Goal: Complete application form

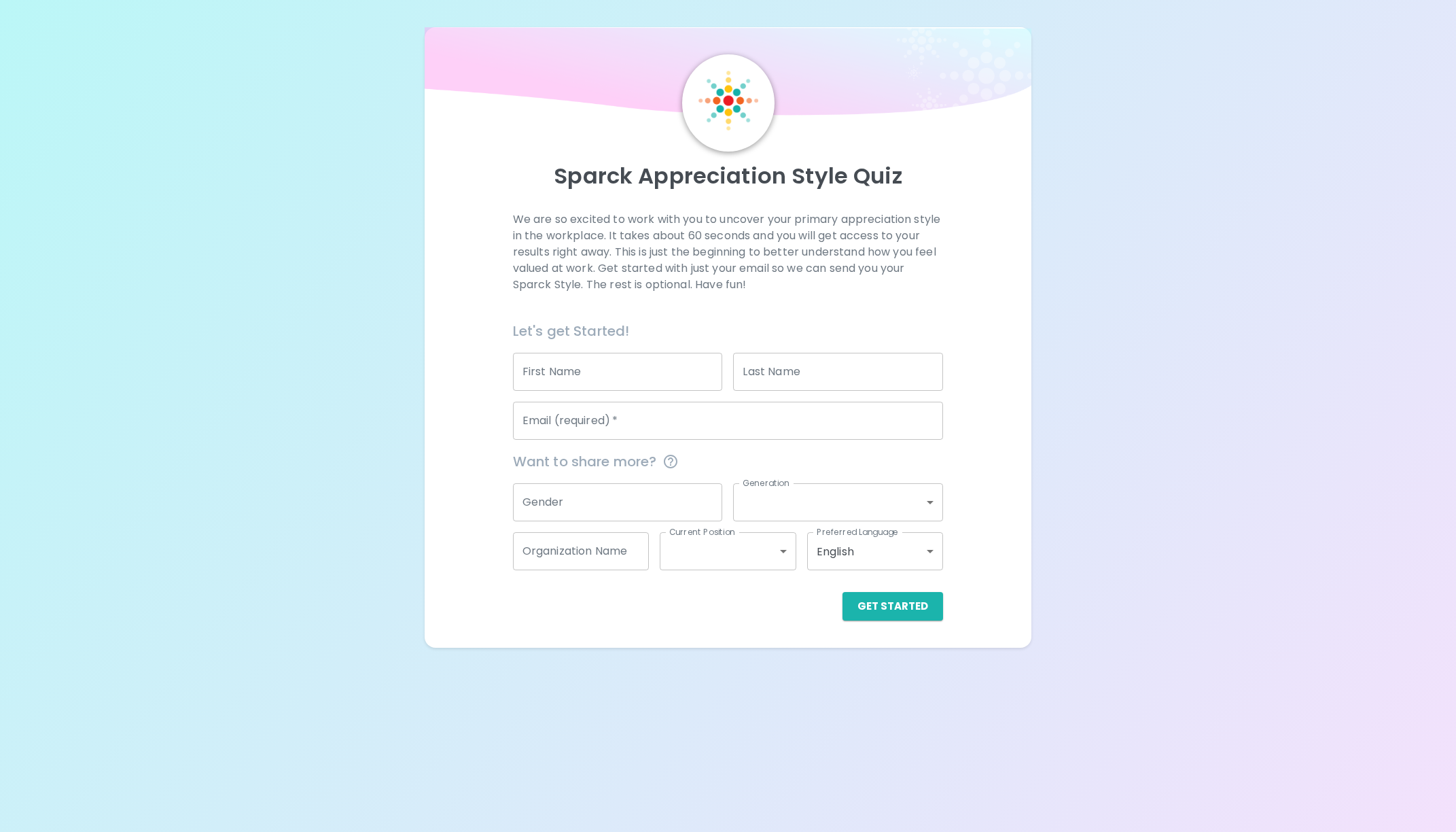
click at [628, 376] on input "First Name" at bounding box center [618, 371] width 210 height 38
click at [611, 363] on input "[PERSON_NAME]" at bounding box center [618, 371] width 210 height 38
drag, startPoint x: 611, startPoint y: 366, endPoint x: 456, endPoint y: 354, distance: 155.5
click at [456, 354] on div "We are so excited to work with you to uncover your primary appreciation style i…" at bounding box center [728, 416] width 575 height 409
type input "[PERSON_NAME]"
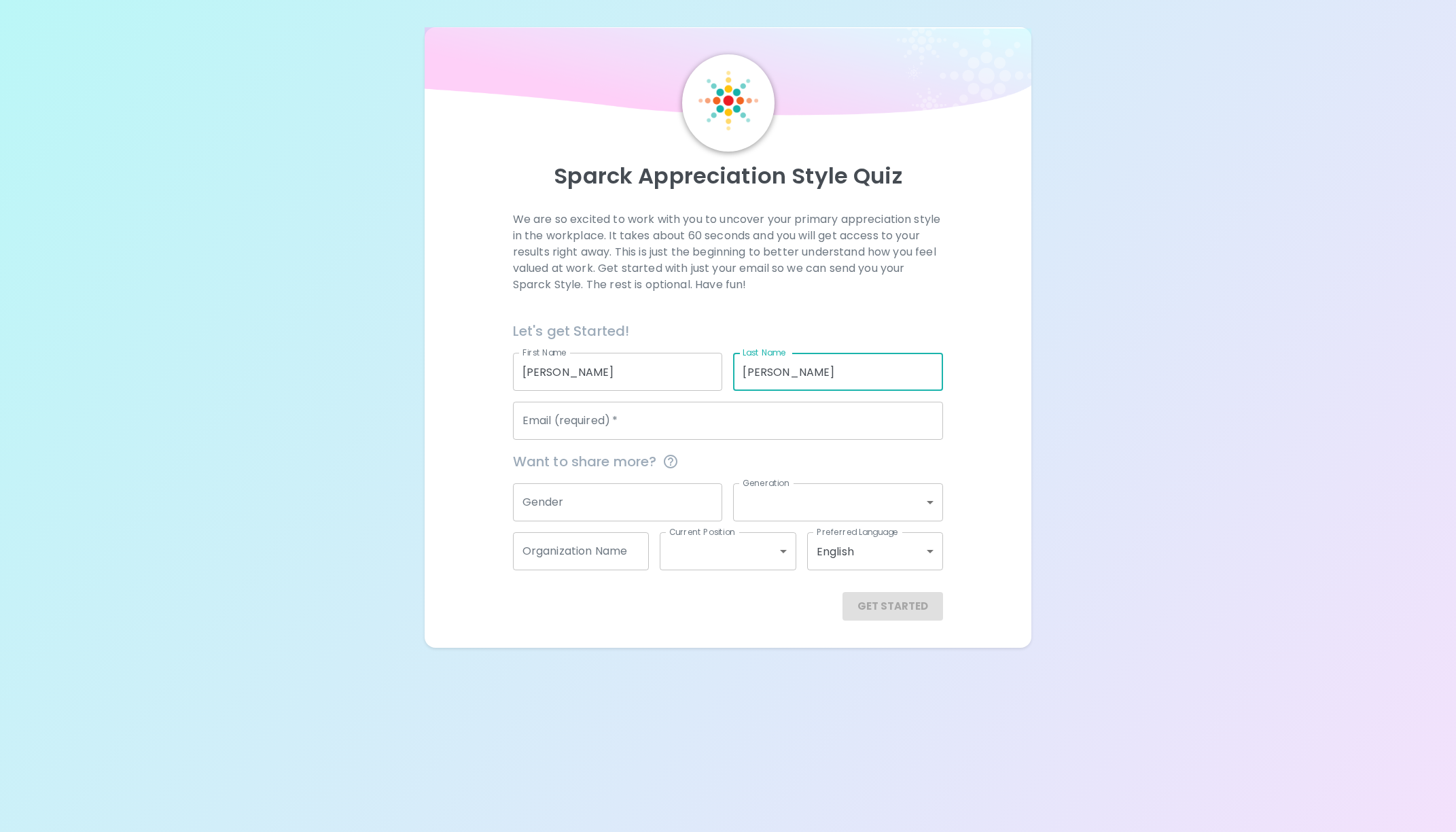
type input "[PERSON_NAME]"
click at [531, 420] on input "Email (required)   *" at bounding box center [729, 420] width 431 height 38
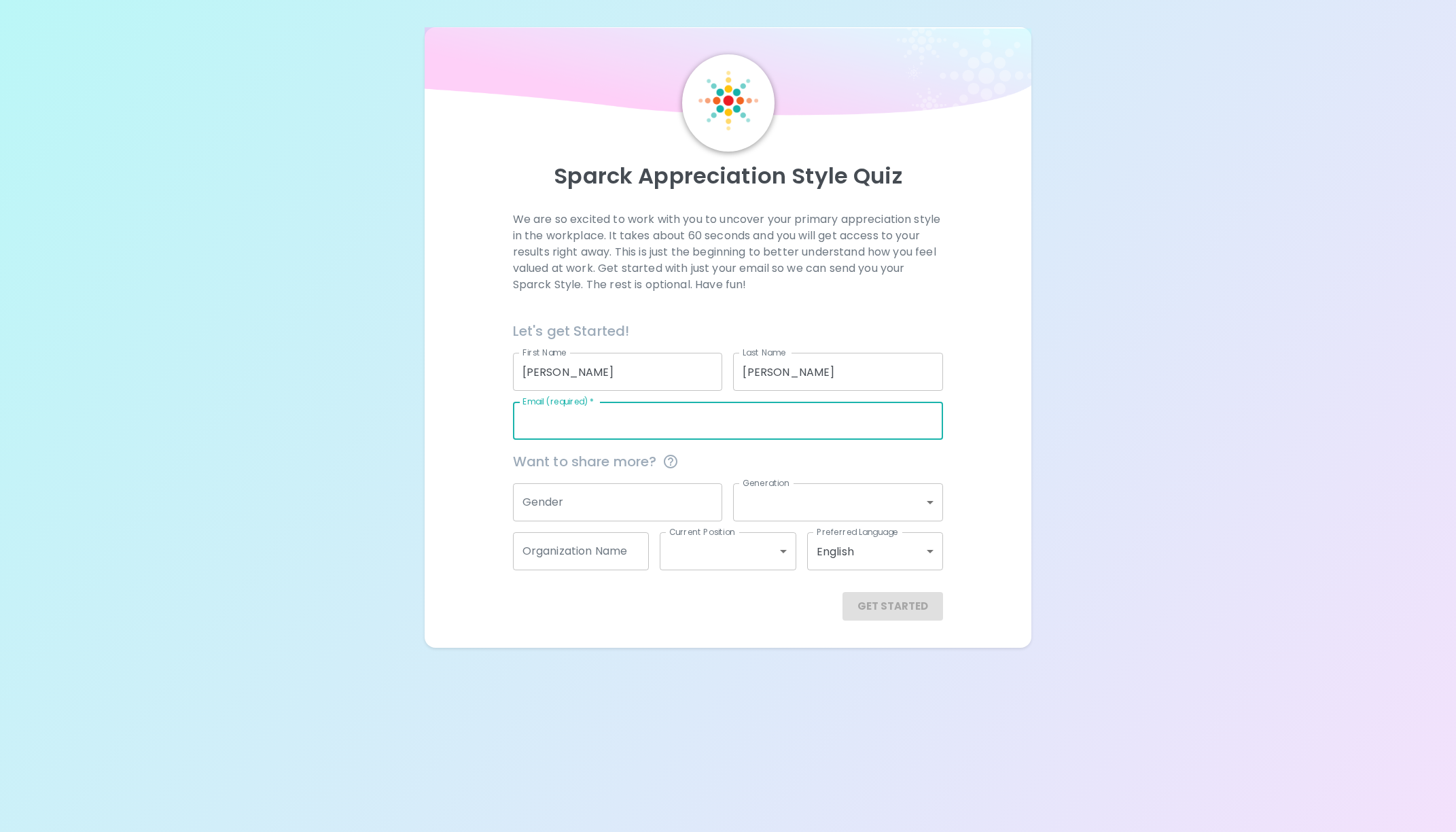
click at [656, 414] on input "Email (required)   *" at bounding box center [729, 420] width 431 height 38
type input "[PERSON_NAME][EMAIL_ADDRESS][PERSON_NAME][DOMAIN_NAME]"
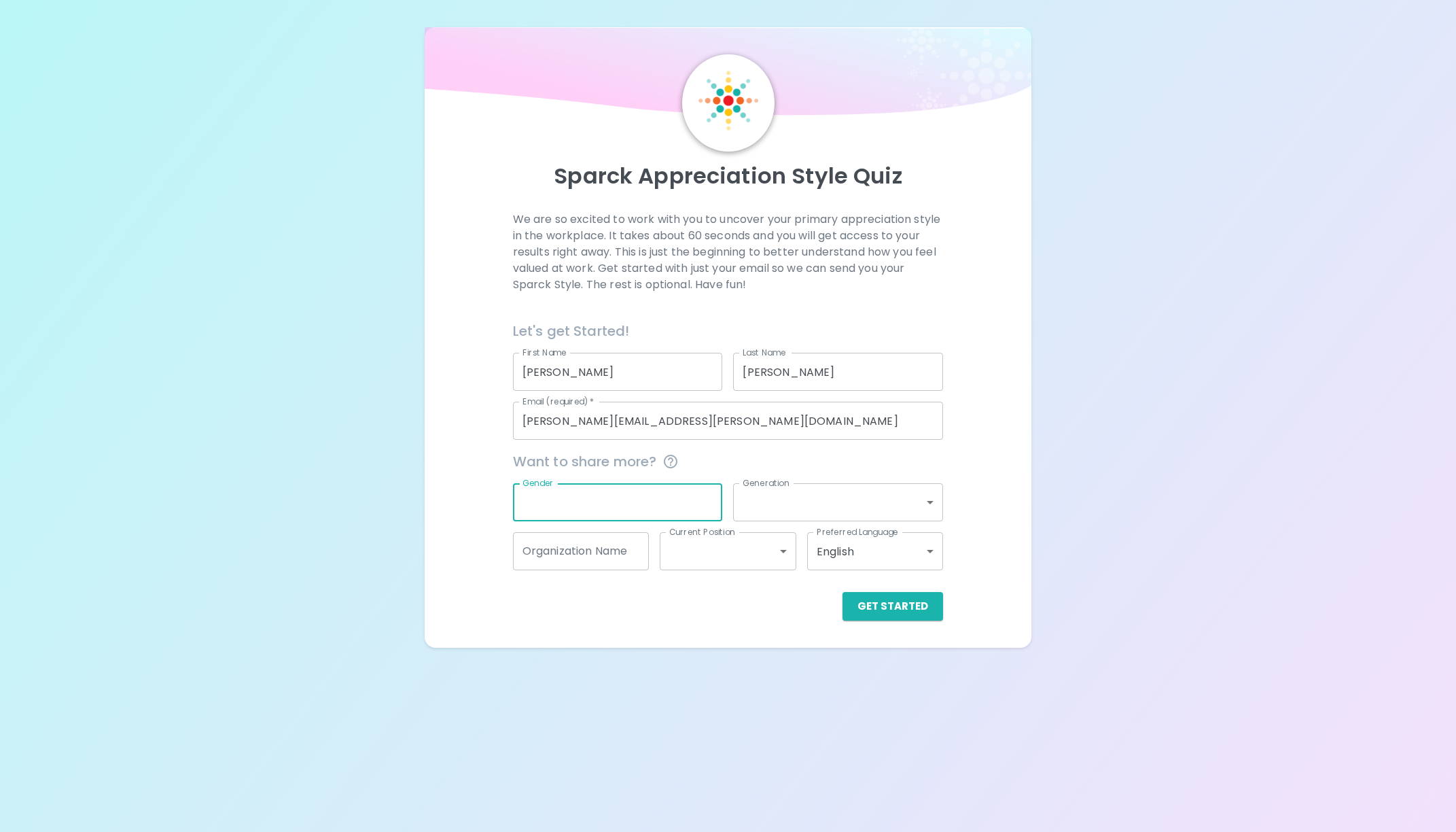
click at [625, 490] on input "Gender" at bounding box center [618, 502] width 210 height 38
type input "[DEMOGRAPHIC_DATA]"
click at [908, 513] on body "Sparck Appreciation Style Quiz We are so excited to work with you to uncover yo…" at bounding box center [728, 416] width 1456 height 832
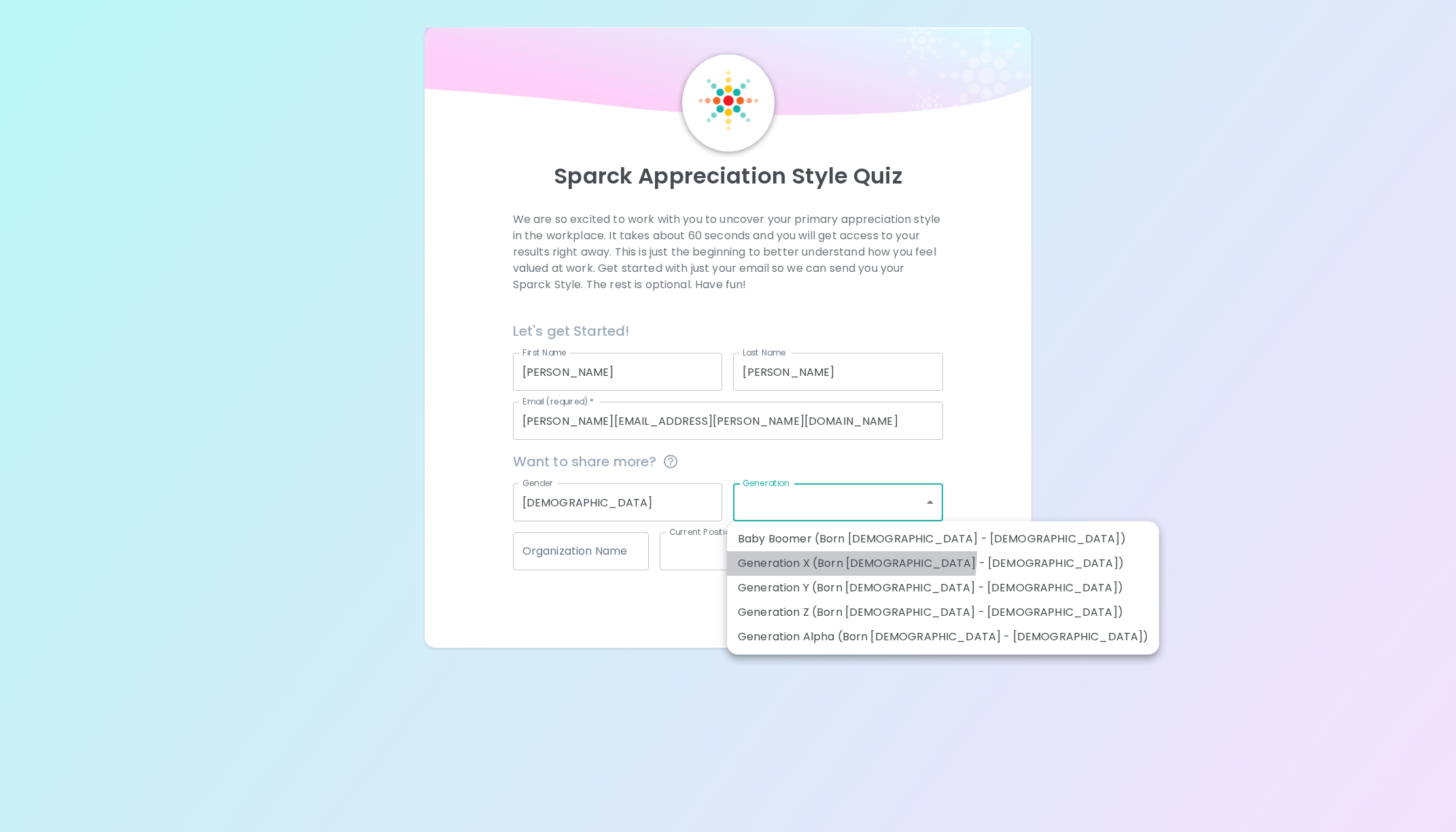
click at [850, 555] on li "Generation X (Born [DEMOGRAPHIC_DATA] - [DEMOGRAPHIC_DATA])" at bounding box center [943, 563] width 432 height 24
type input "generation_x"
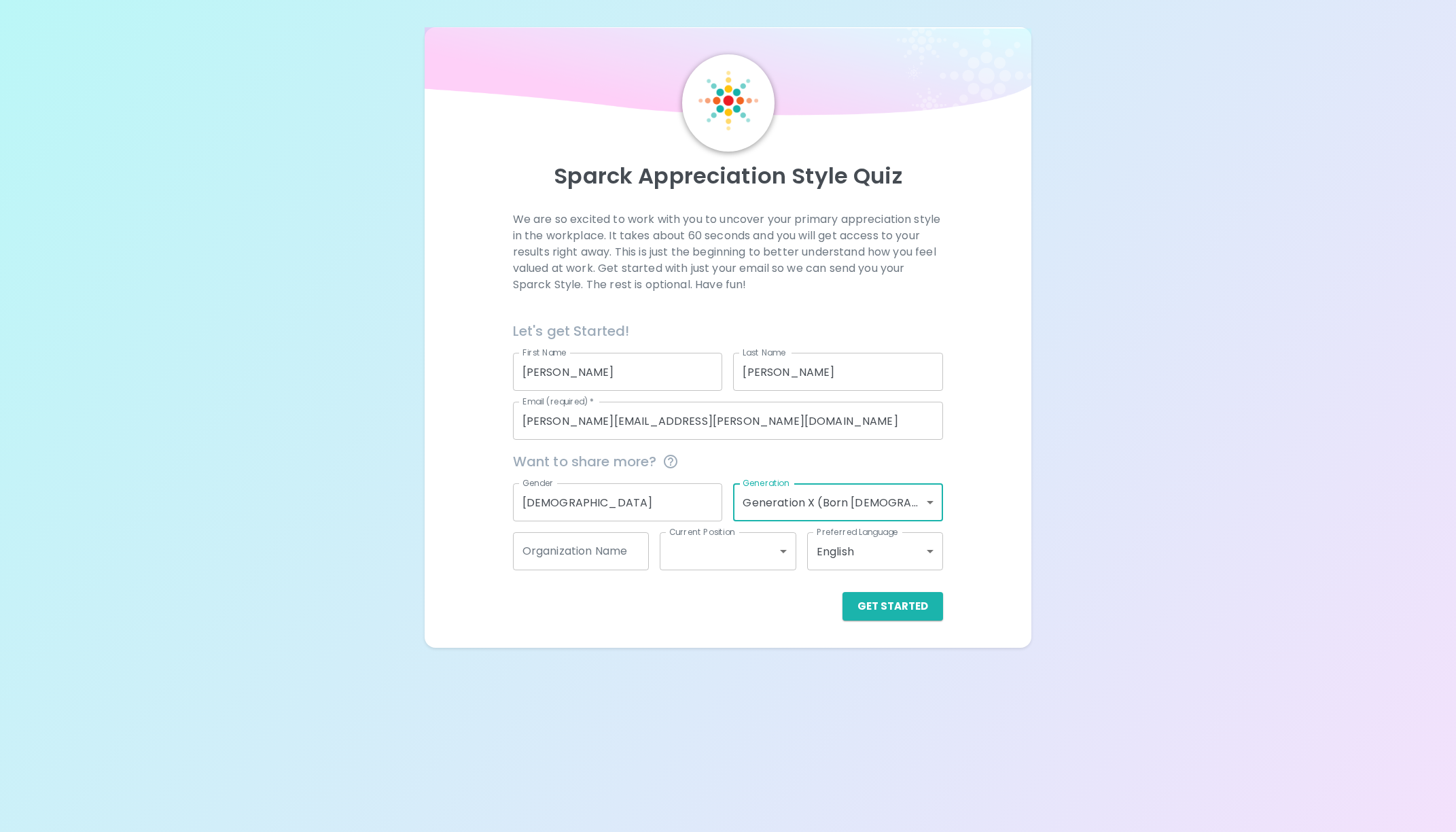
click at [591, 554] on input "Organization Name" at bounding box center [581, 550] width 137 height 38
type input "Sephora IT"
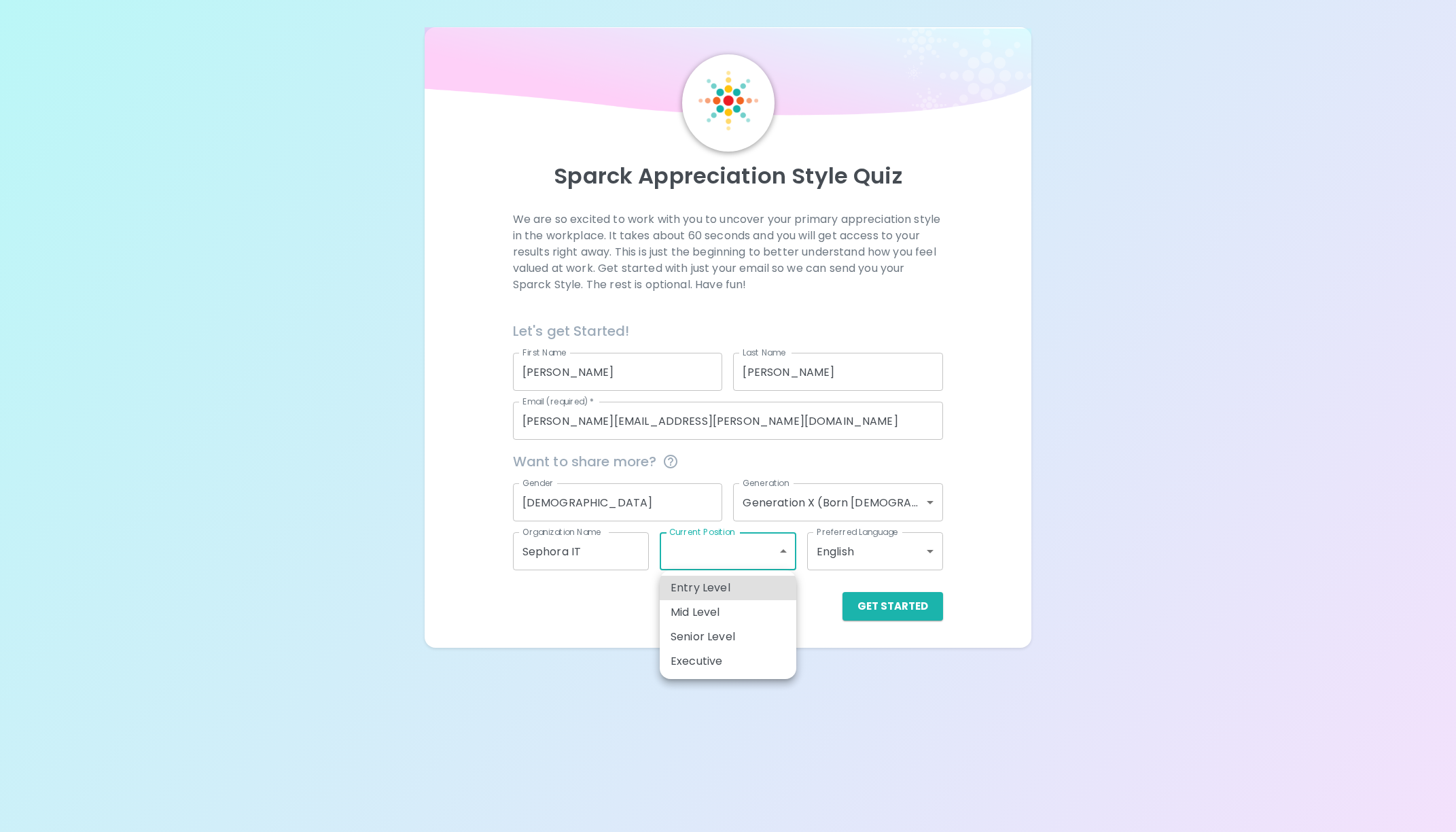
click at [688, 562] on body "Sparck Appreciation Style Quiz We are so excited to work with you to uncover yo…" at bounding box center [728, 416] width 1456 height 832
click at [694, 633] on li "Senior Level" at bounding box center [728, 636] width 137 height 24
type input "senior_level"
click at [769, 552] on body "Sparck Appreciation Style Quiz We are so excited to work with you to uncover yo…" at bounding box center [728, 416] width 1456 height 832
click at [1003, 578] on div at bounding box center [728, 416] width 1456 height 832
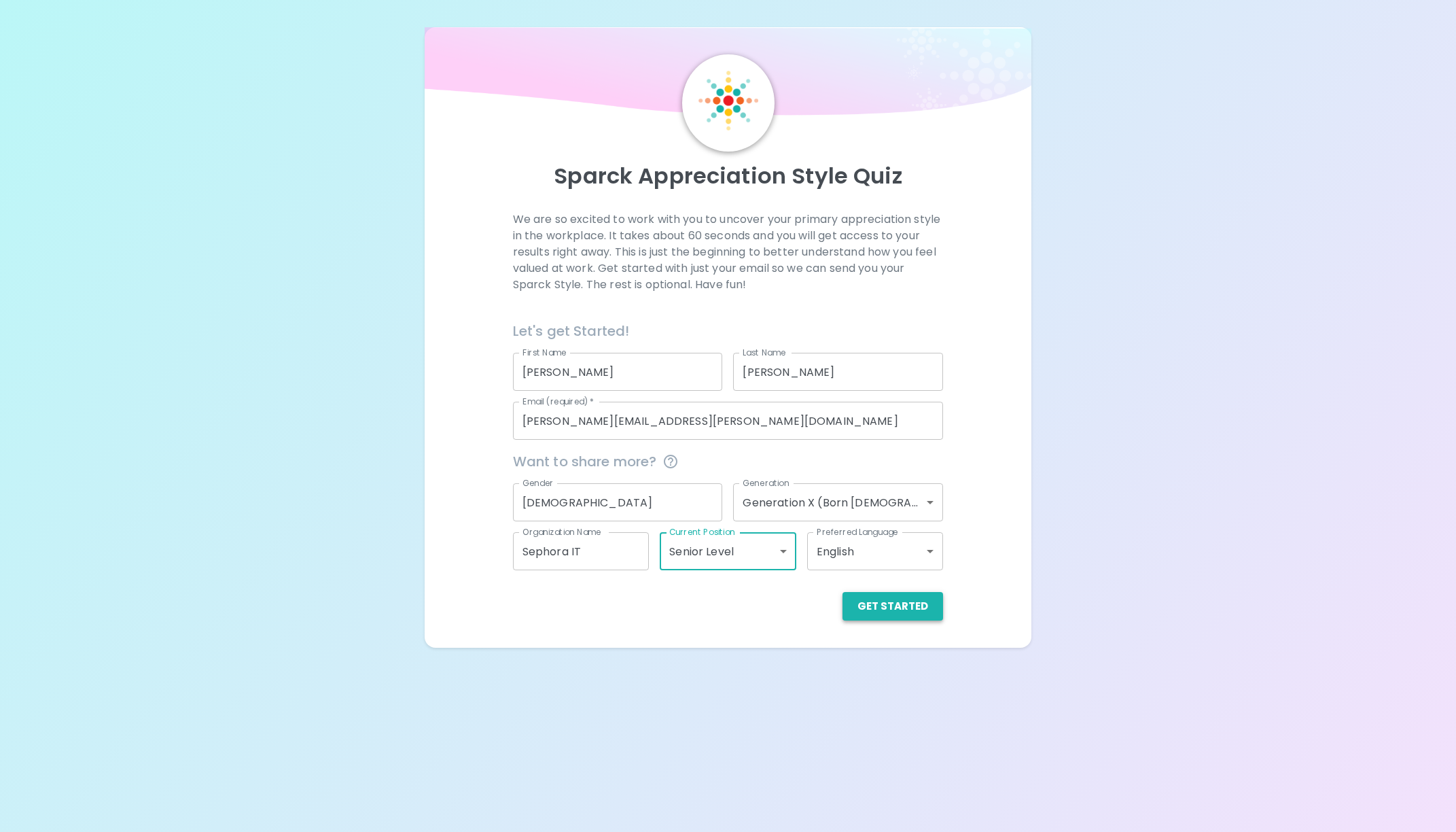
click at [862, 604] on button "Get Started" at bounding box center [893, 606] width 101 height 28
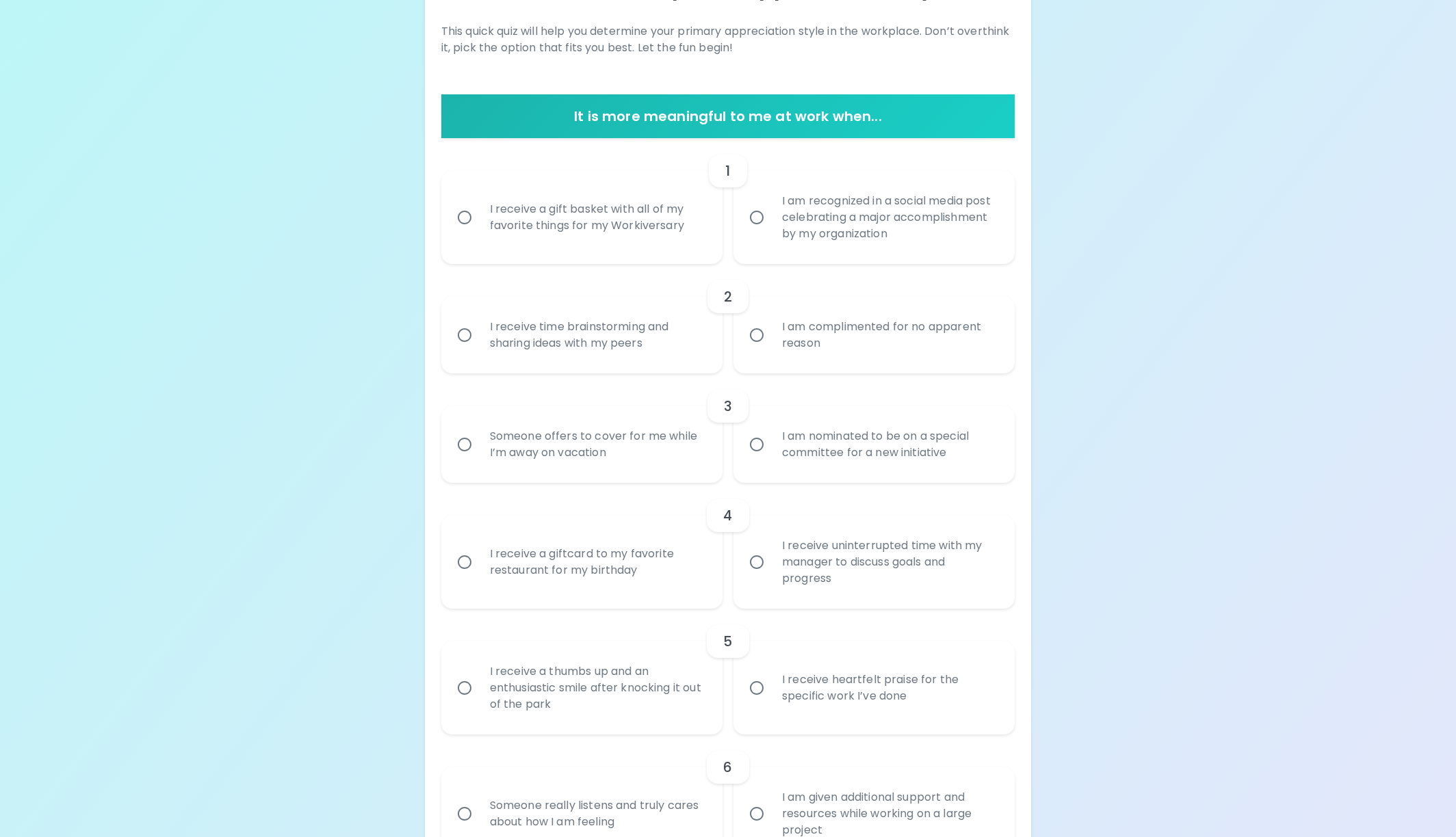
scroll to position [205, 0]
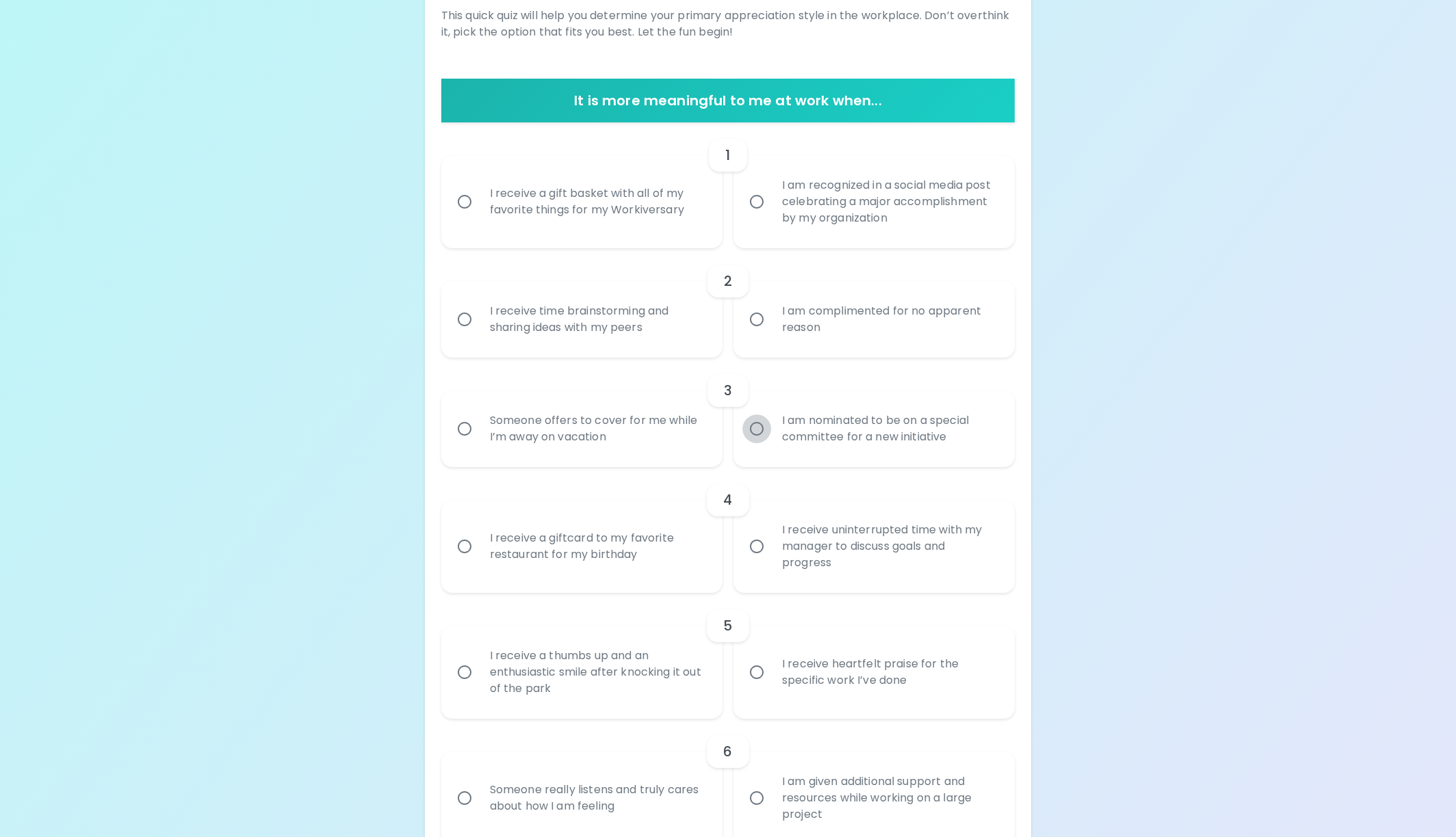
click at [757, 438] on input "I am nominated to be on a special committee for a new initiative" at bounding box center [756, 428] width 28 height 28
radio input "true"
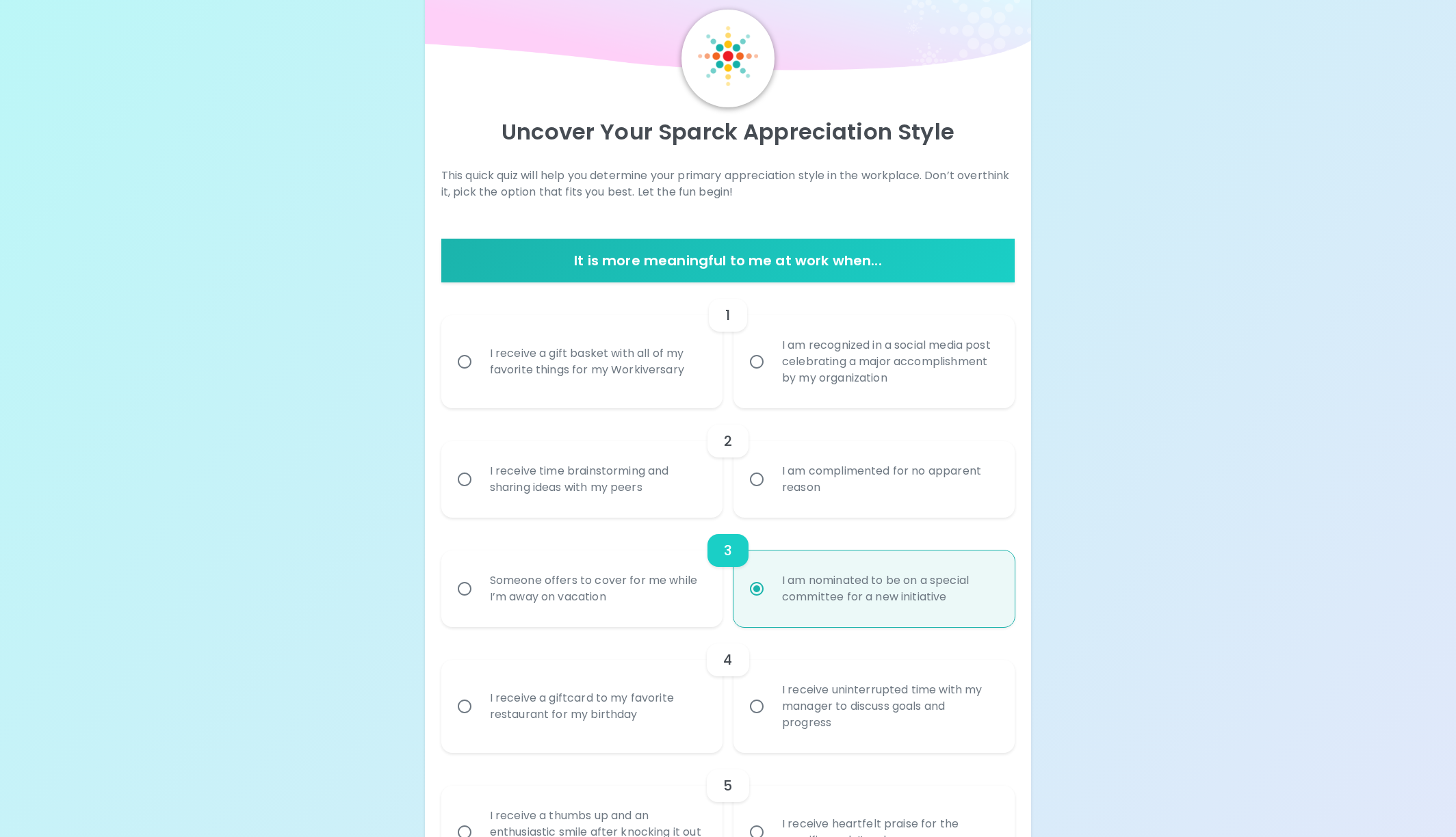
scroll to position [41, 0]
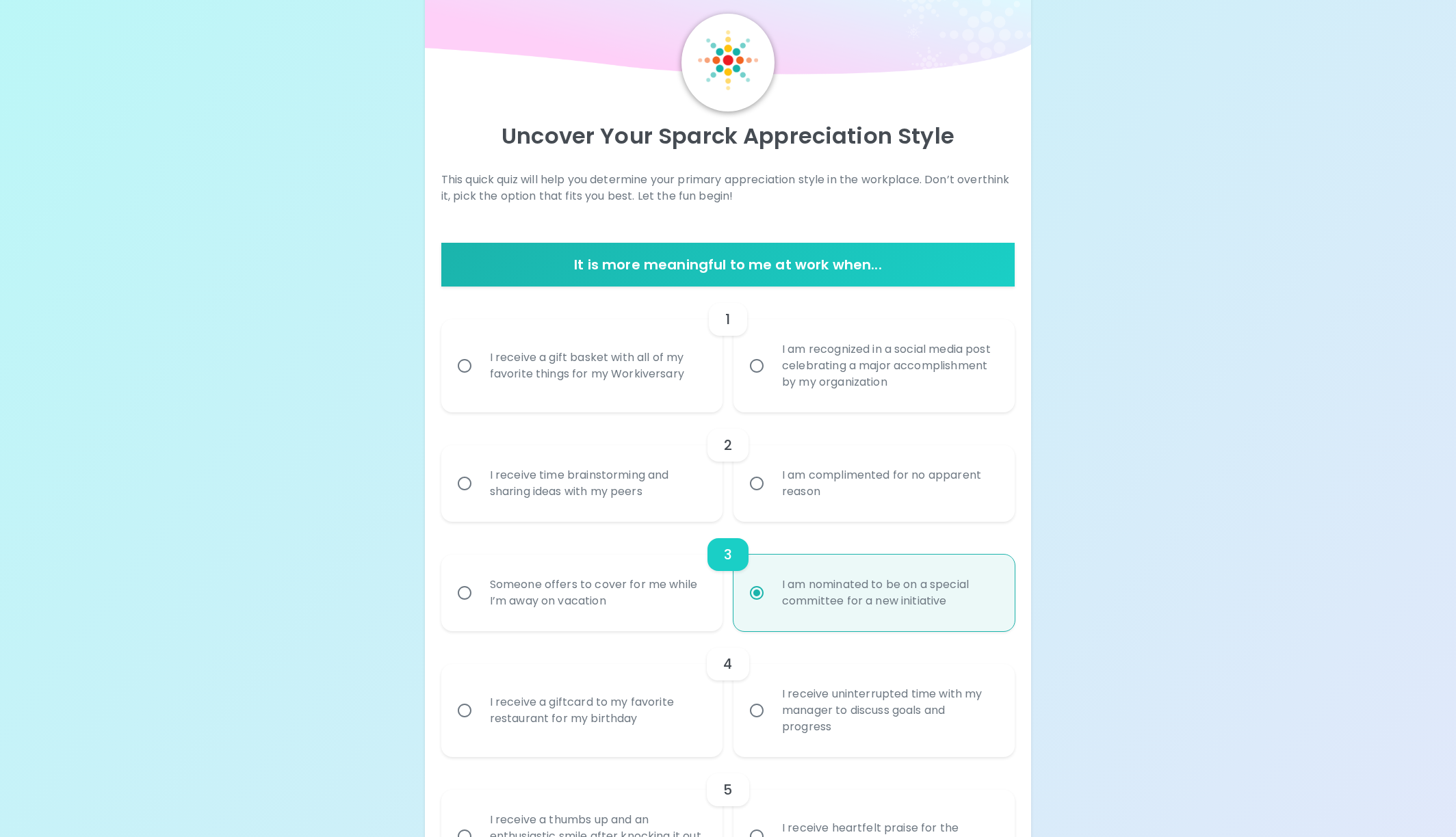
click at [468, 361] on input "I receive a gift basket with all of my favorite things for my Workiversary" at bounding box center [464, 365] width 28 height 28
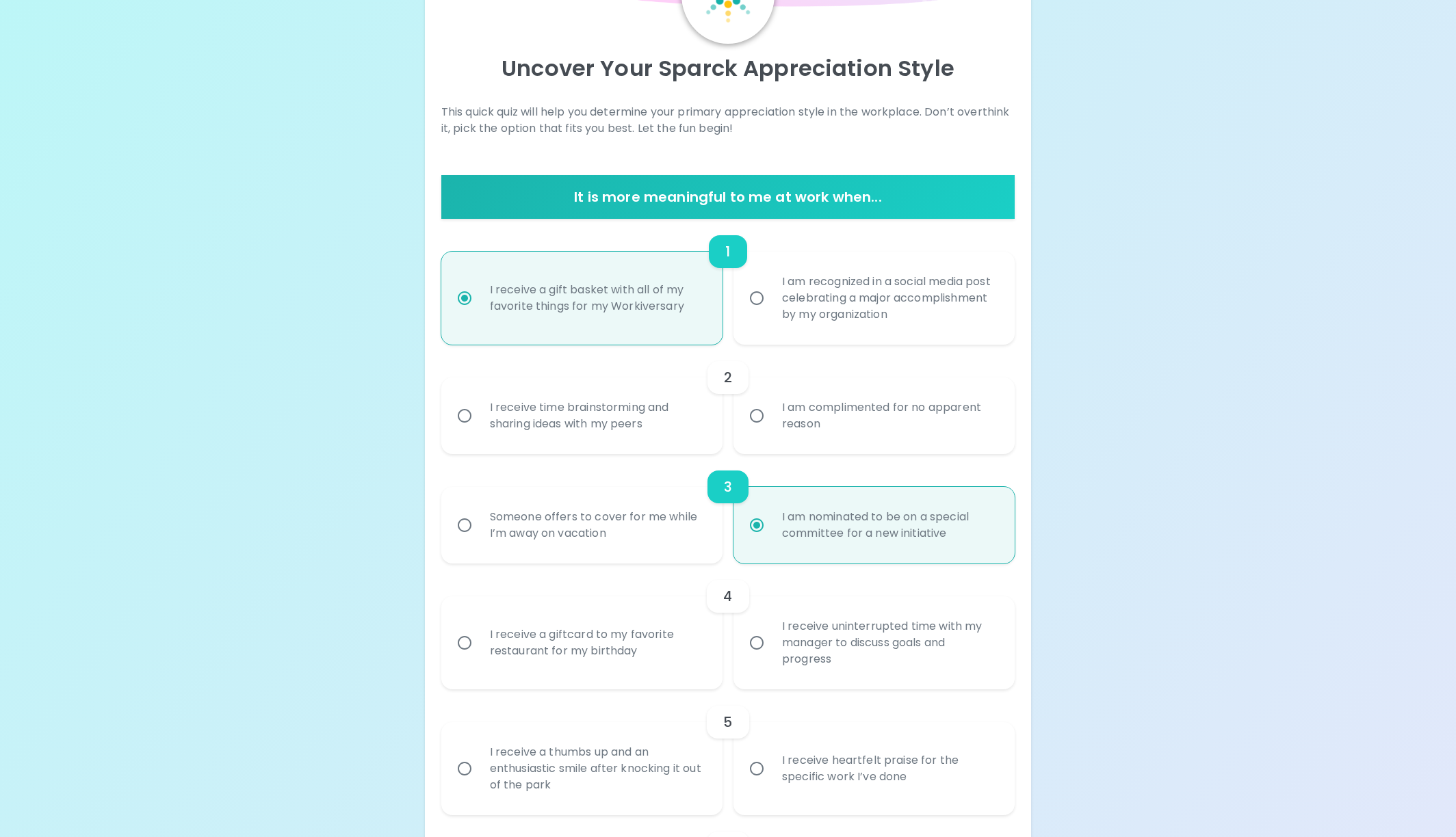
scroll to position [150, 0]
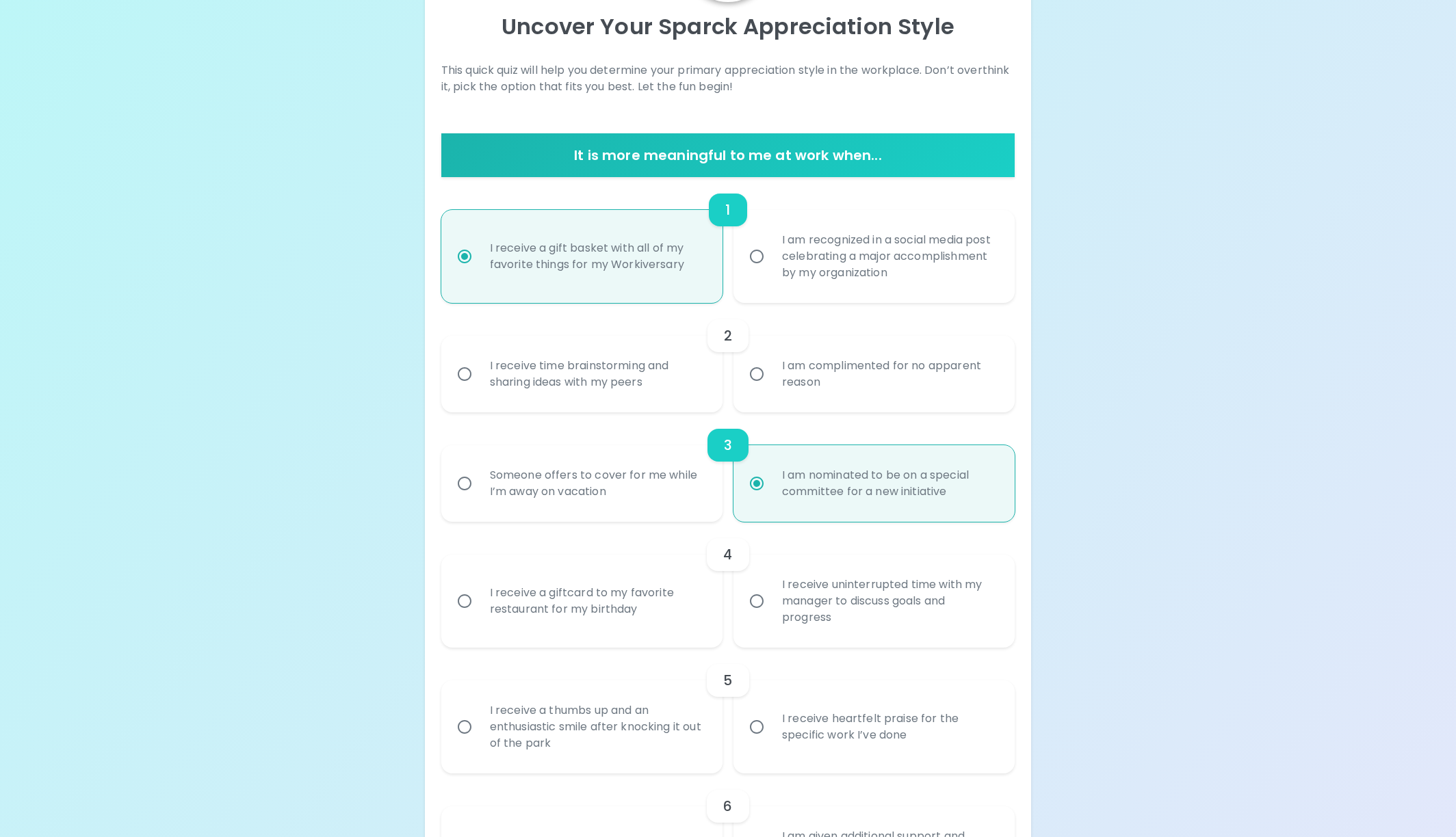
radio input "true"
click at [593, 377] on div "I receive time brainstorming and sharing ideas with my peers" at bounding box center [597, 373] width 236 height 65
click at [479, 377] on input "I receive time brainstorming and sharing ideas with my peers" at bounding box center [464, 373] width 28 height 28
radio input "false"
radio input "true"
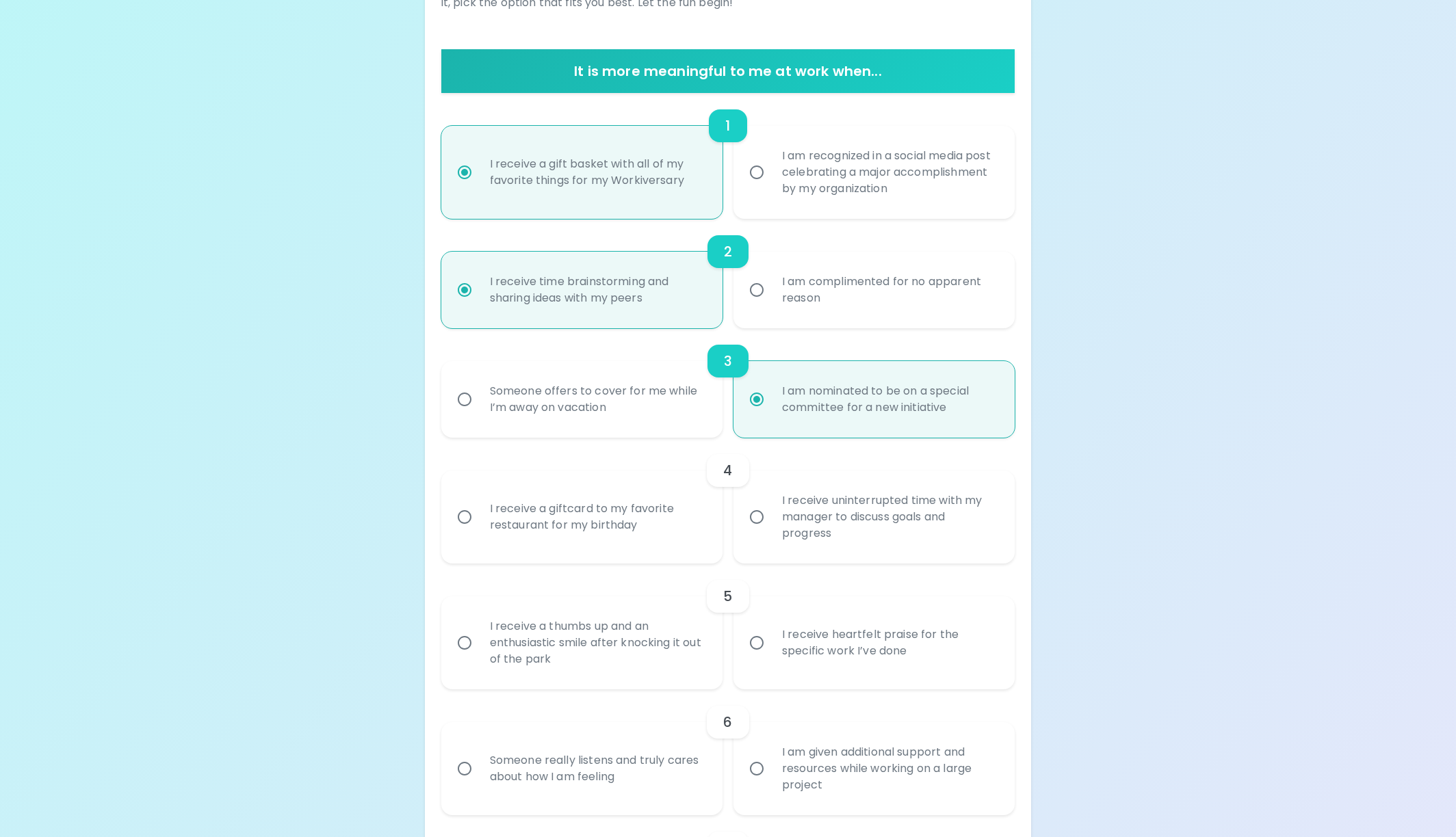
scroll to position [260, 0]
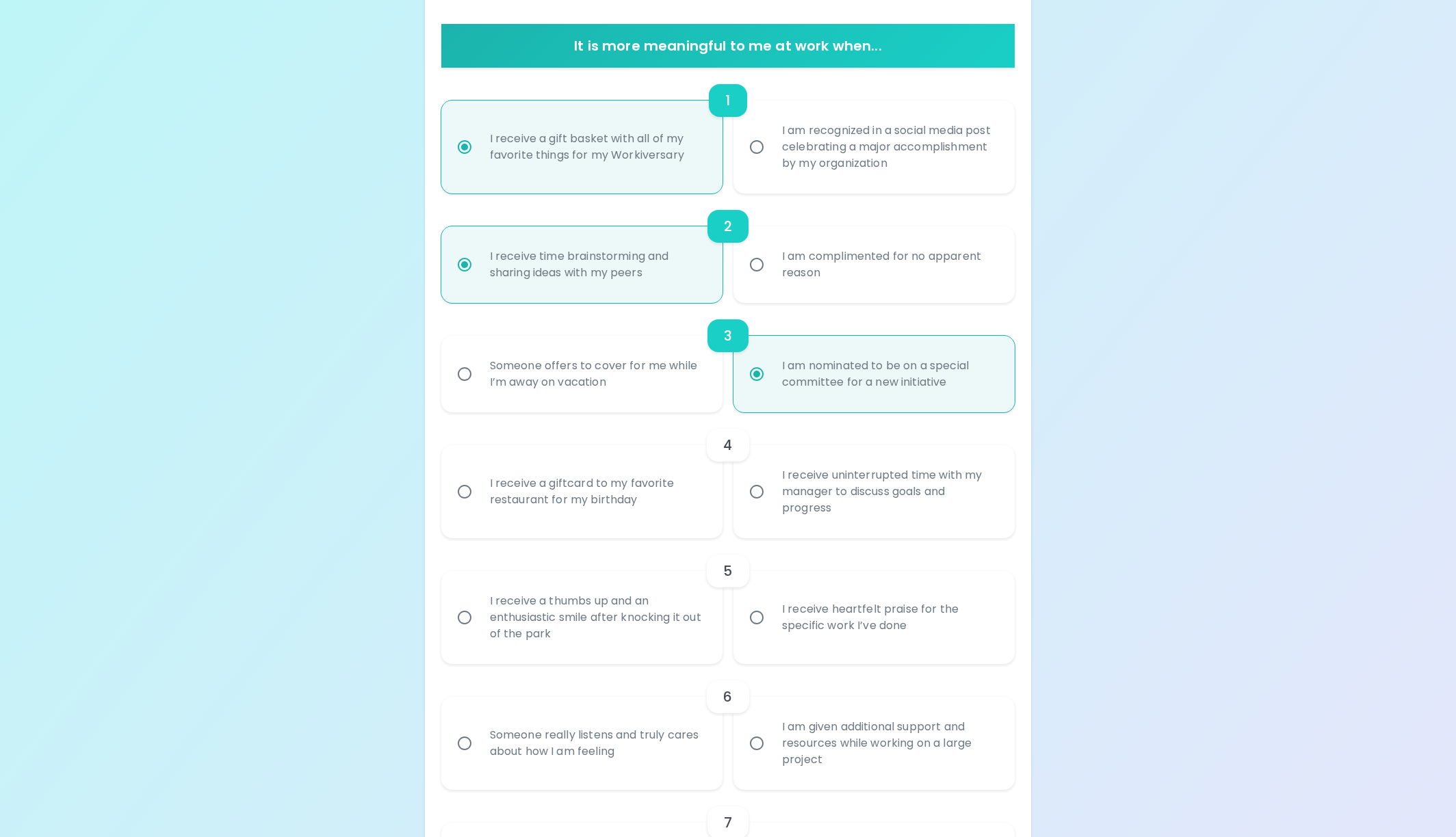
radio input "true"
click at [539, 504] on div "I receive a giftcard to my favorite restaurant for my birthday" at bounding box center [597, 491] width 236 height 65
click at [479, 504] on input "I receive a giftcard to my favorite restaurant for my birthday" at bounding box center [464, 491] width 28 height 28
radio input "false"
radio input "true"
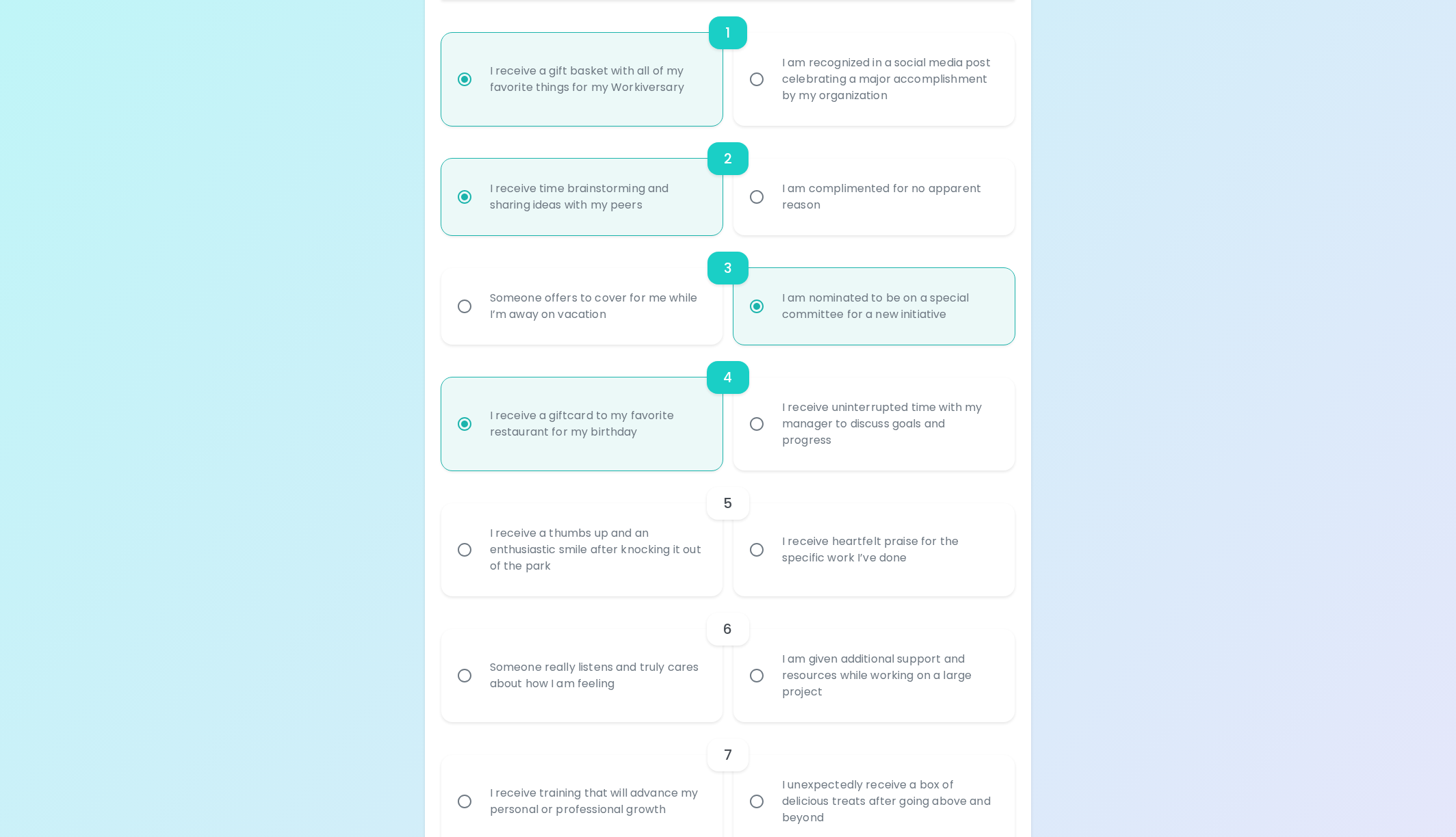
scroll to position [369, 0]
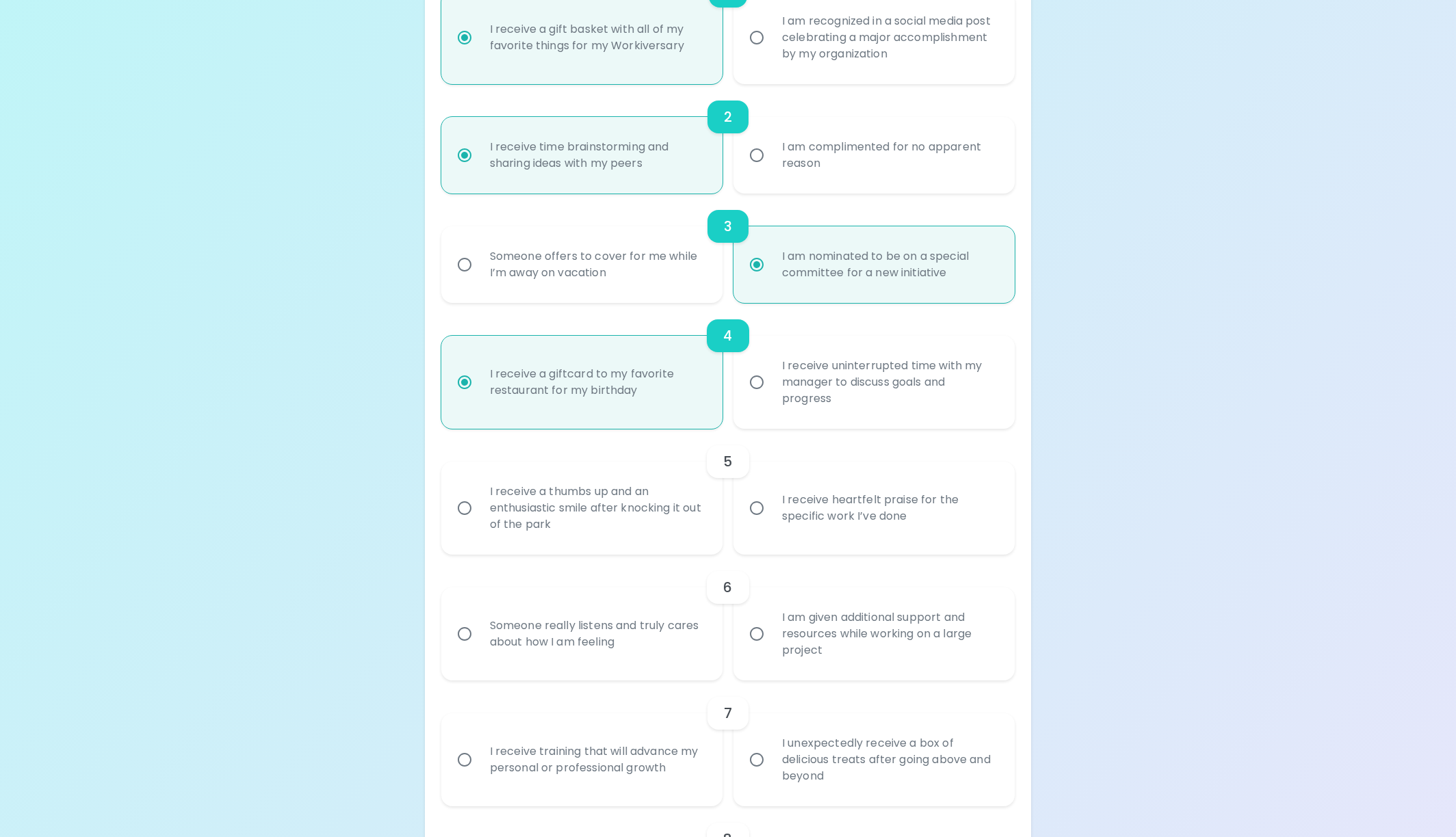
radio input "true"
click at [783, 503] on div "I receive heartfelt praise for the specific work I’ve done" at bounding box center [889, 508] width 236 height 65
click at [771, 503] on input "I receive heartfelt praise for the specific work I’ve done" at bounding box center [756, 507] width 28 height 28
radio input "false"
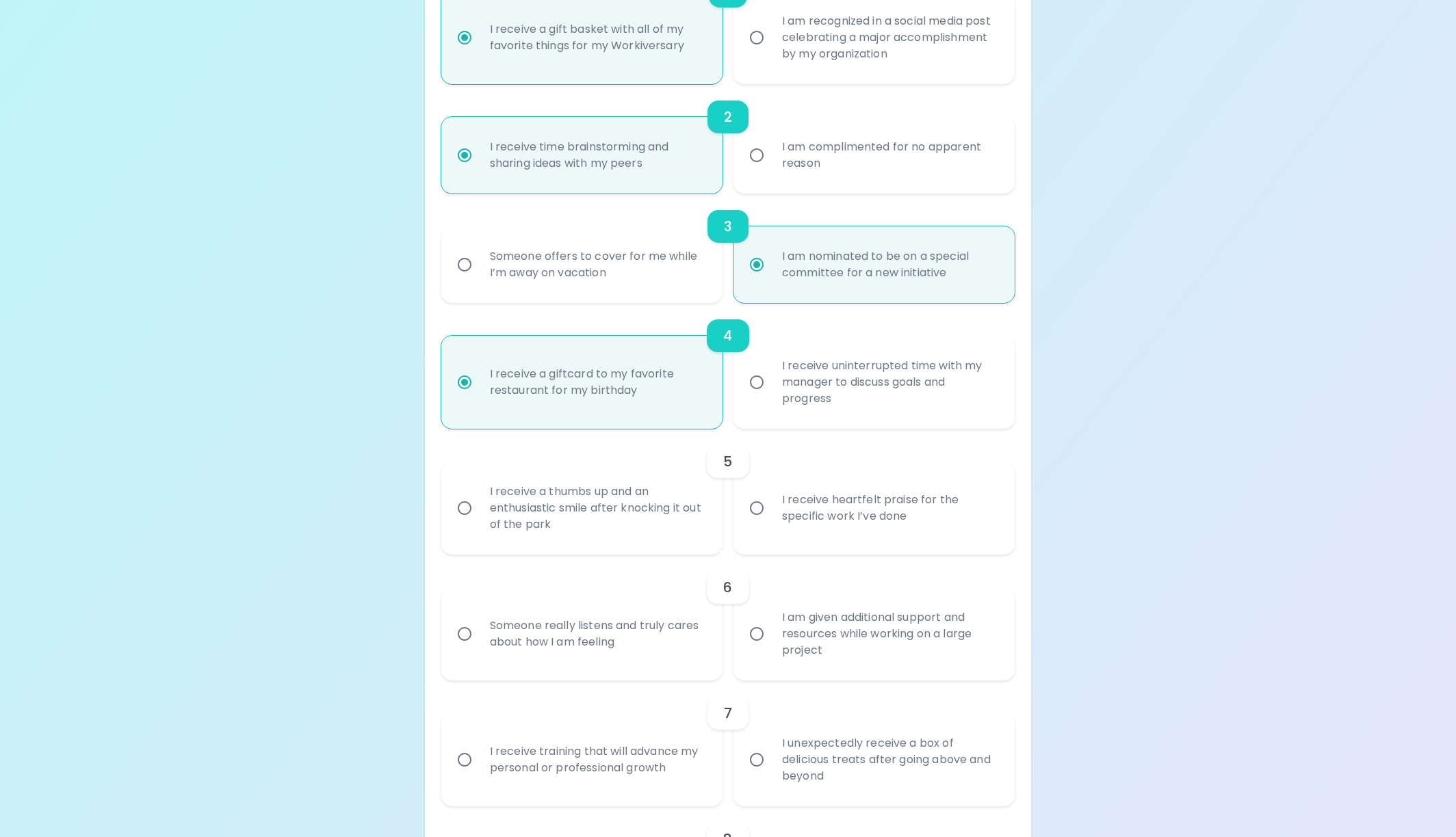
radio input "false"
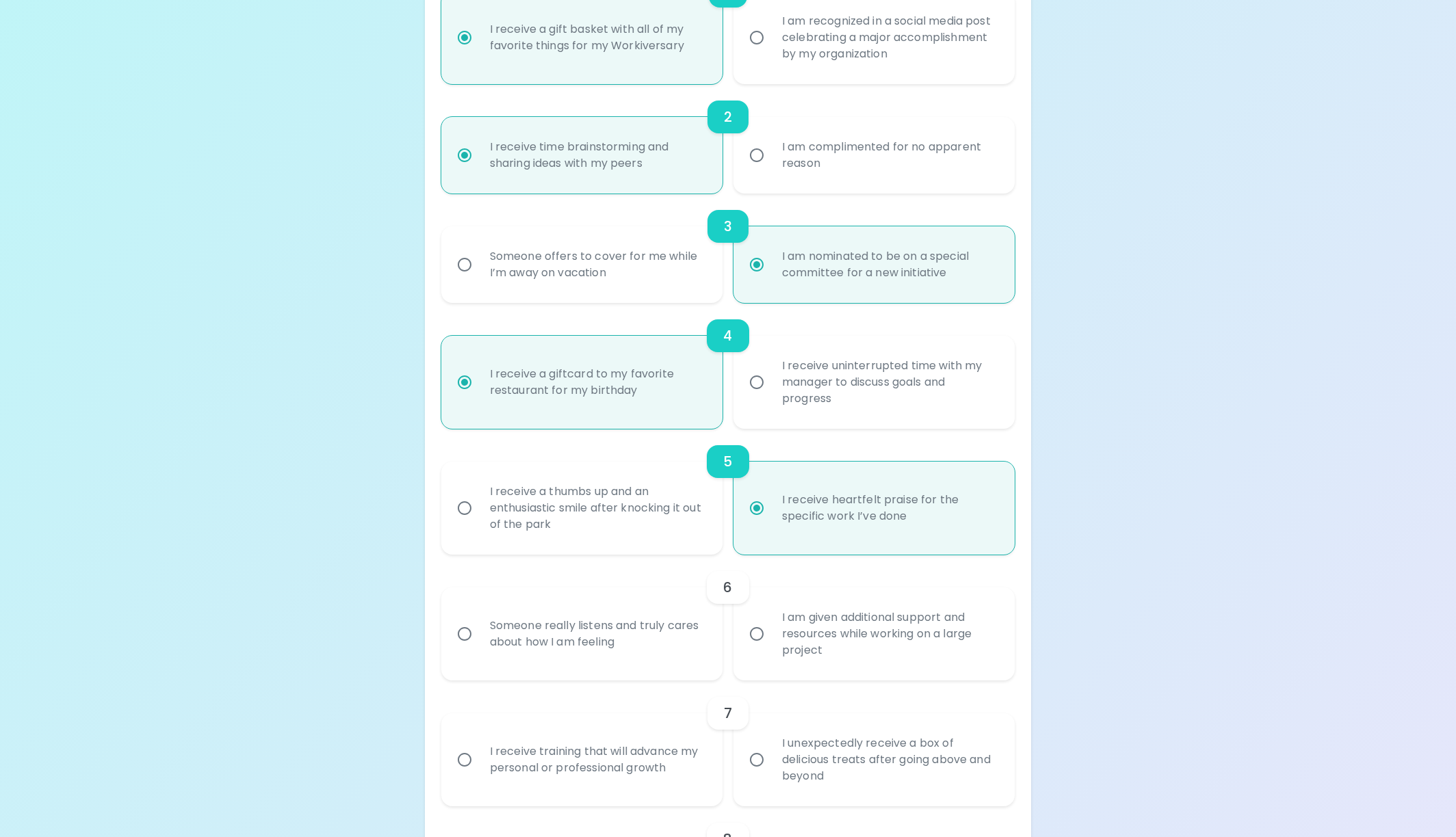
scroll to position [479, 0]
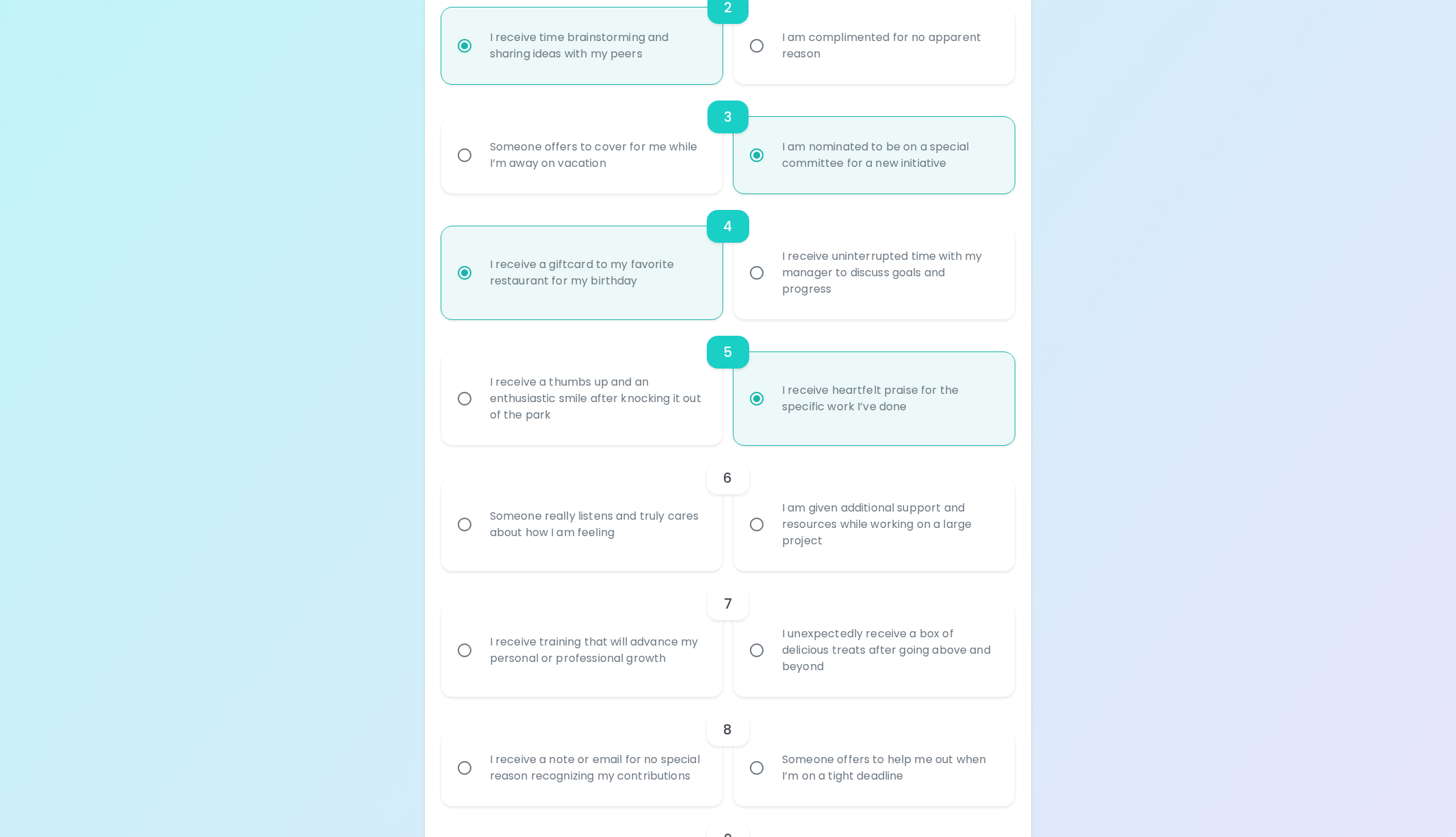
radio input "true"
click at [569, 558] on label "Someone really listens and truly cares about how I am feeling" at bounding box center [575, 523] width 281 height 93
click at [479, 539] on input "Someone really listens and truly cares about how I am feeling" at bounding box center [464, 523] width 28 height 28
radio input "false"
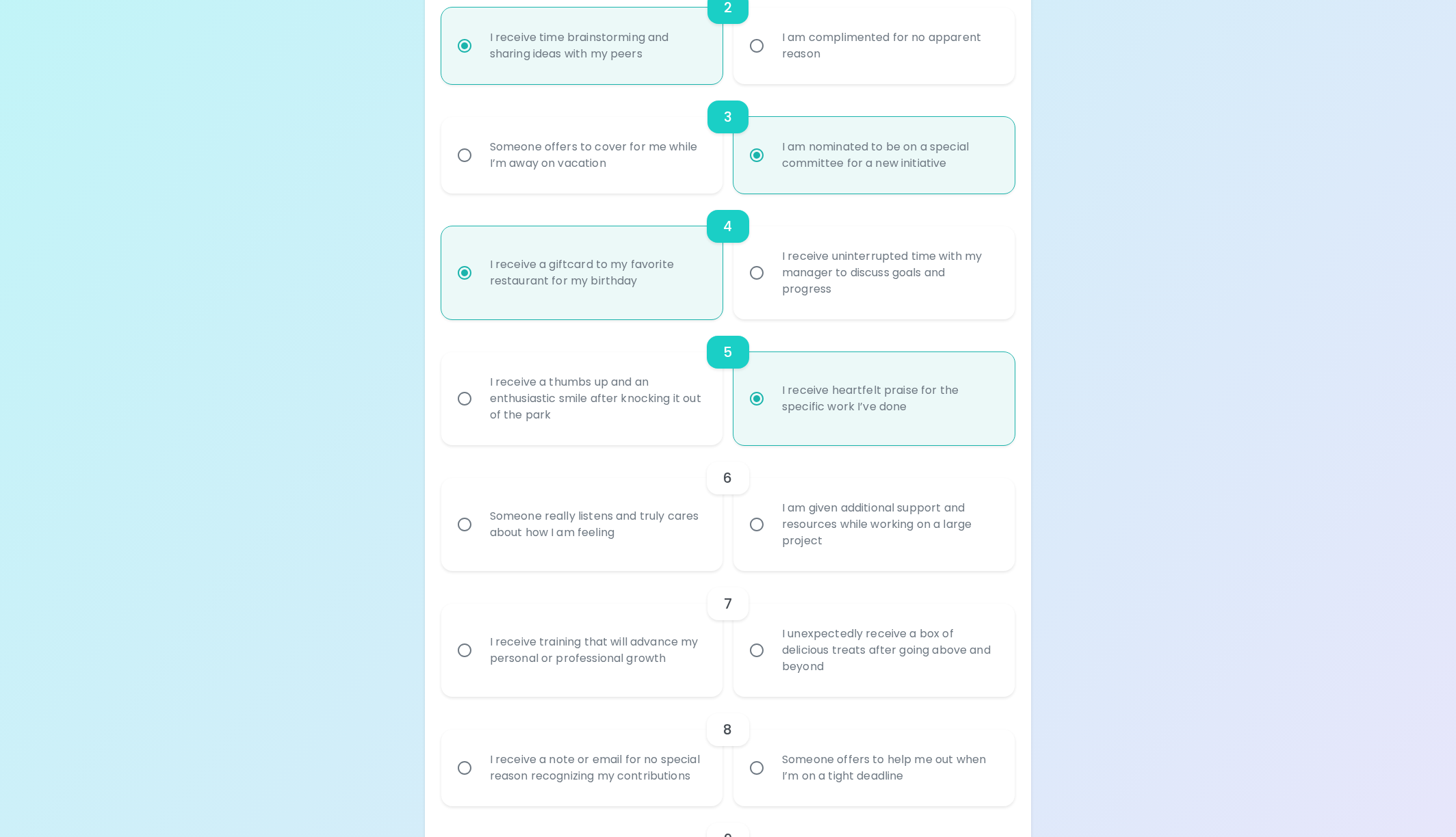
radio input "false"
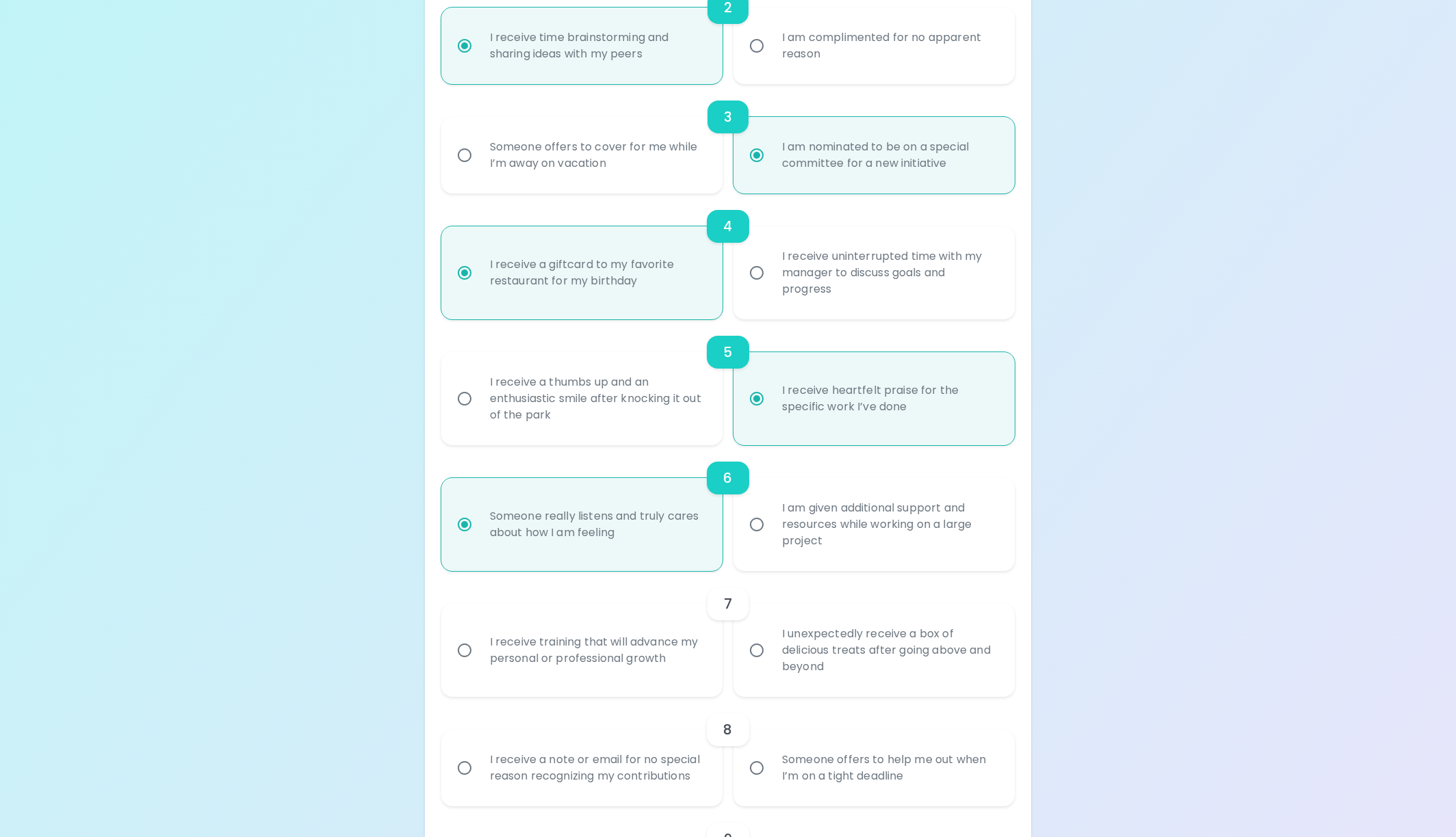
scroll to position [588, 0]
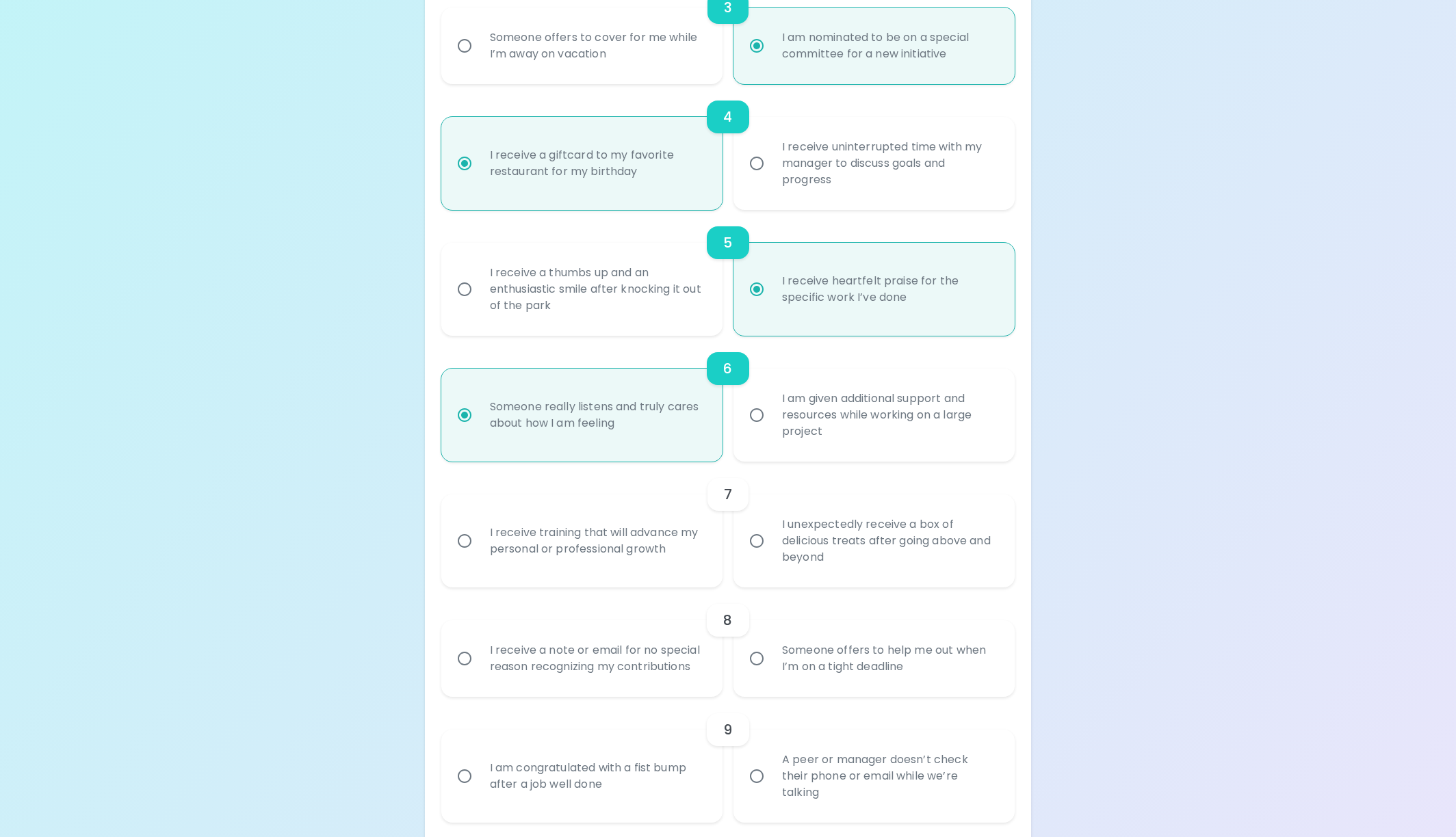
radio input "true"
click at [582, 561] on div "I receive training that will advance my personal or professional growth" at bounding box center [597, 540] width 236 height 65
click at [479, 555] on input "I receive training that will advance my personal or professional growth" at bounding box center [464, 540] width 28 height 28
radio input "false"
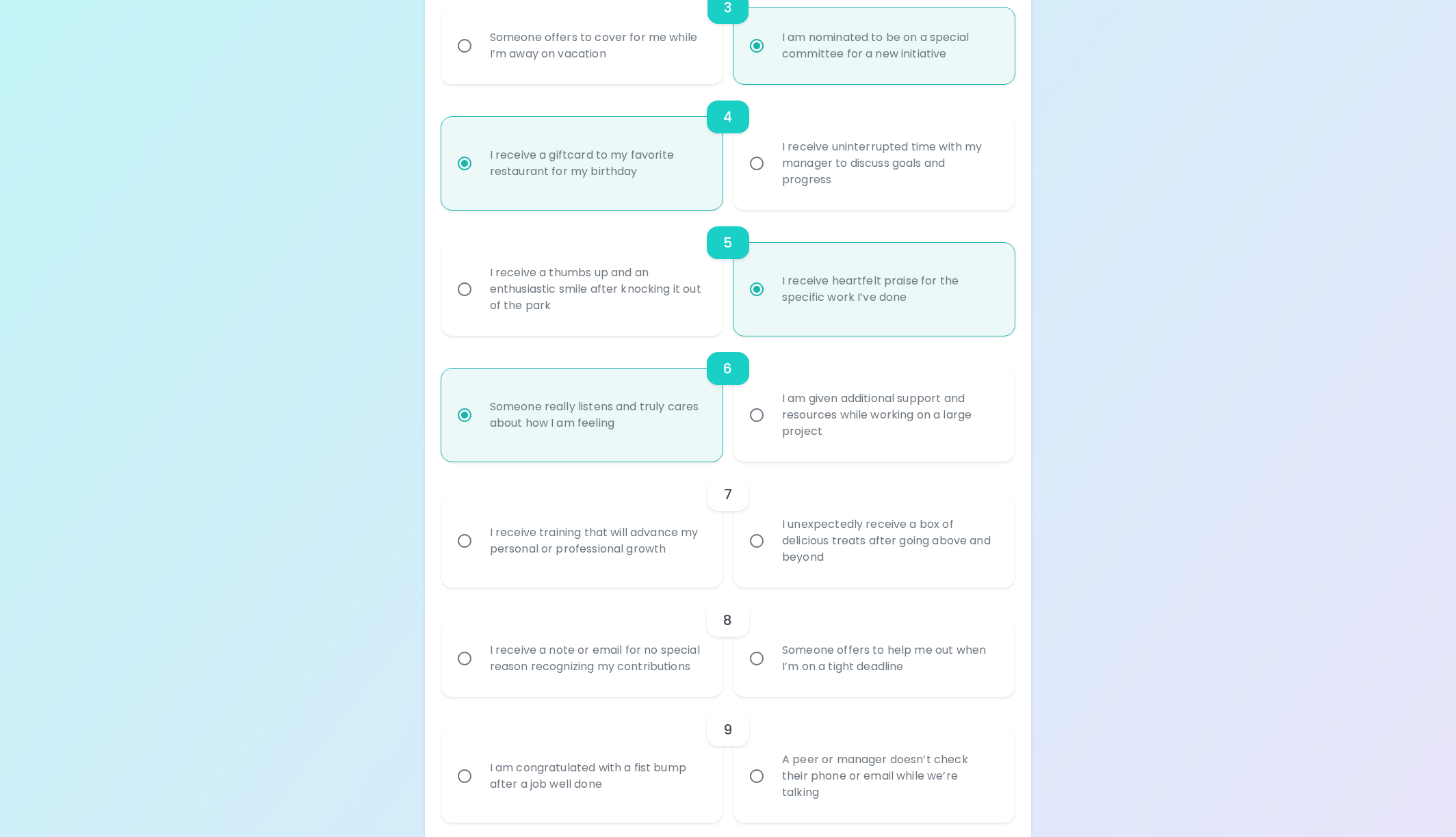
radio input "false"
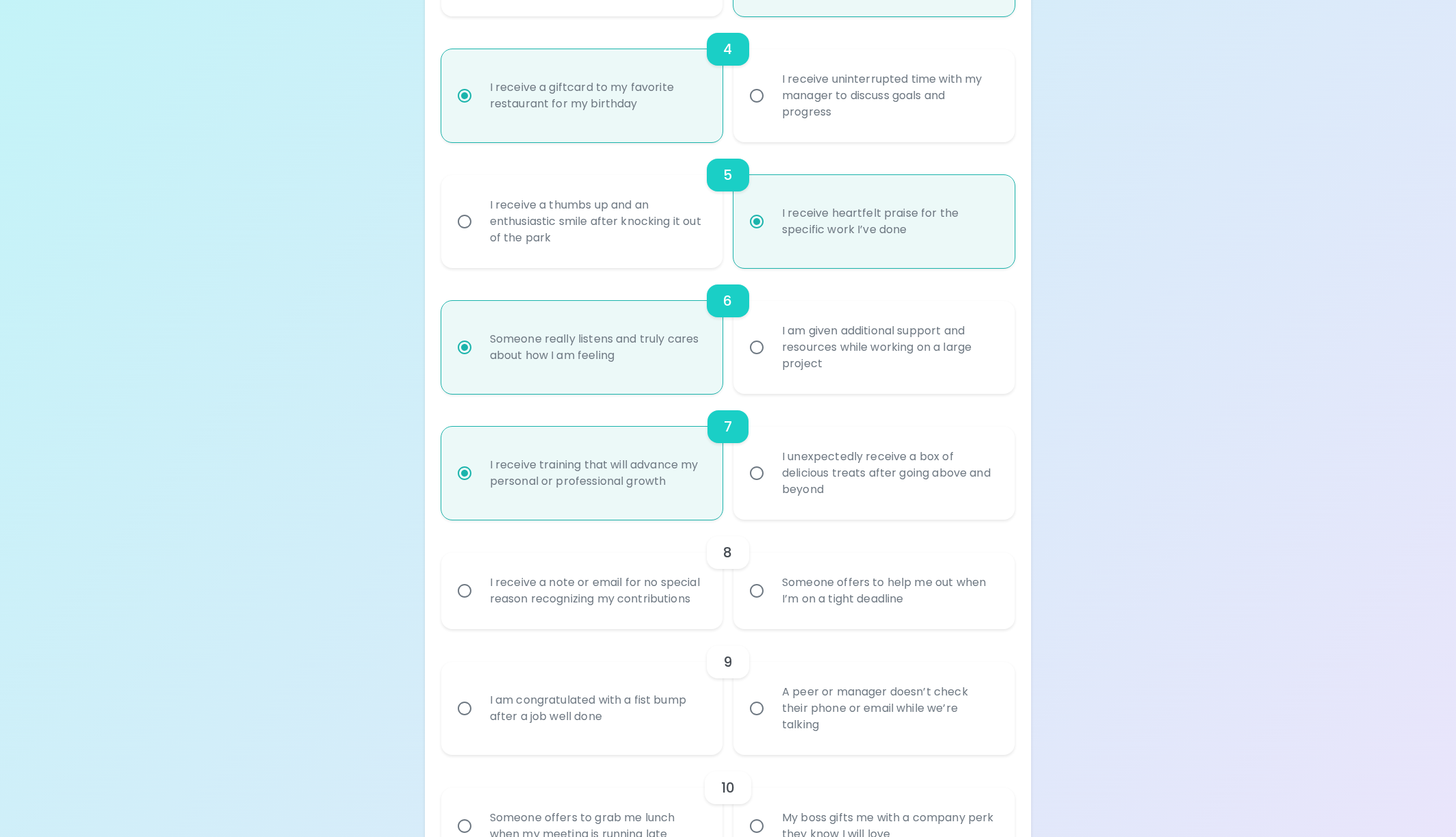
scroll to position [697, 0]
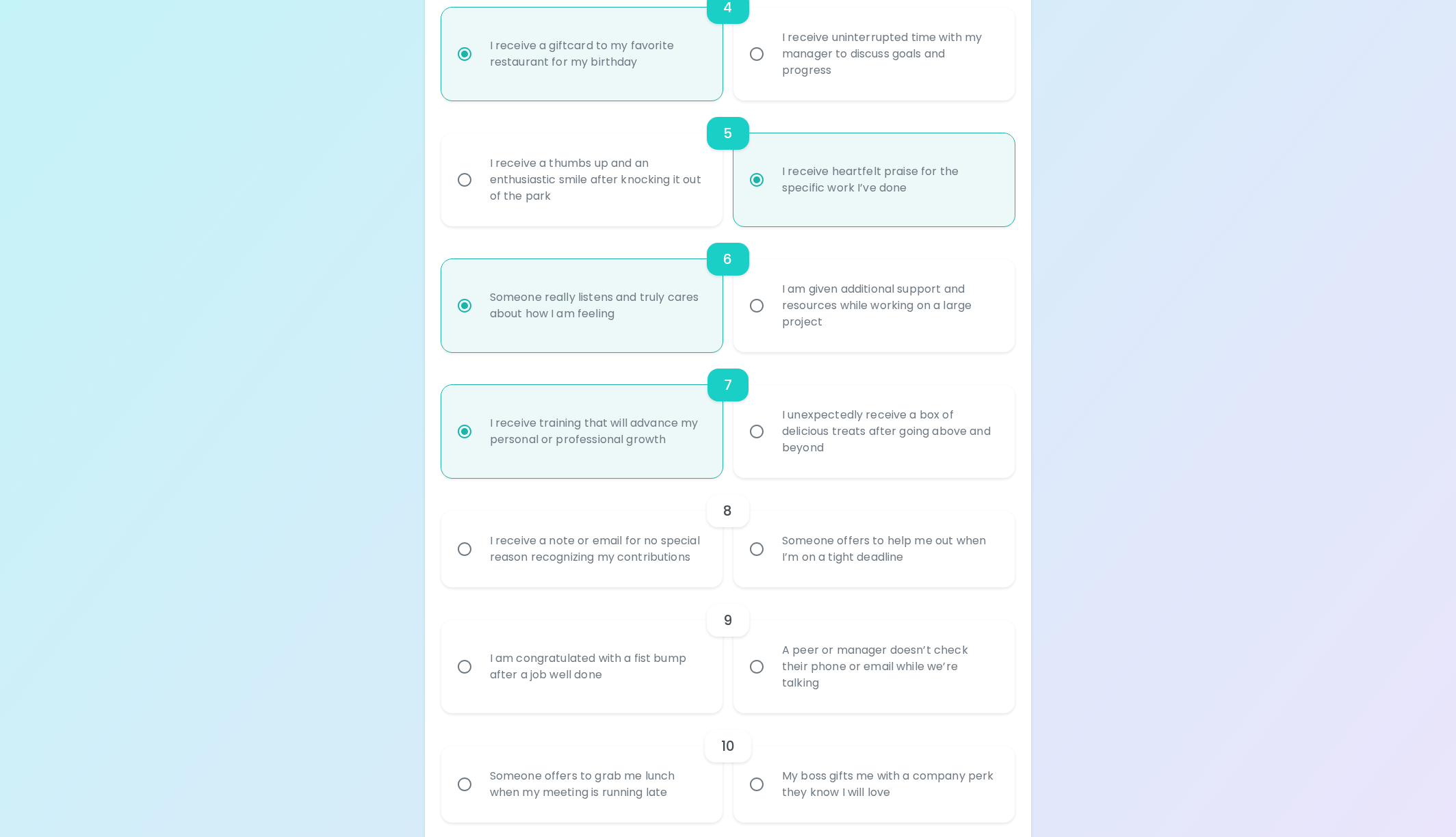
radio input "true"
click at [582, 562] on div "I receive a note or email for no special reason recognizing my contributions" at bounding box center [597, 549] width 236 height 65
click at [479, 562] on input "I receive a note or email for no special reason recognizing my contributions" at bounding box center [464, 548] width 28 height 28
radio input "false"
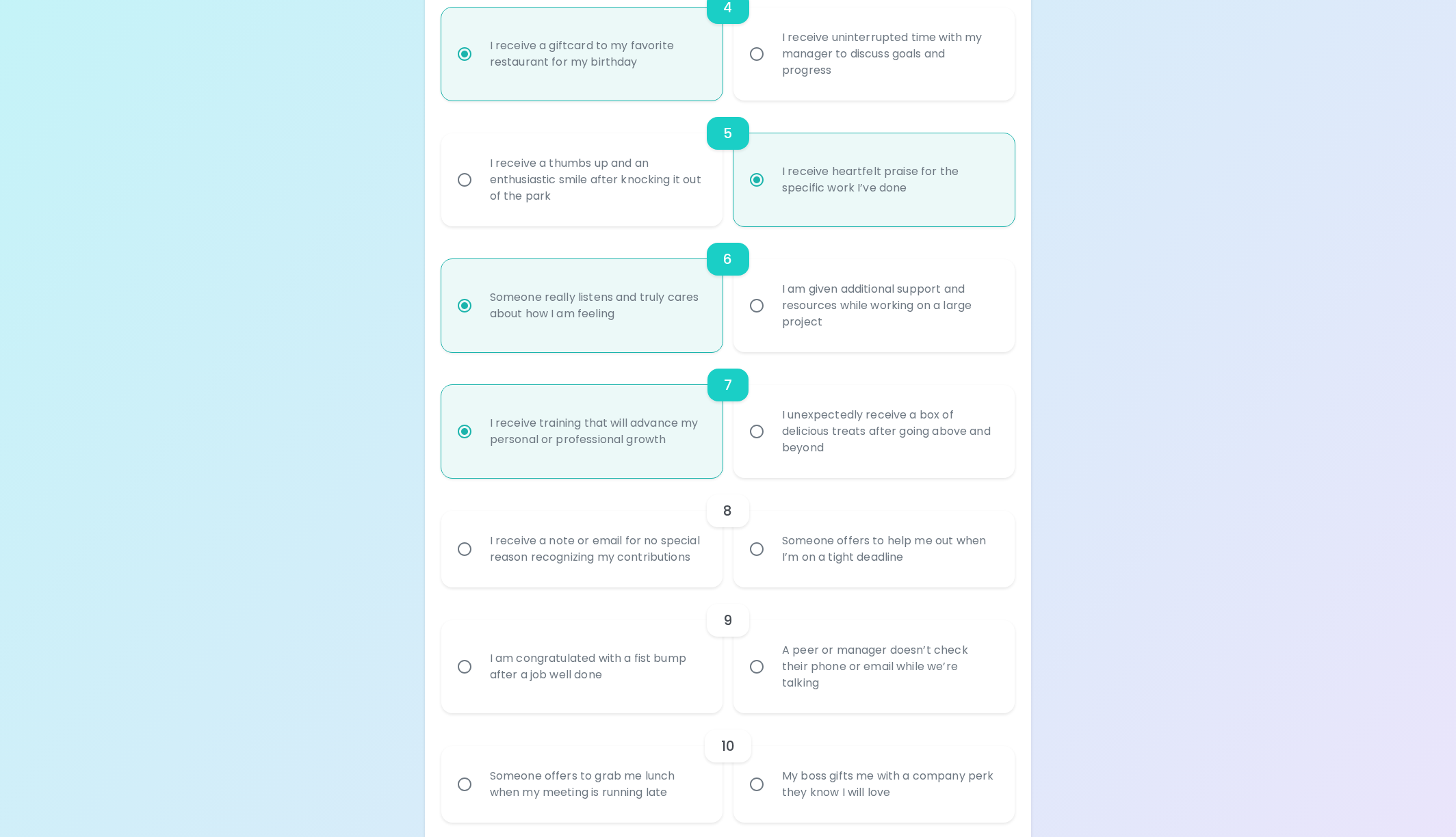
radio input "false"
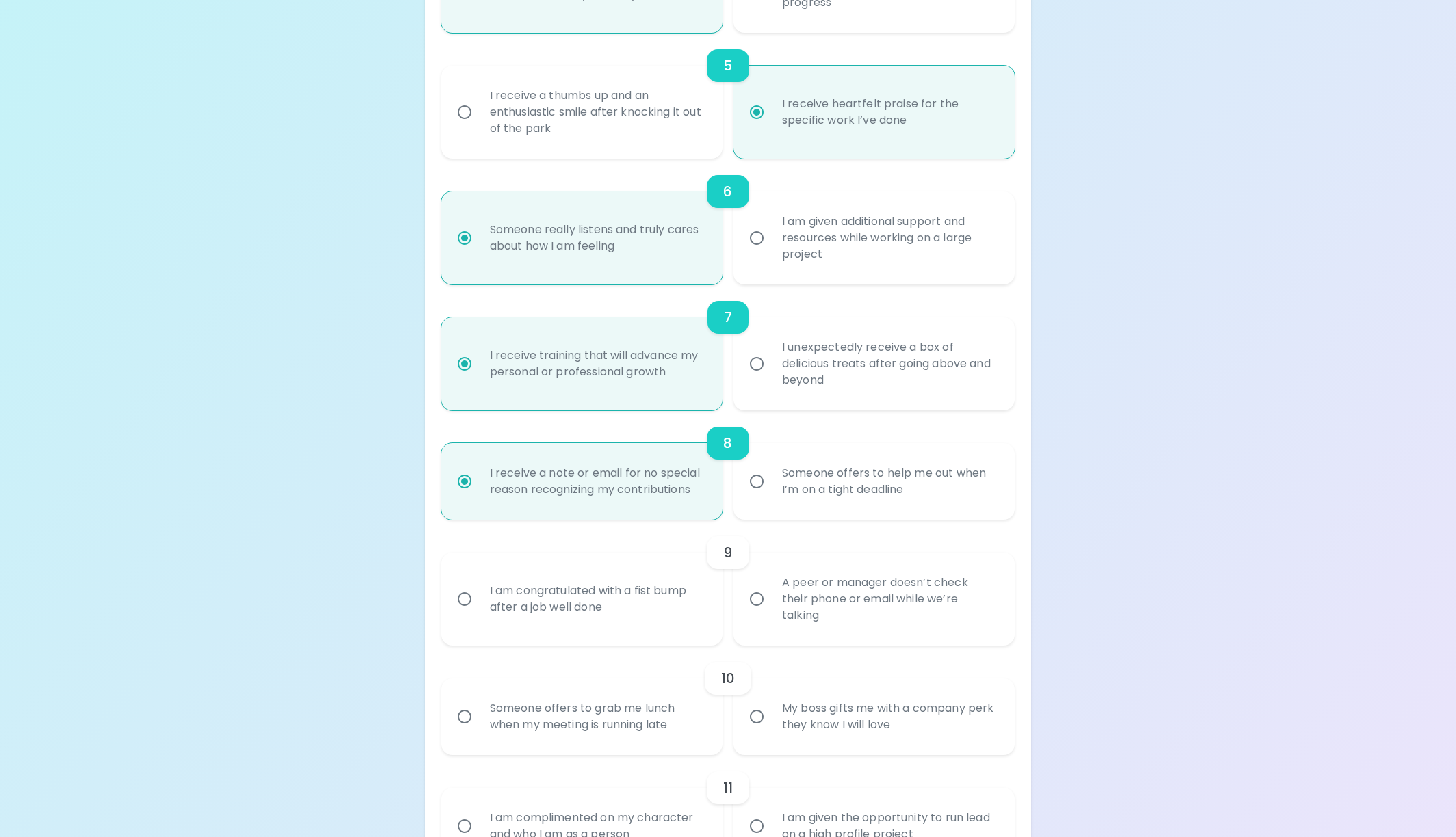
scroll to position [807, 0]
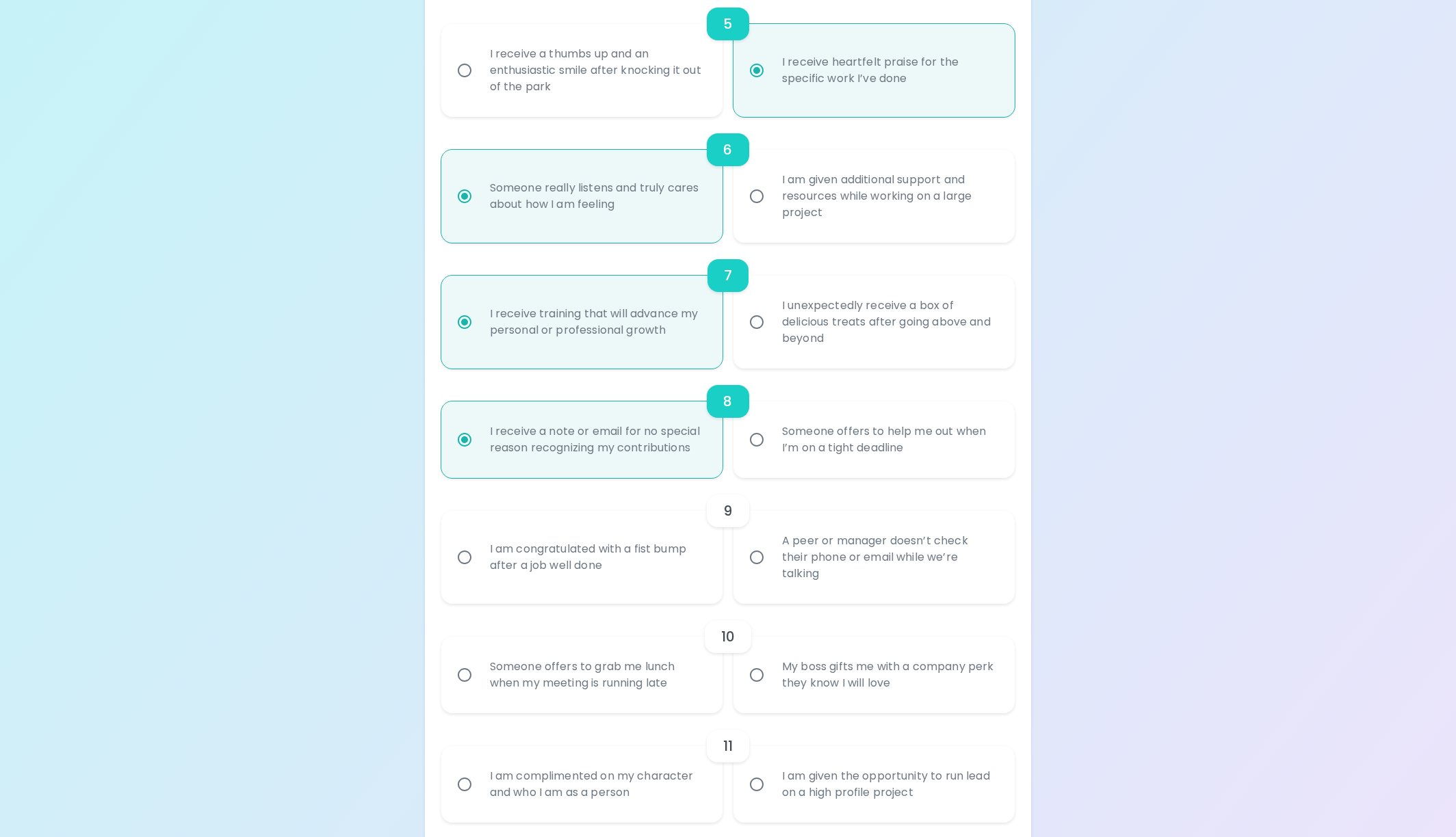
radio input "true"
click at [582, 562] on div "I am congratulated with a fist bump after a job well done" at bounding box center [597, 557] width 236 height 65
click at [479, 562] on input "I am congratulated with a fist bump after a job well done" at bounding box center [464, 557] width 28 height 28
radio input "false"
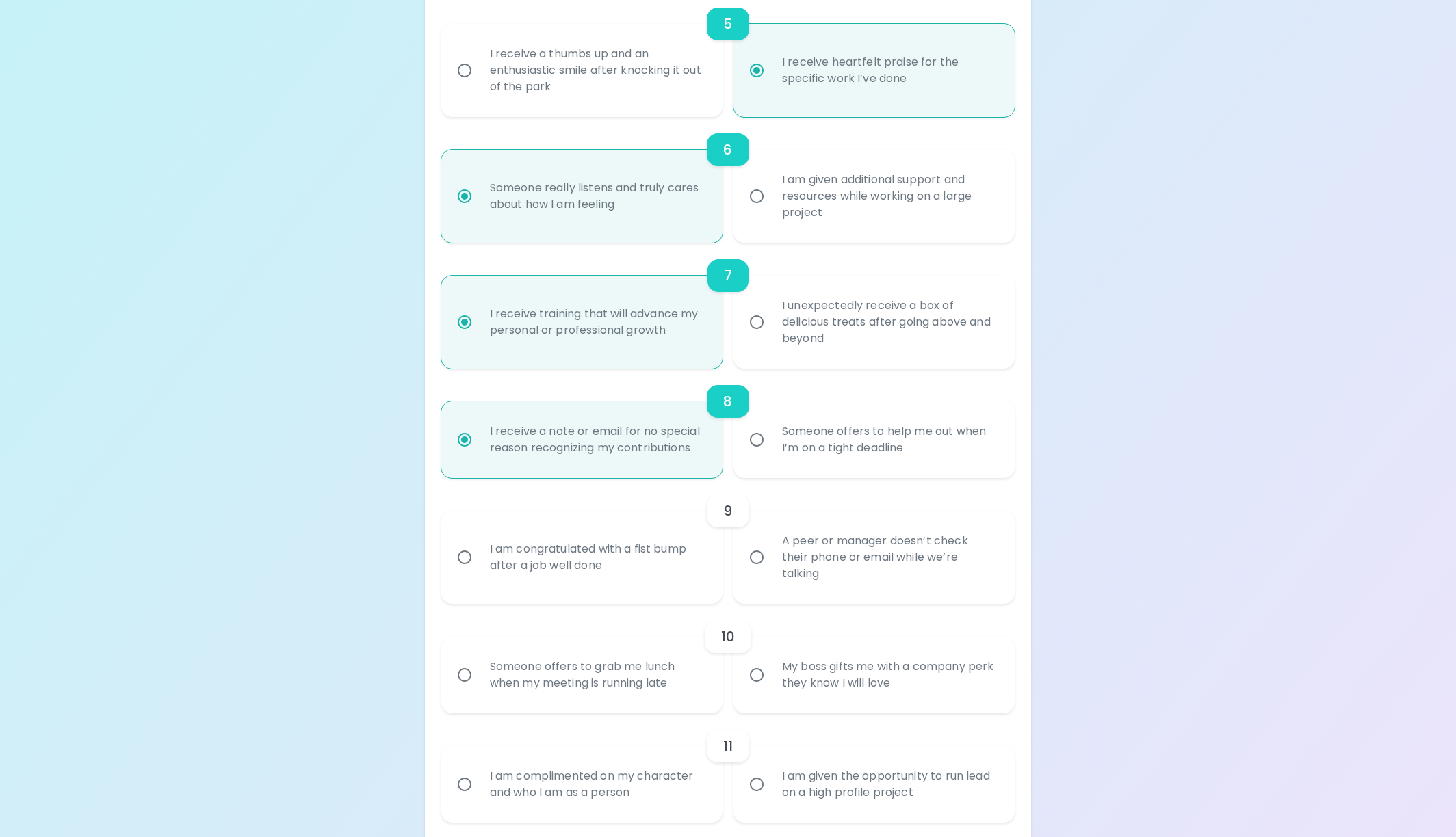
radio input "false"
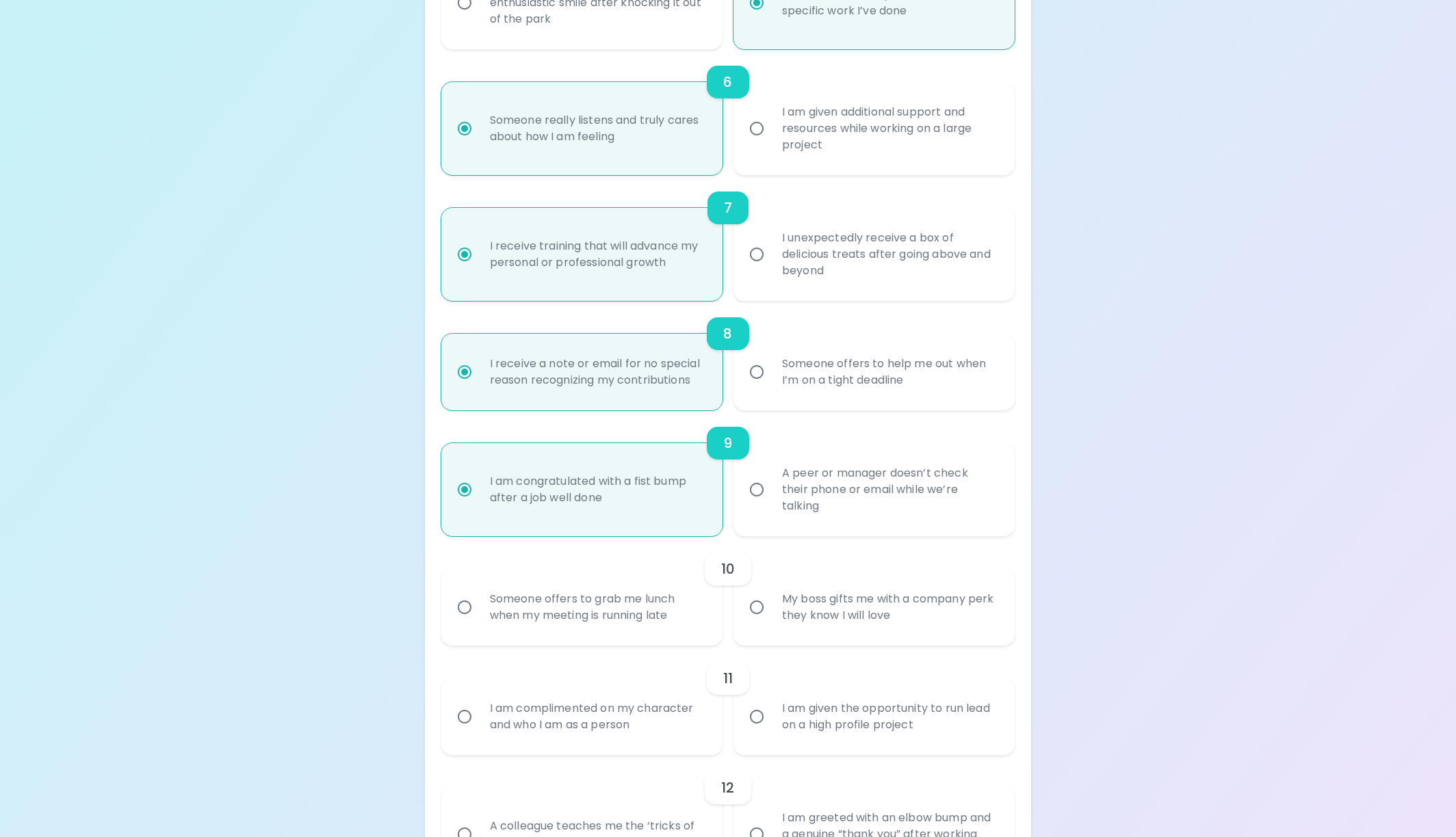
scroll to position [916, 0]
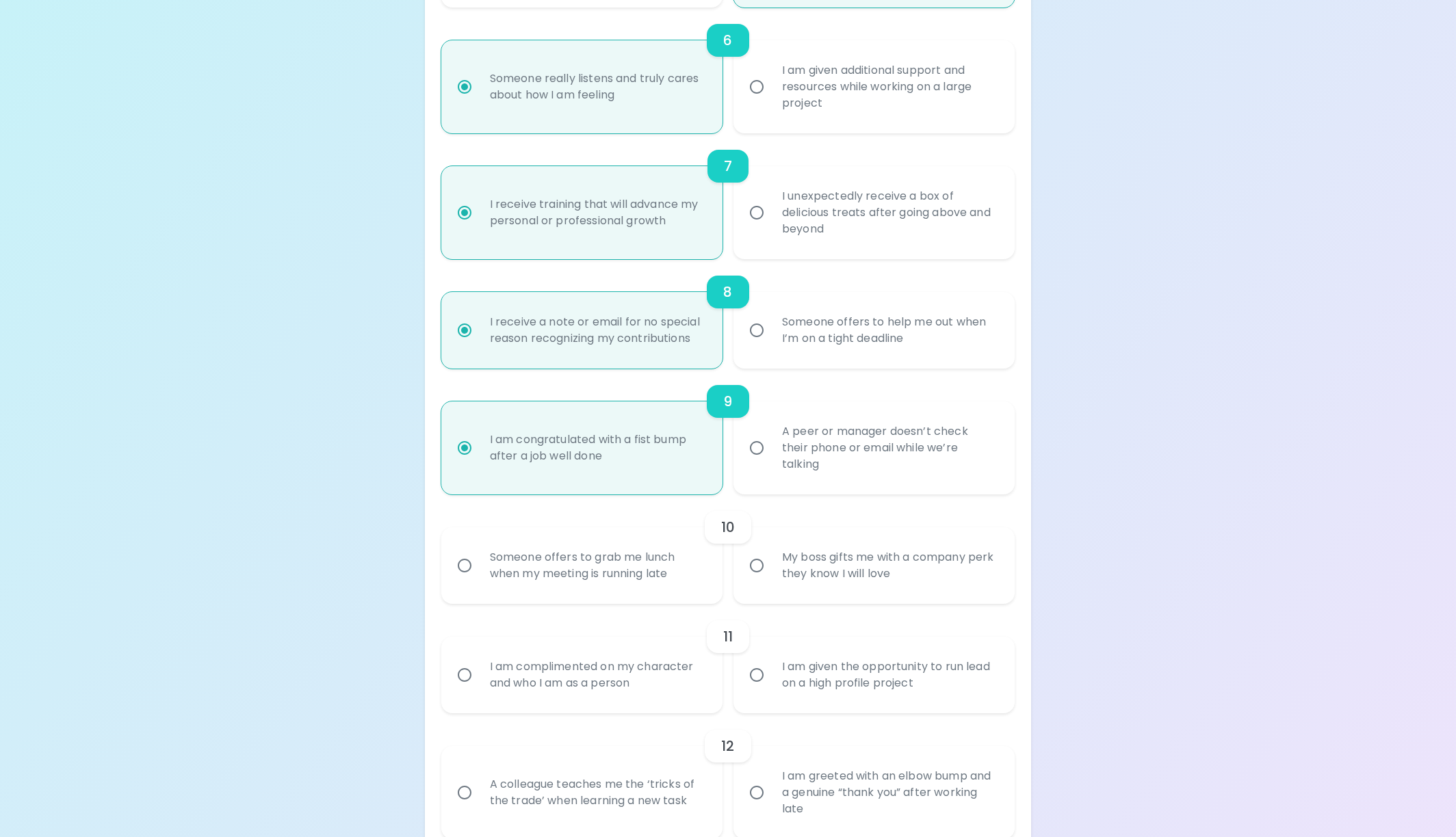
radio input "true"
click at [582, 562] on div "Someone offers to grab me lunch when my meeting is running late" at bounding box center [597, 565] width 236 height 65
click at [479, 562] on input "Someone offers to grab me lunch when my meeting is running late" at bounding box center [464, 565] width 28 height 28
radio input "false"
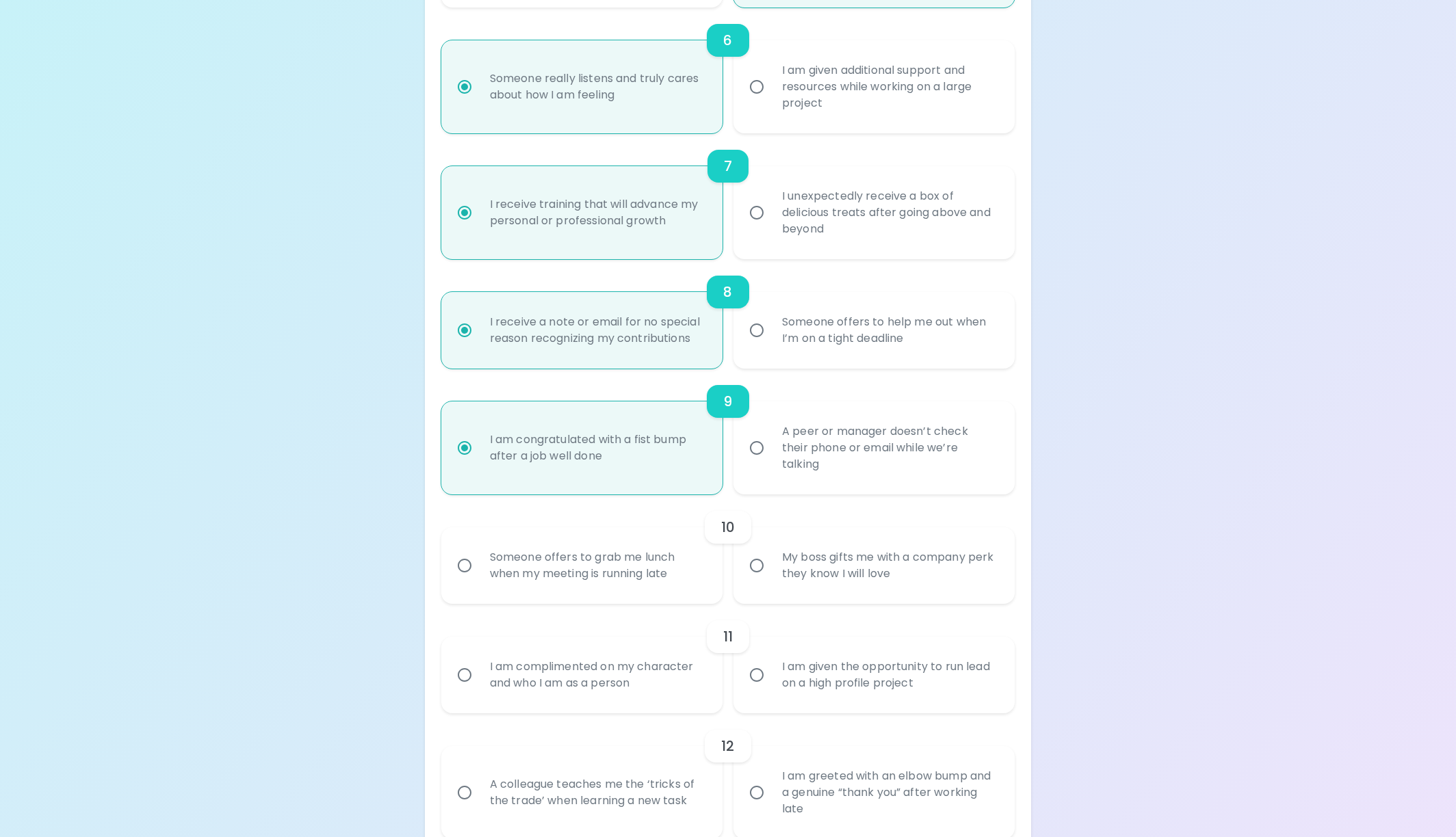
radio input "false"
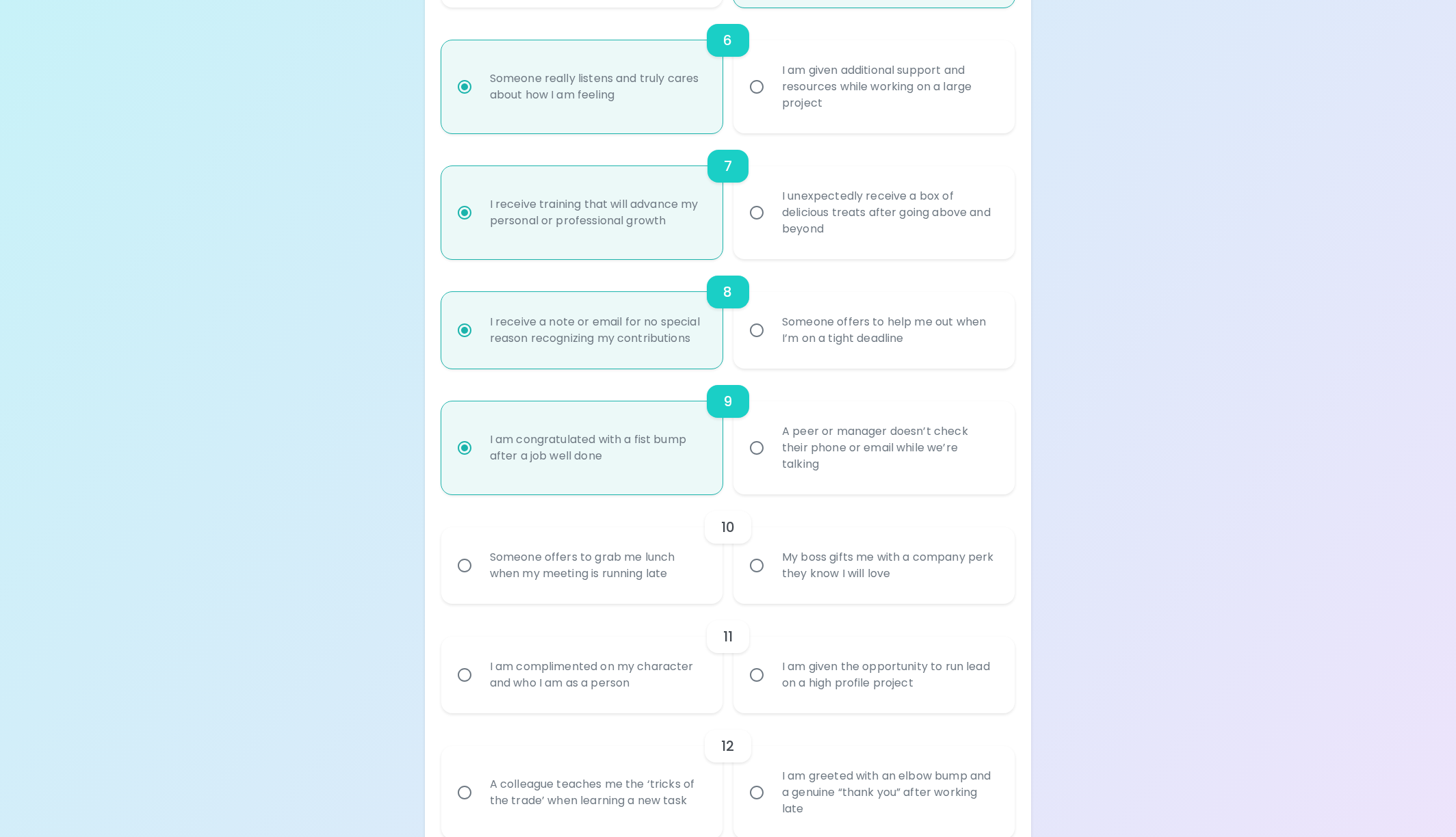
radio input "false"
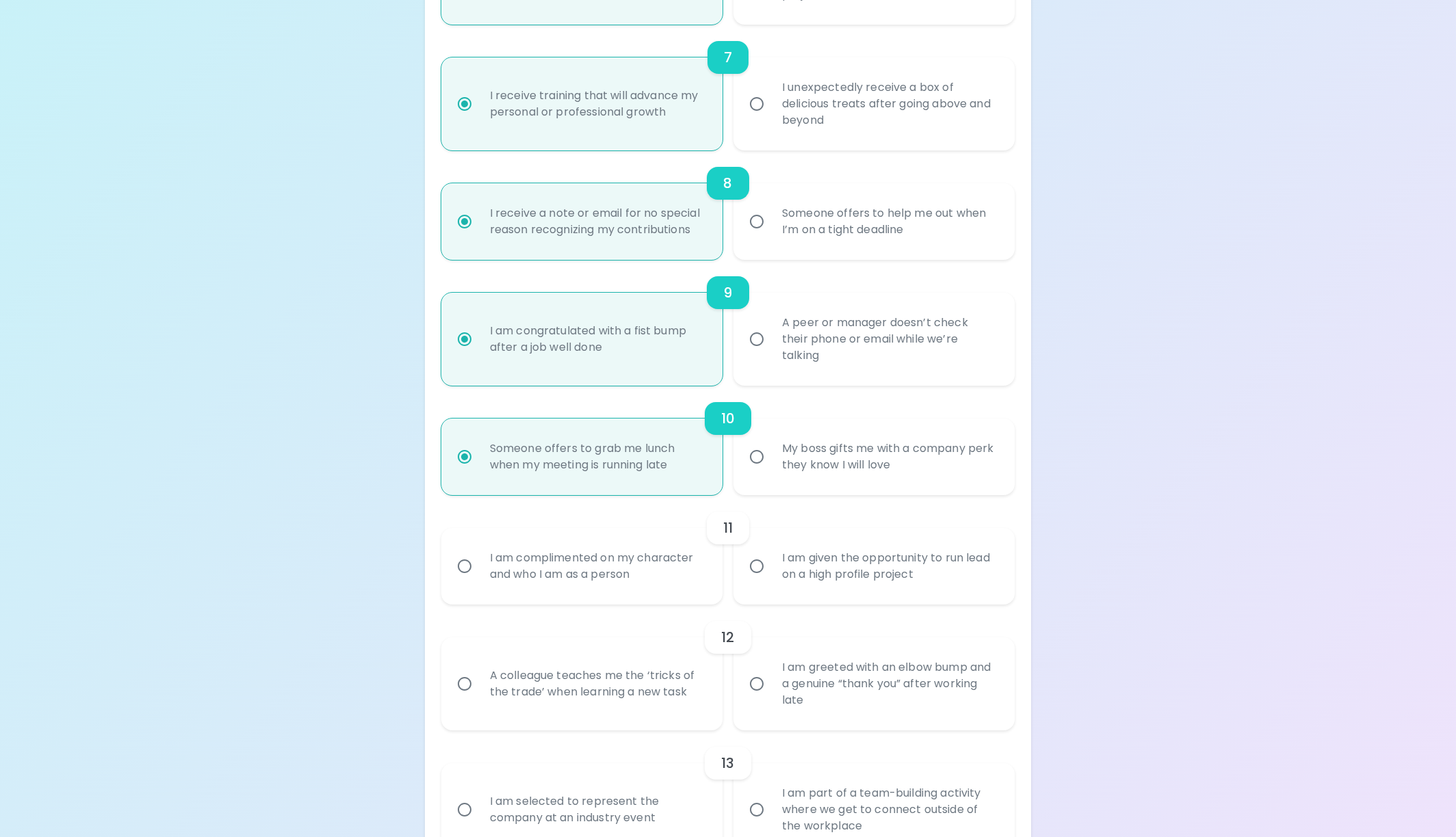
scroll to position [1025, 0]
radio input "true"
click at [582, 562] on div "I am complimented on my character and who I am as a person" at bounding box center [597, 565] width 236 height 65
click at [479, 562] on input "I am complimented on my character and who I am as a person" at bounding box center [464, 565] width 28 height 28
radio input "false"
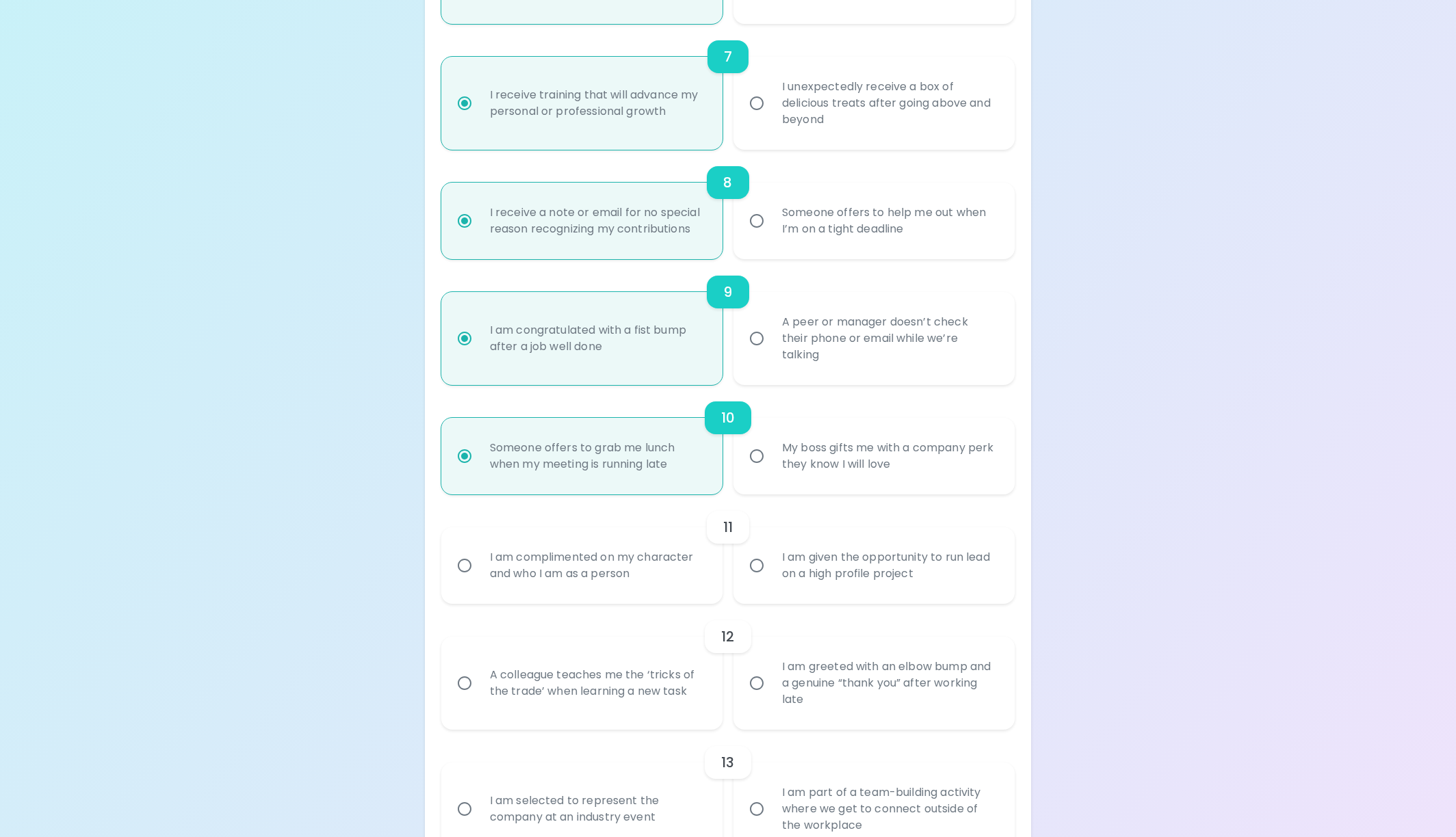
radio input "false"
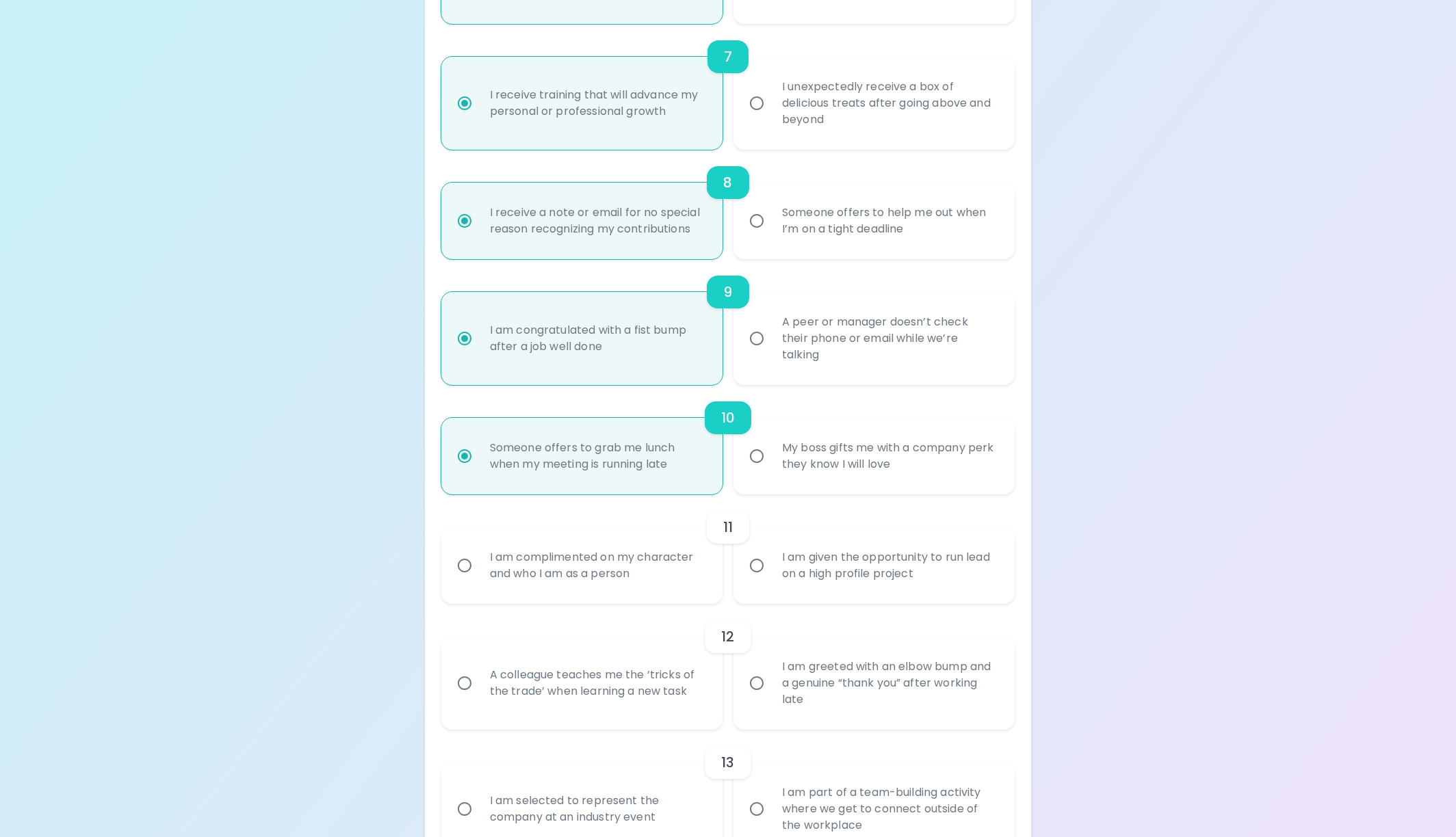
radio input "false"
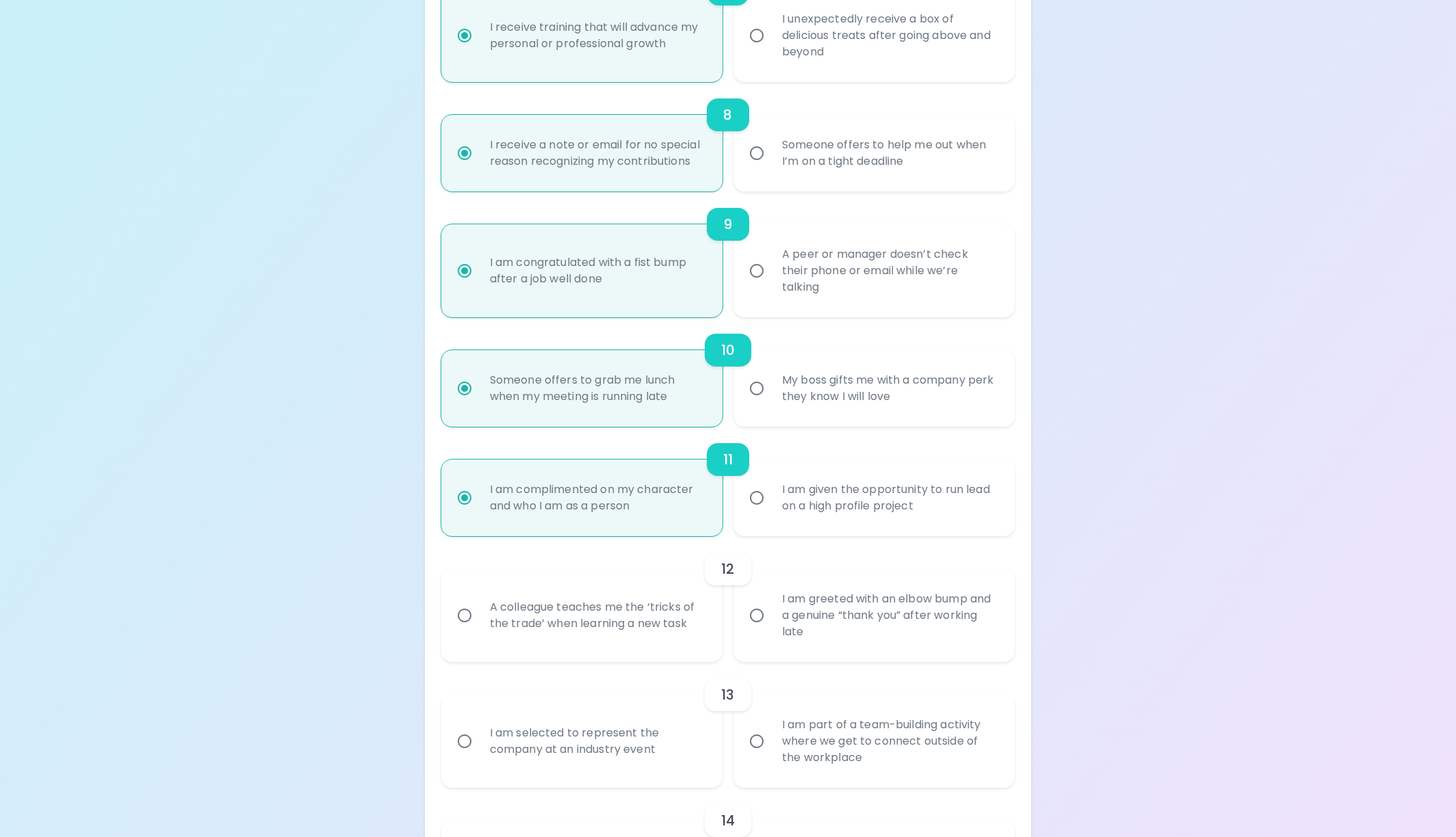
scroll to position [1135, 0]
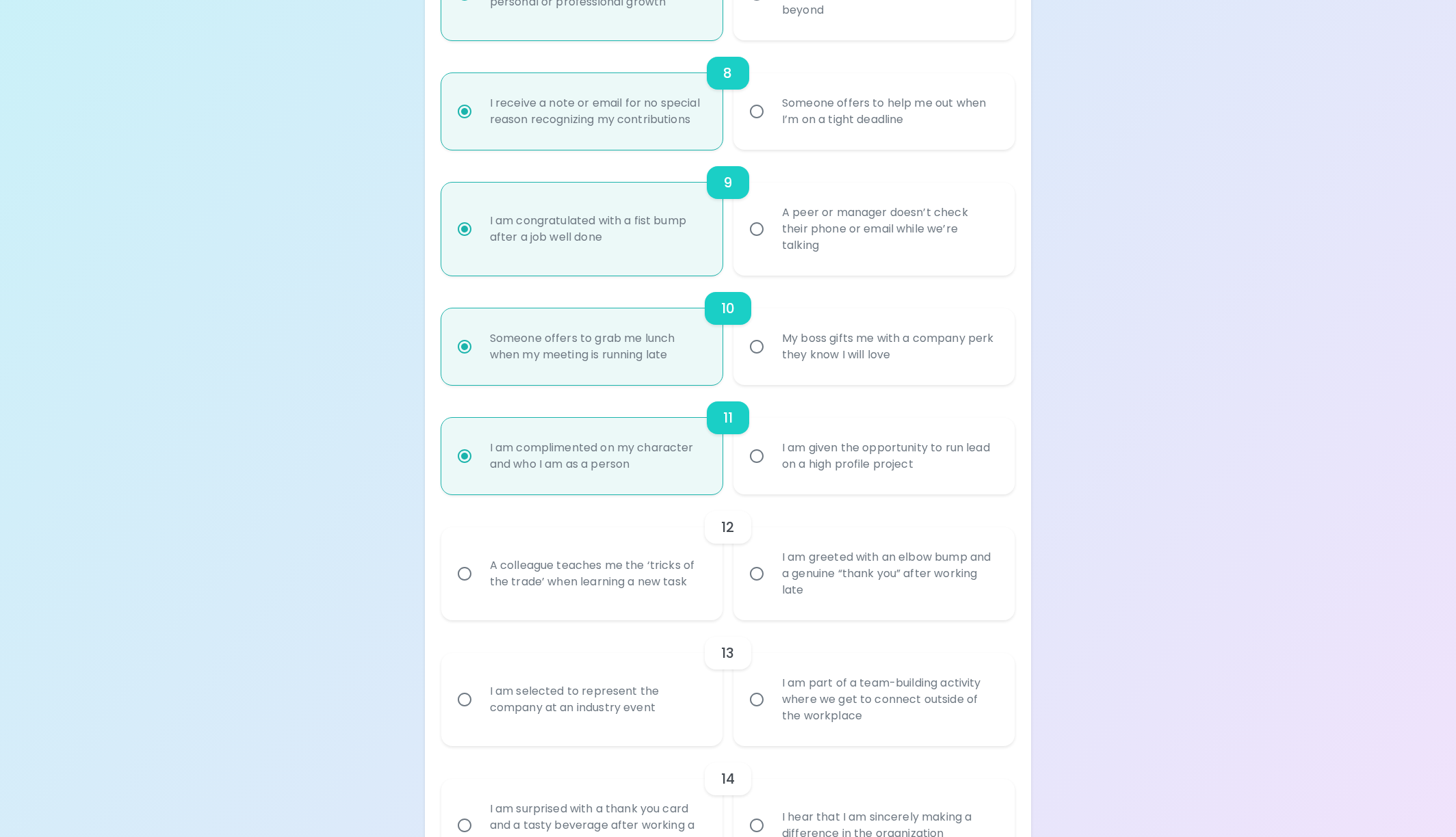
radio input "true"
click at [582, 562] on div "A colleague teaches me the ‘tricks of the trade’ when learning a new task" at bounding box center [597, 573] width 236 height 65
click at [479, 562] on input "A colleague teaches me the ‘tricks of the trade’ when learning a new task" at bounding box center [464, 573] width 28 height 28
radio input "false"
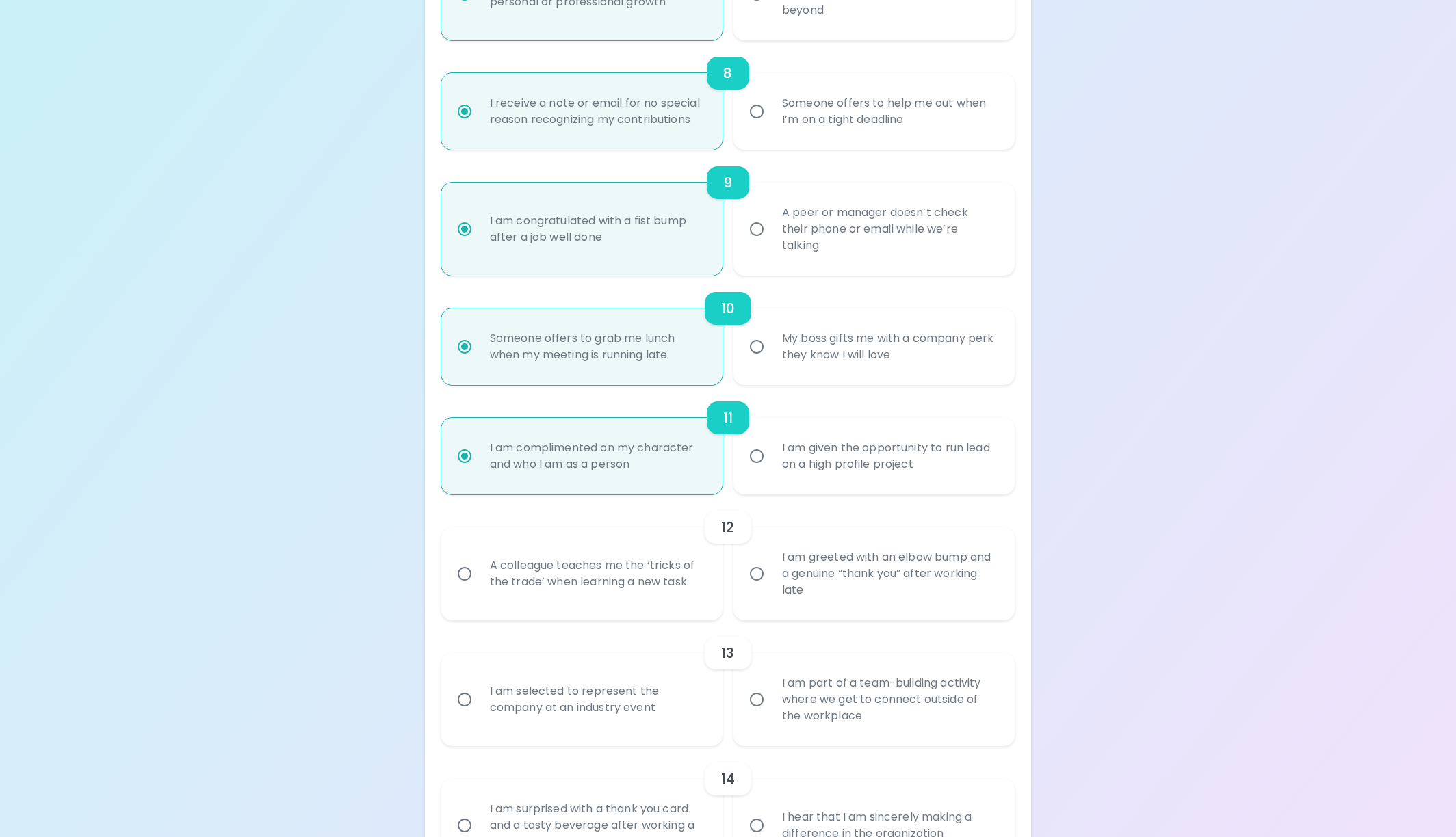
radio input "false"
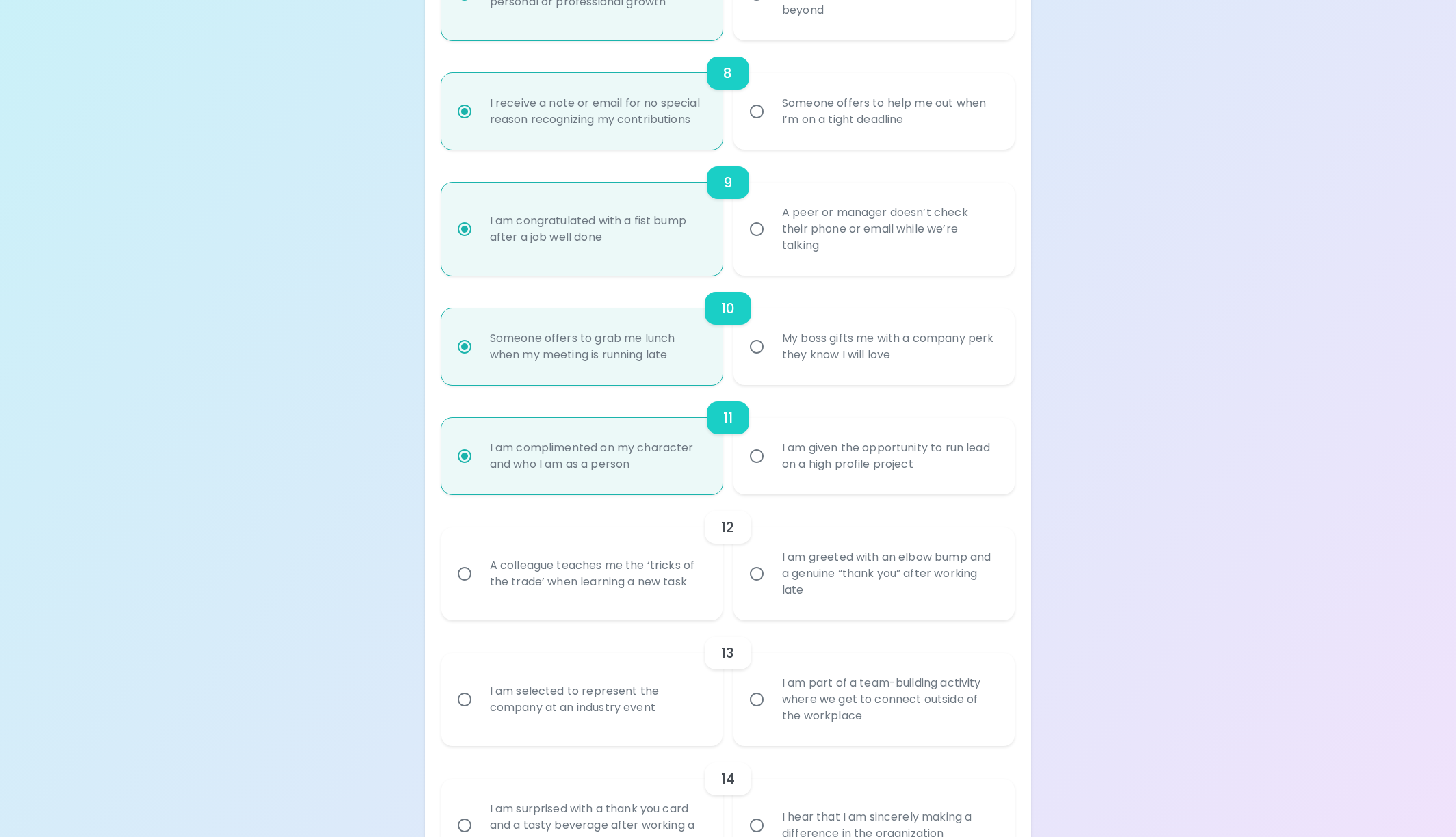
radio input "false"
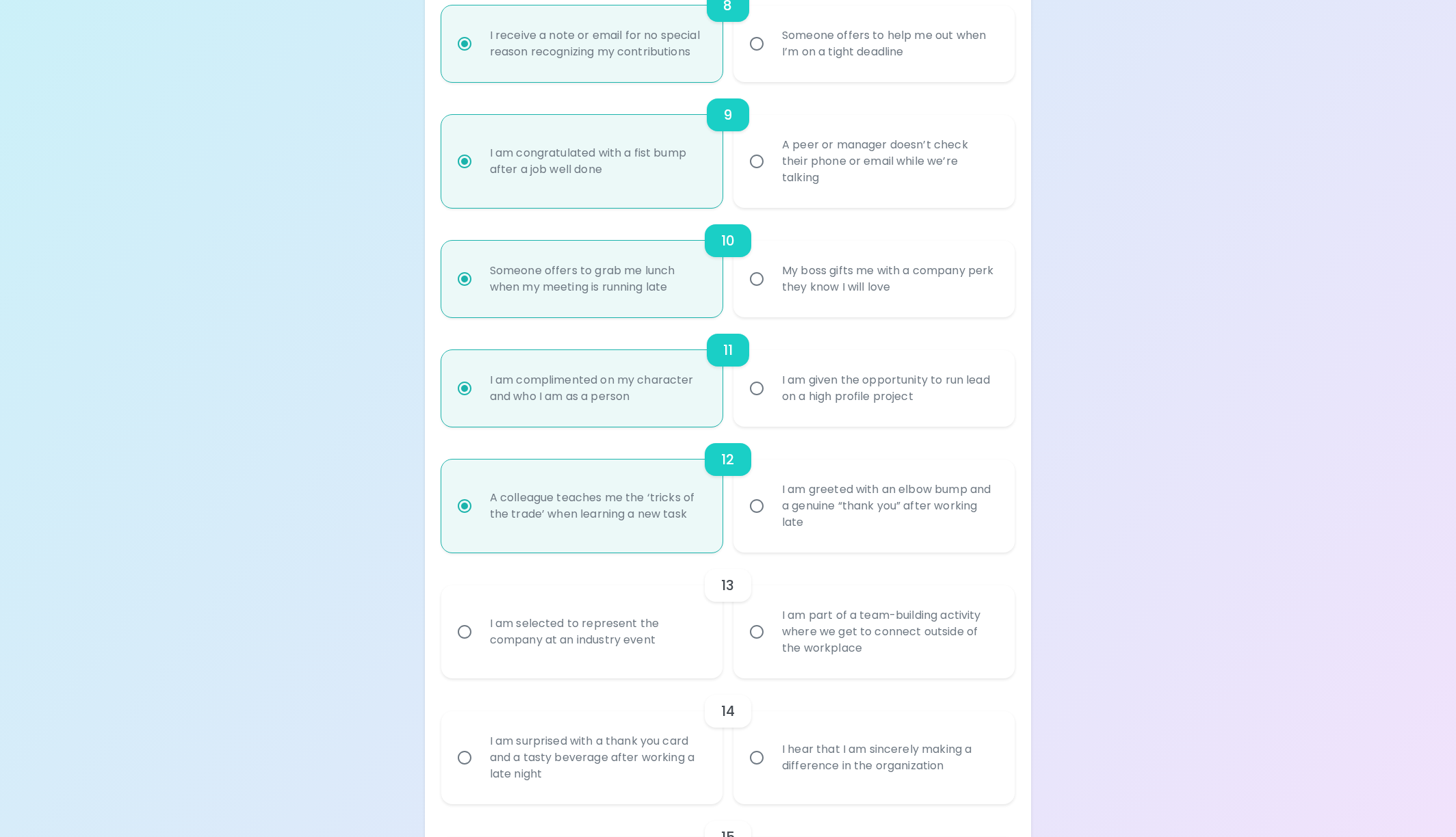
scroll to position [1244, 0]
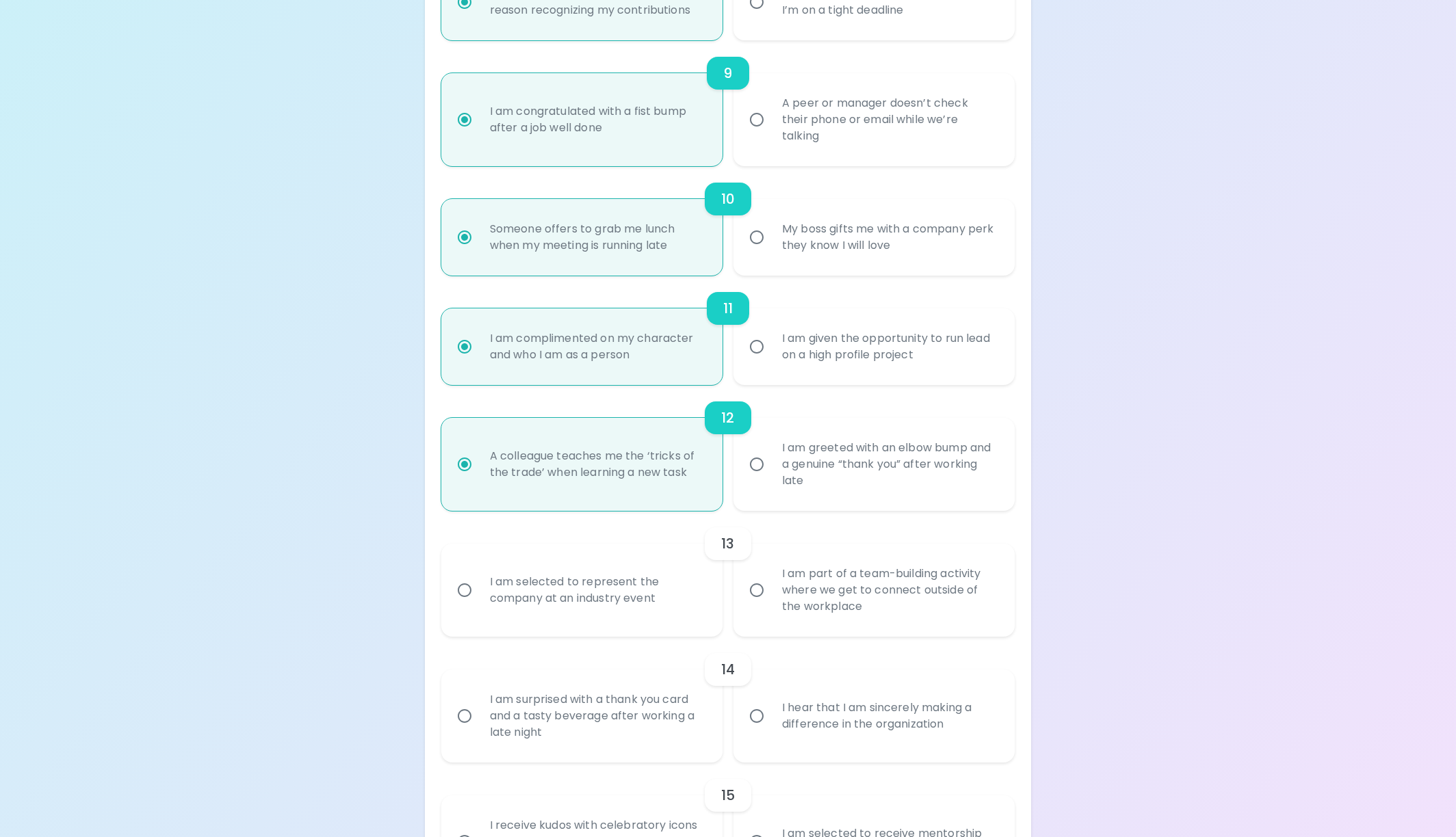
radio input "true"
click at [774, 582] on div "I am part of a team-building activity where we get to connect outside of the wo…" at bounding box center [889, 590] width 236 height 82
click at [771, 582] on input "I am part of a team-building activity where we get to connect outside of the wo…" at bounding box center [756, 589] width 28 height 28
radio input "false"
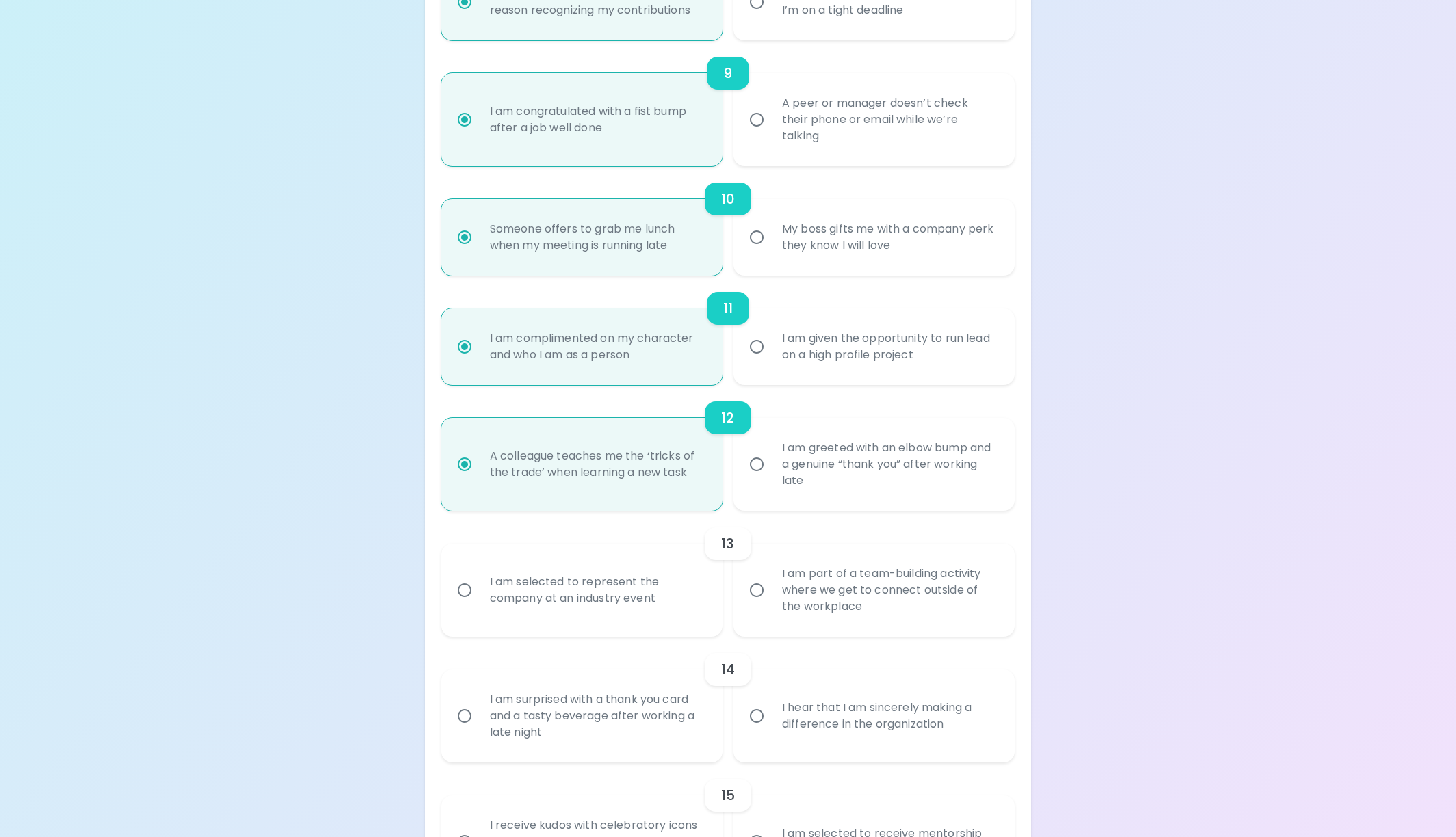
radio input "false"
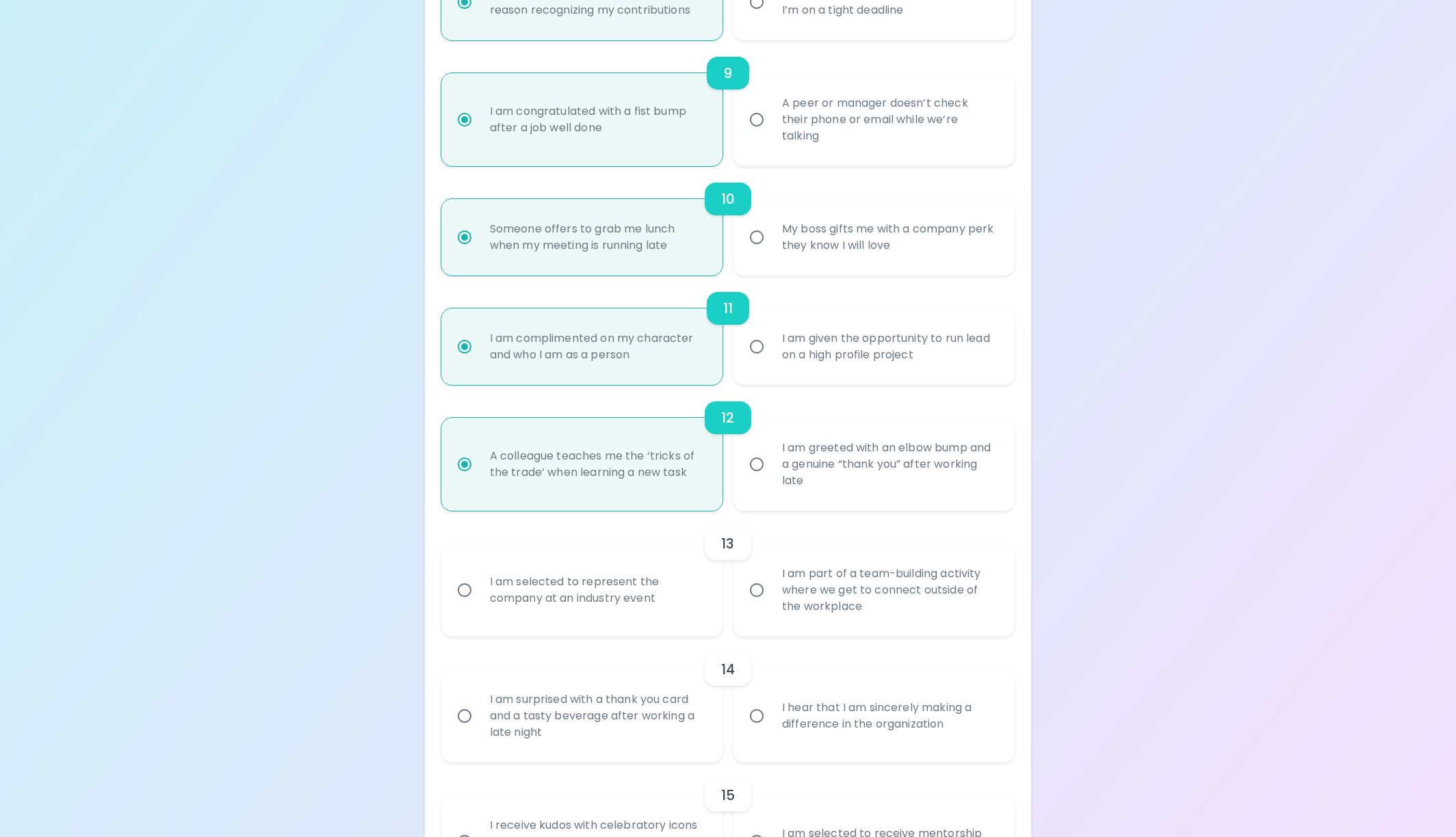
radio input "false"
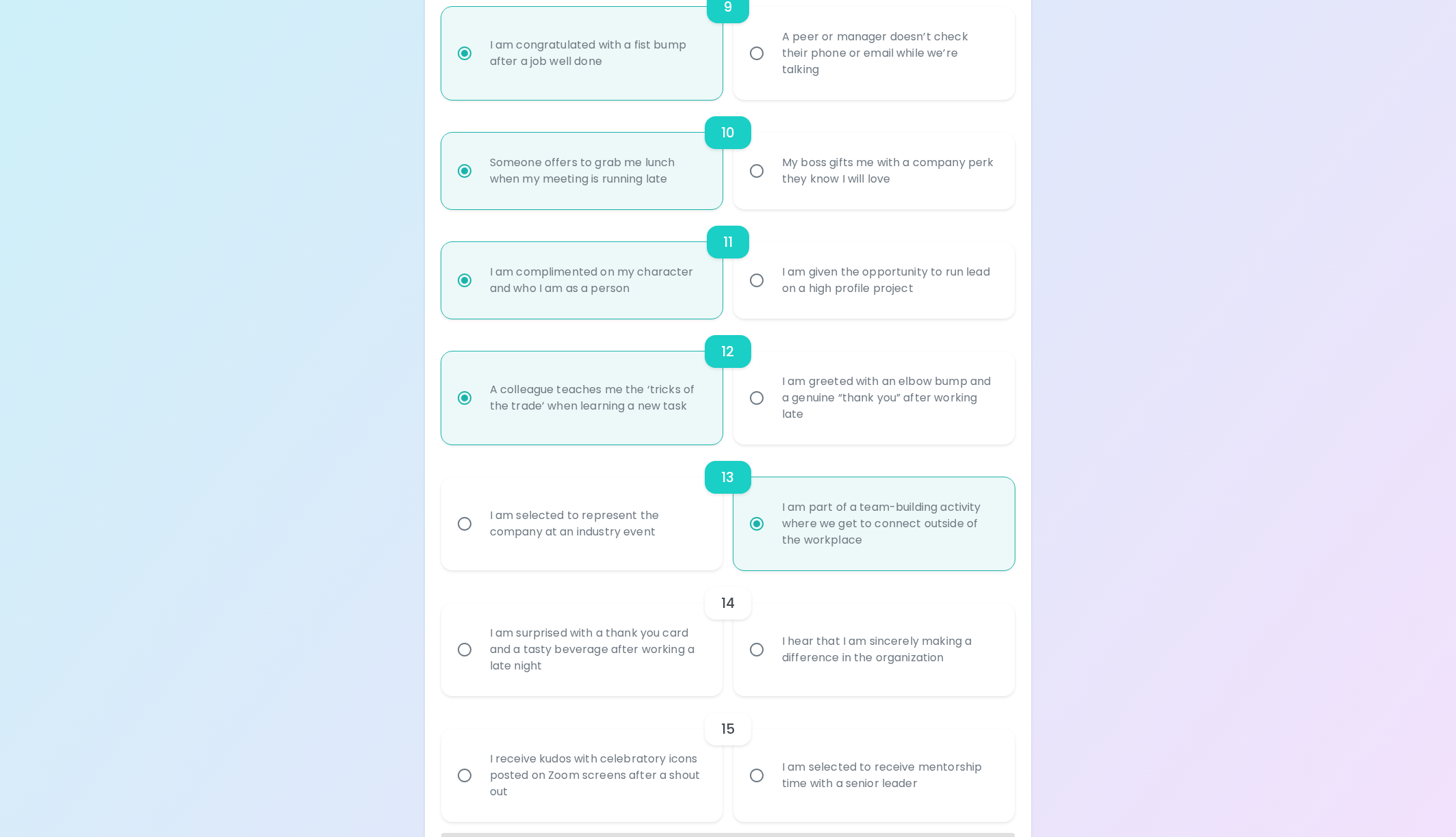
scroll to position [1346, 0]
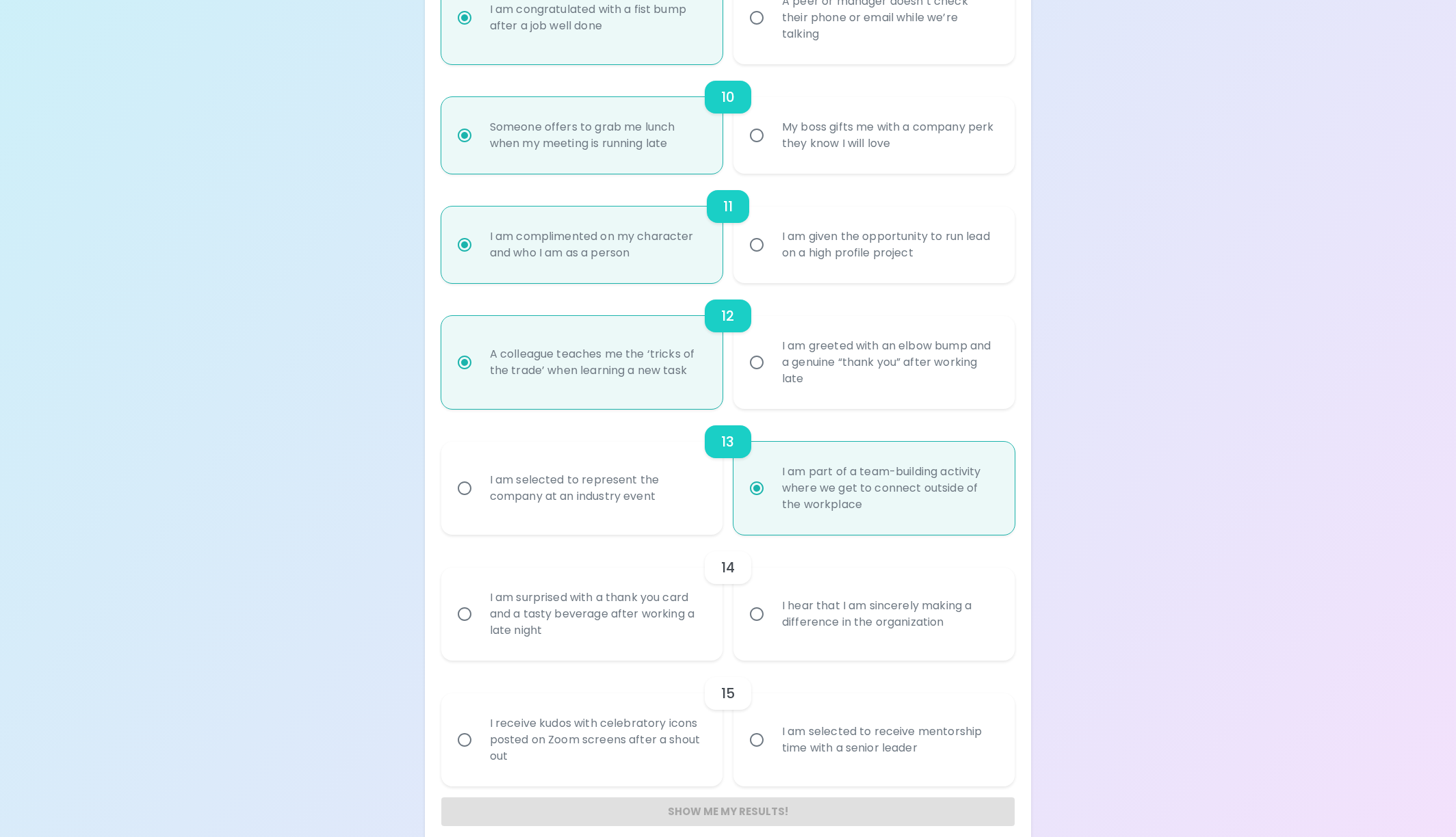
radio input "true"
click at [863, 594] on div "I hear that I am sincerely making a difference in the organization" at bounding box center [889, 613] width 236 height 65
click at [771, 600] on input "I hear that I am sincerely making a difference in the organization" at bounding box center [756, 613] width 28 height 28
radio input "false"
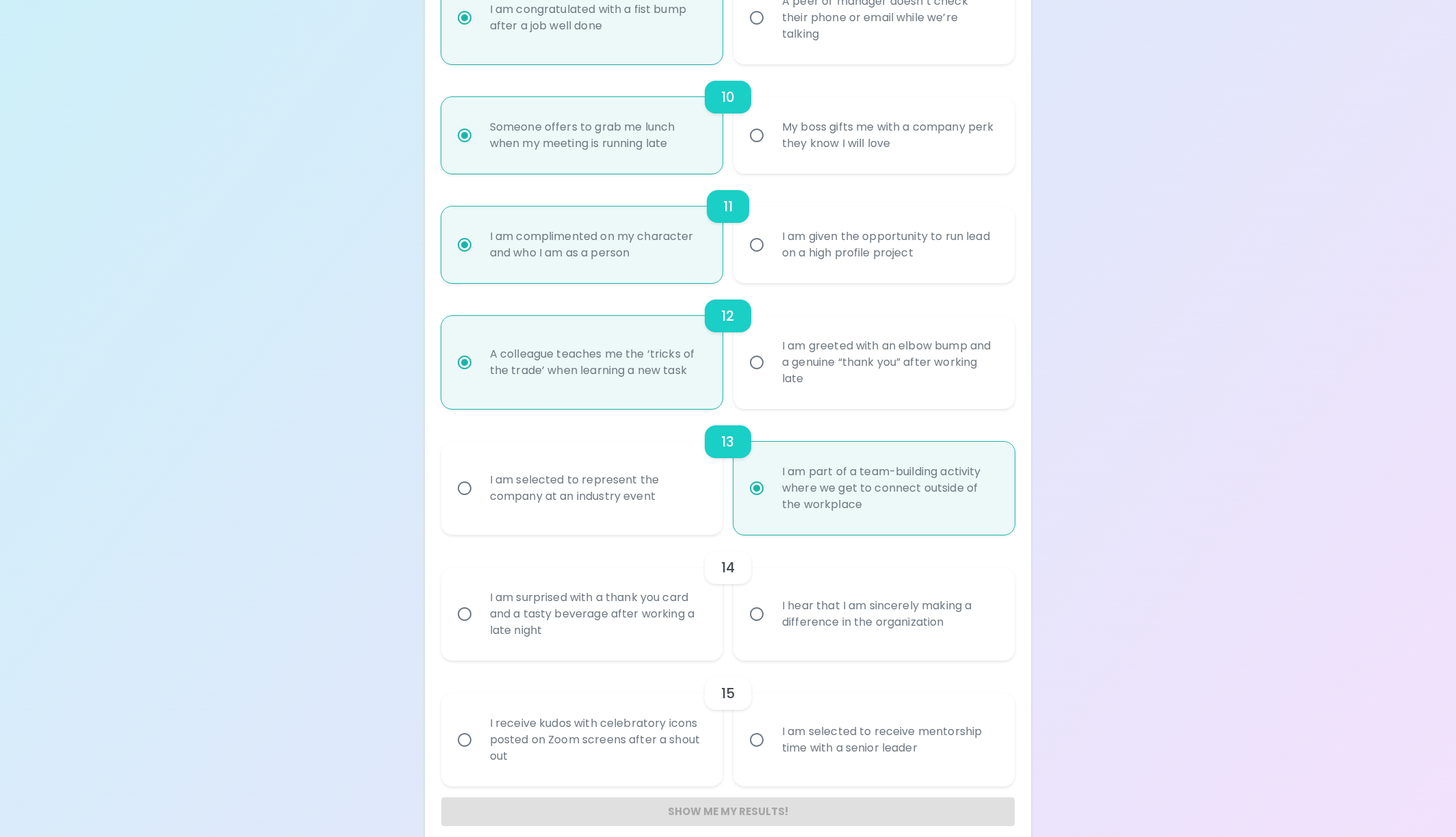
radio input "false"
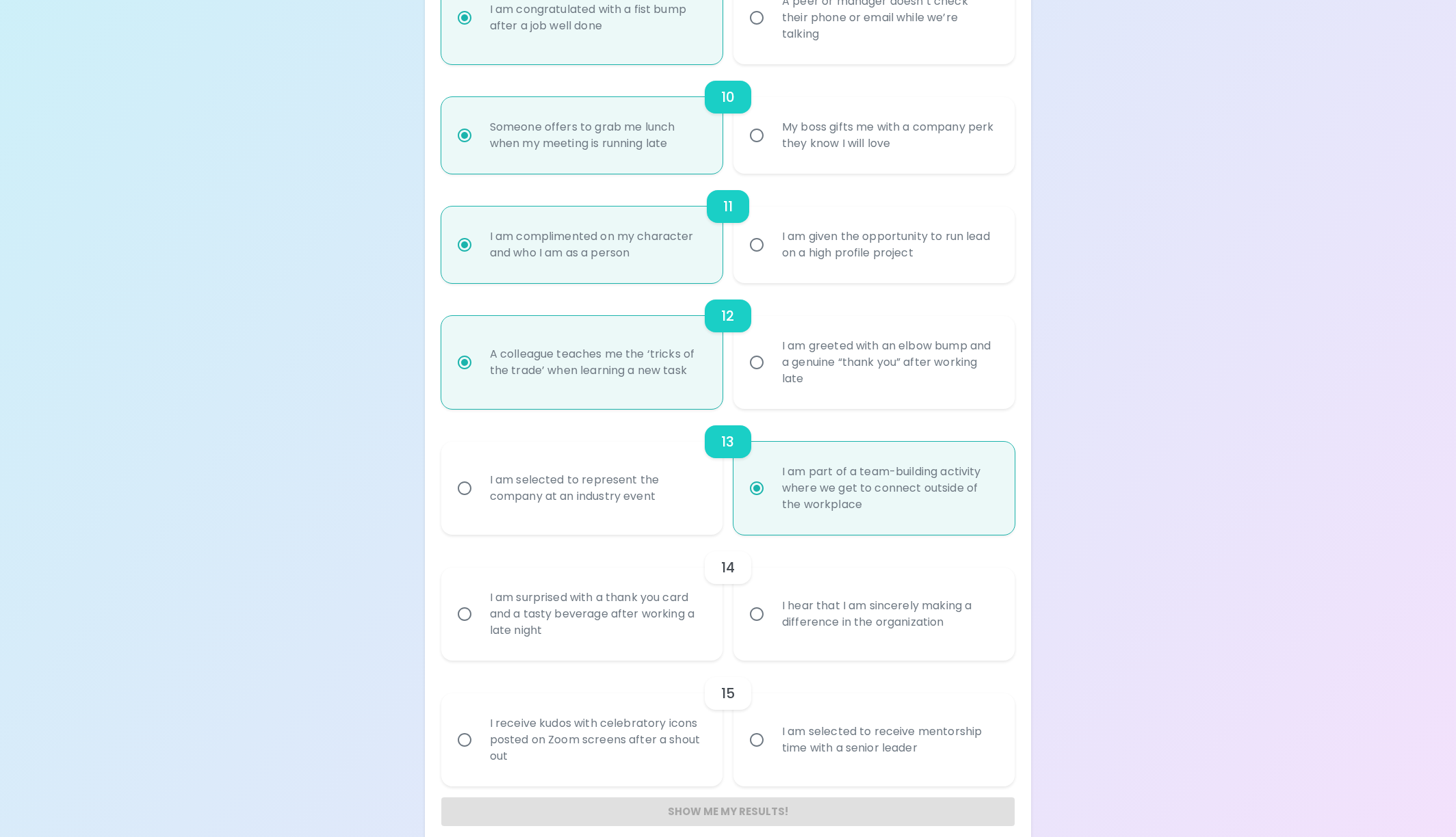
radio input "false"
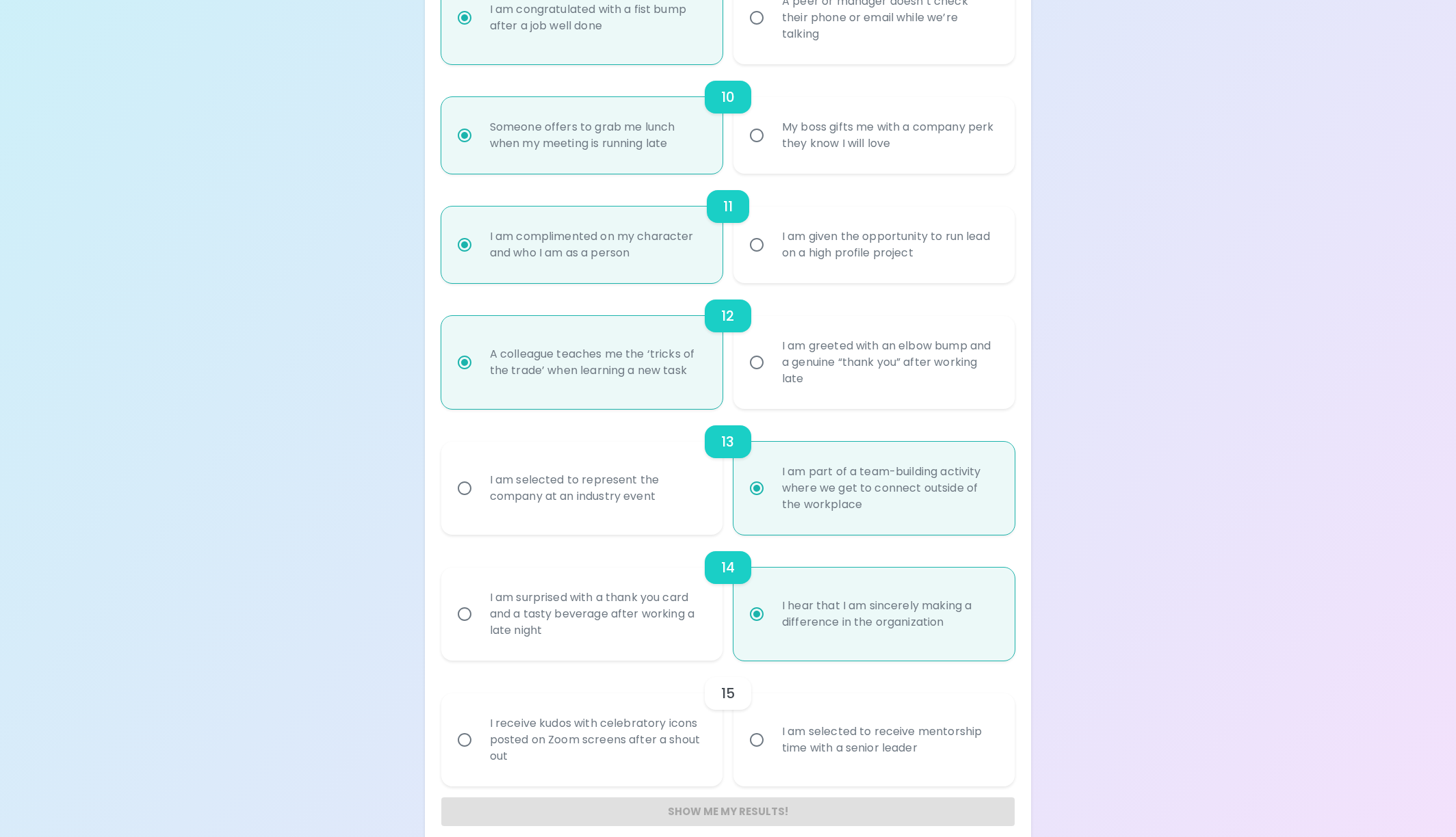
radio input "true"
click at [806, 739] on div "I am selected to receive mentorship time with a senior leader" at bounding box center [889, 739] width 236 height 65
click at [771, 739] on input "I am selected to receive mentorship time with a senior leader" at bounding box center [756, 739] width 28 height 28
radio input "false"
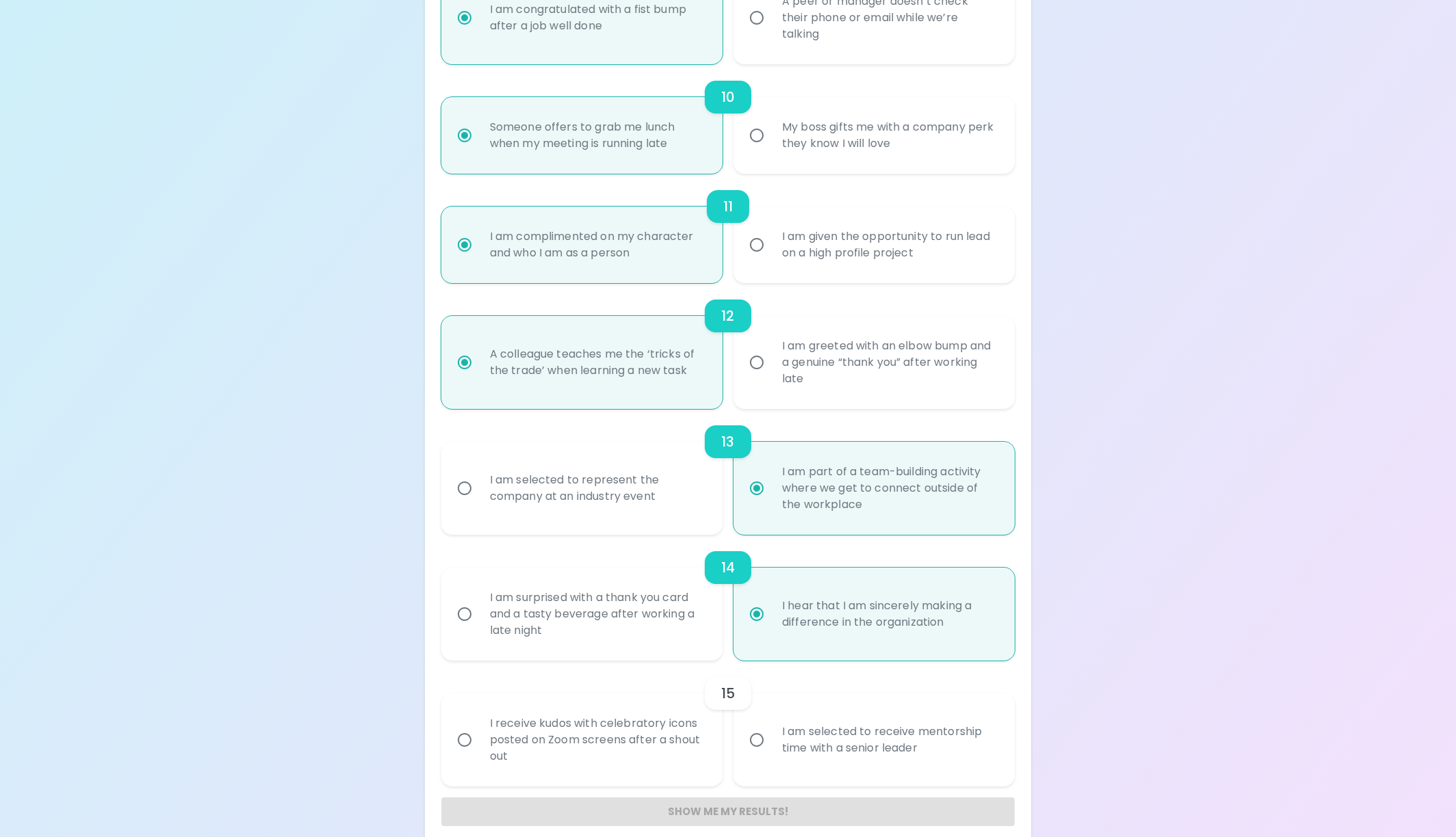
radio input "false"
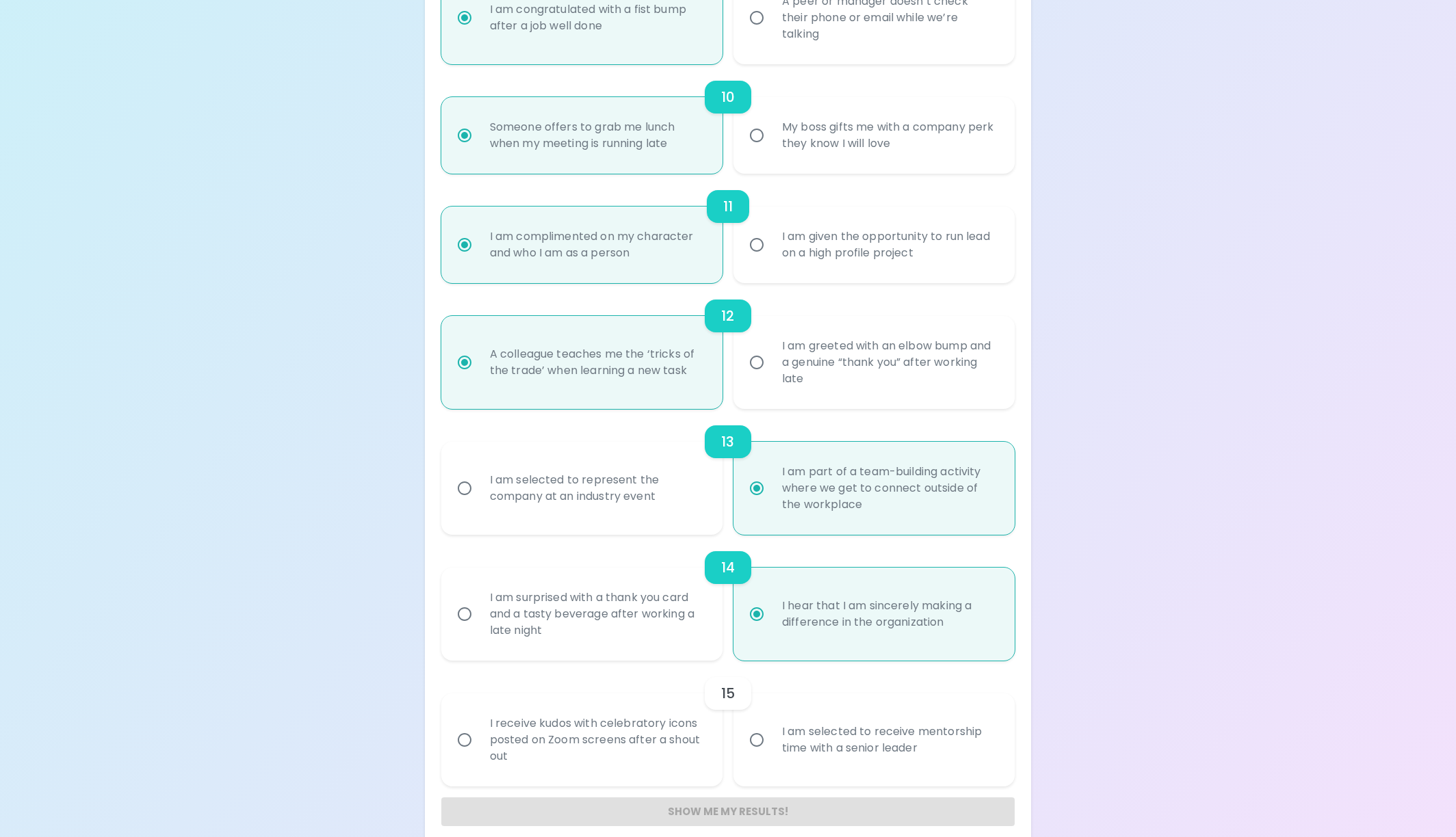
radio input "false"
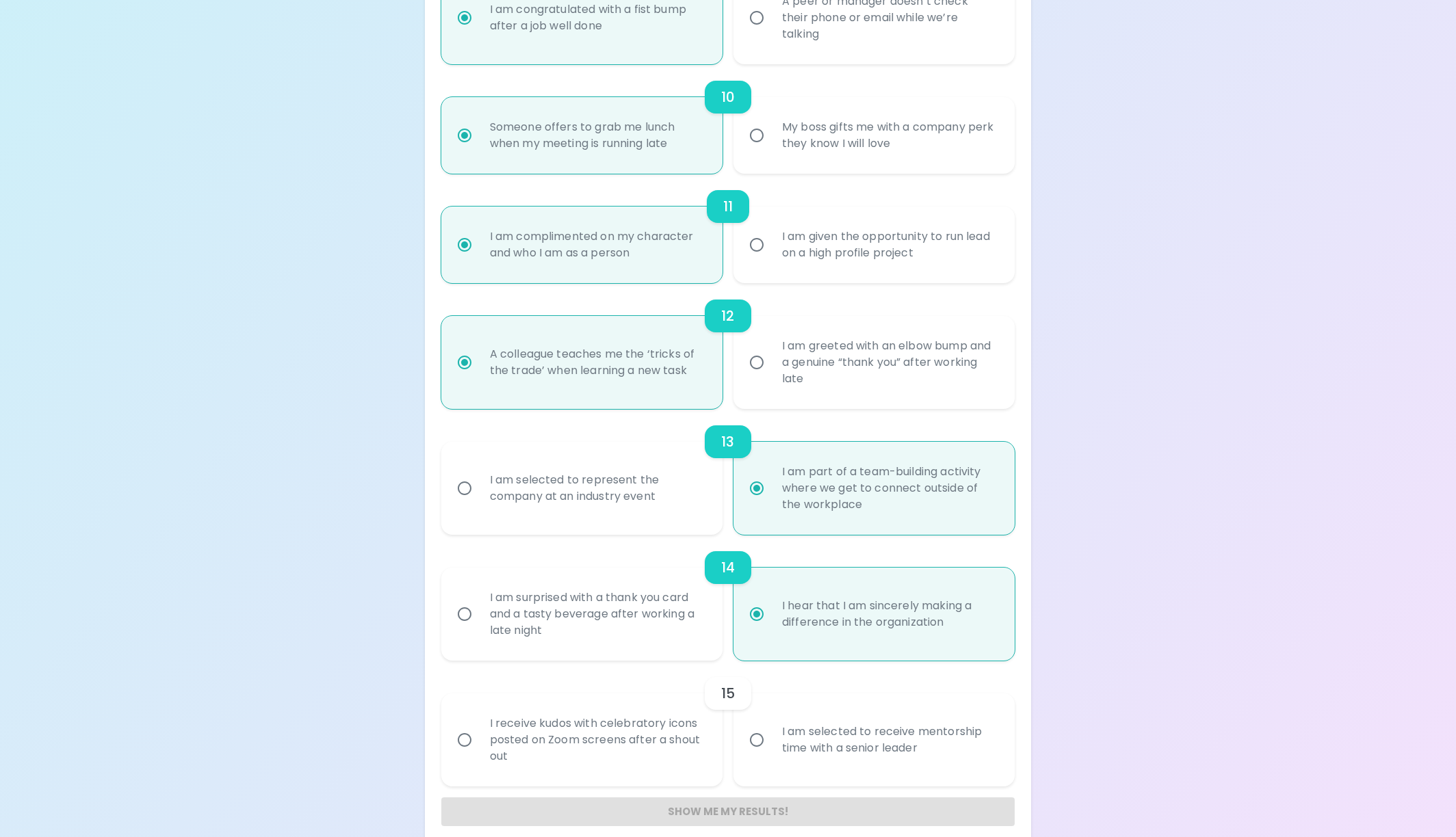
radio input "false"
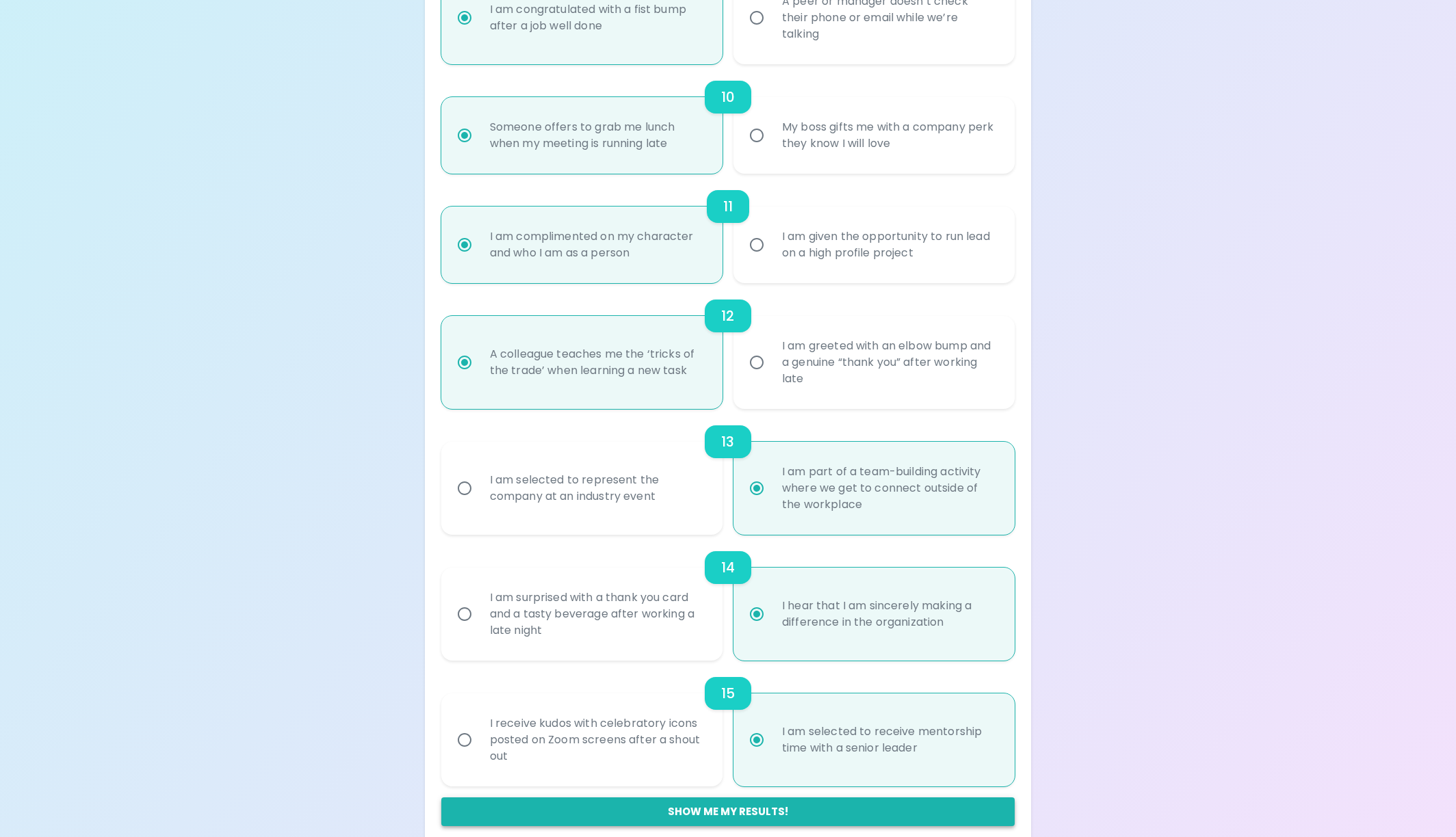
radio input "true"
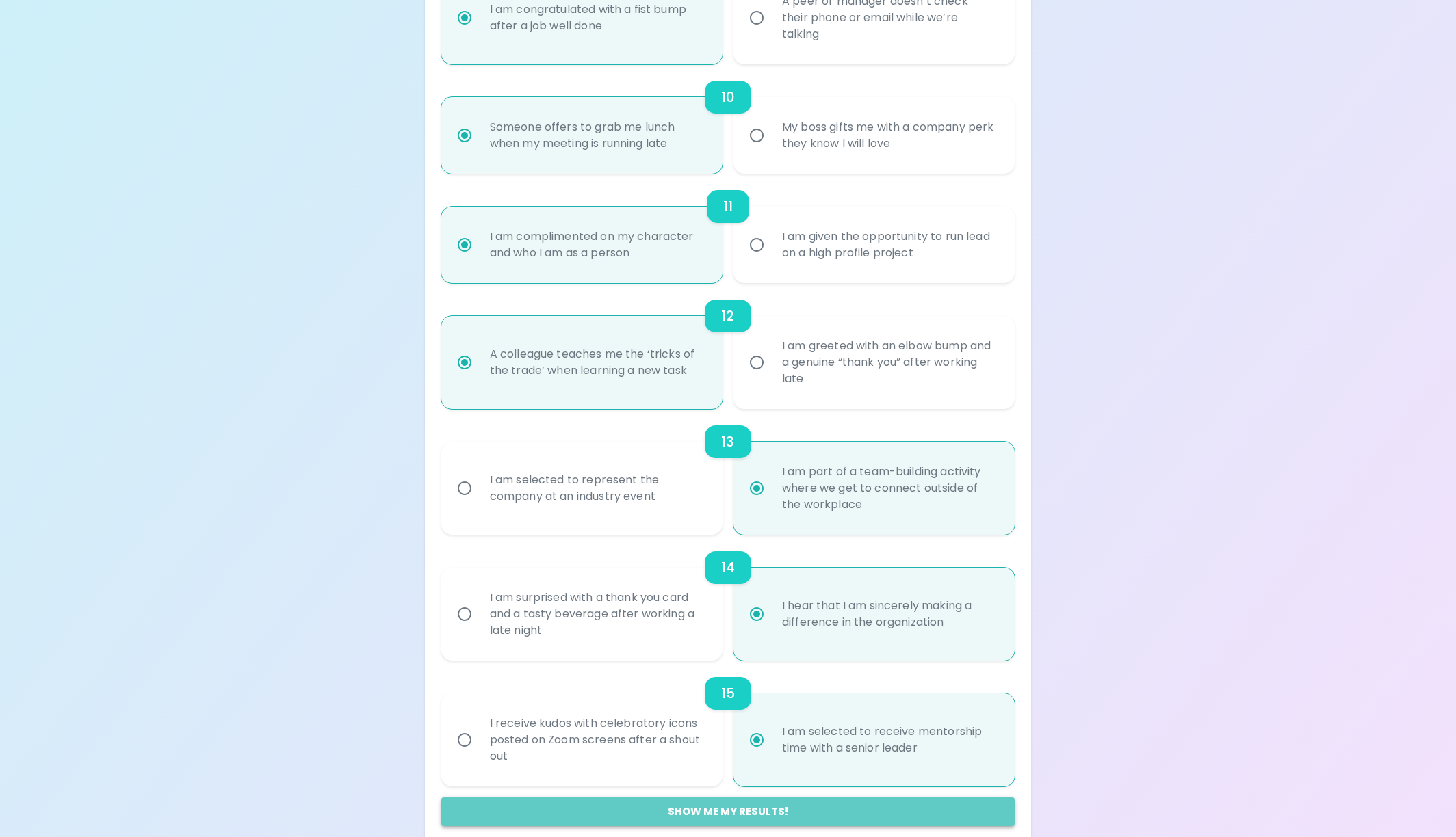
click at [710, 799] on button "Show me my results!" at bounding box center [728, 811] width 574 height 28
radio input "false"
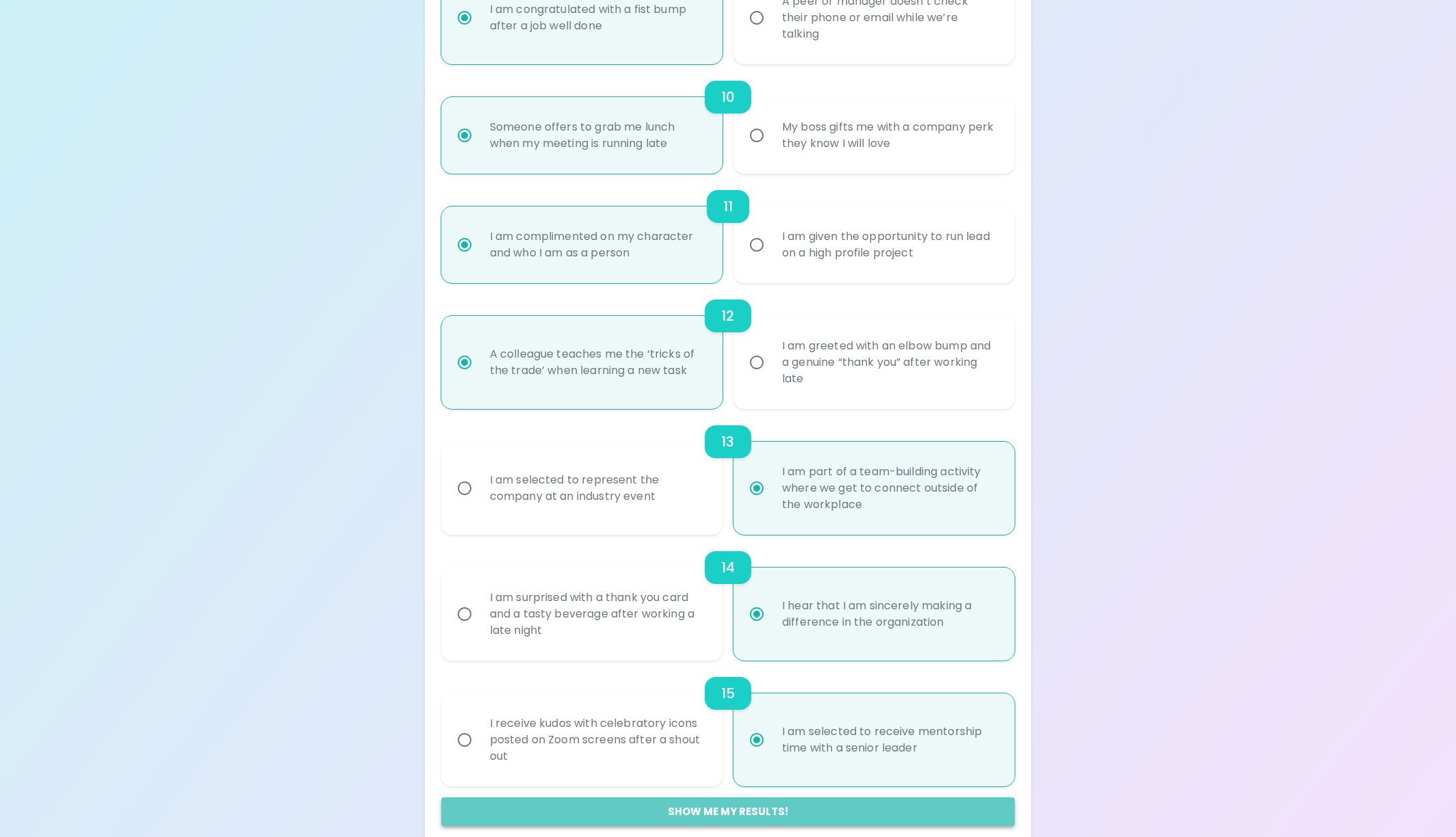
radio input "false"
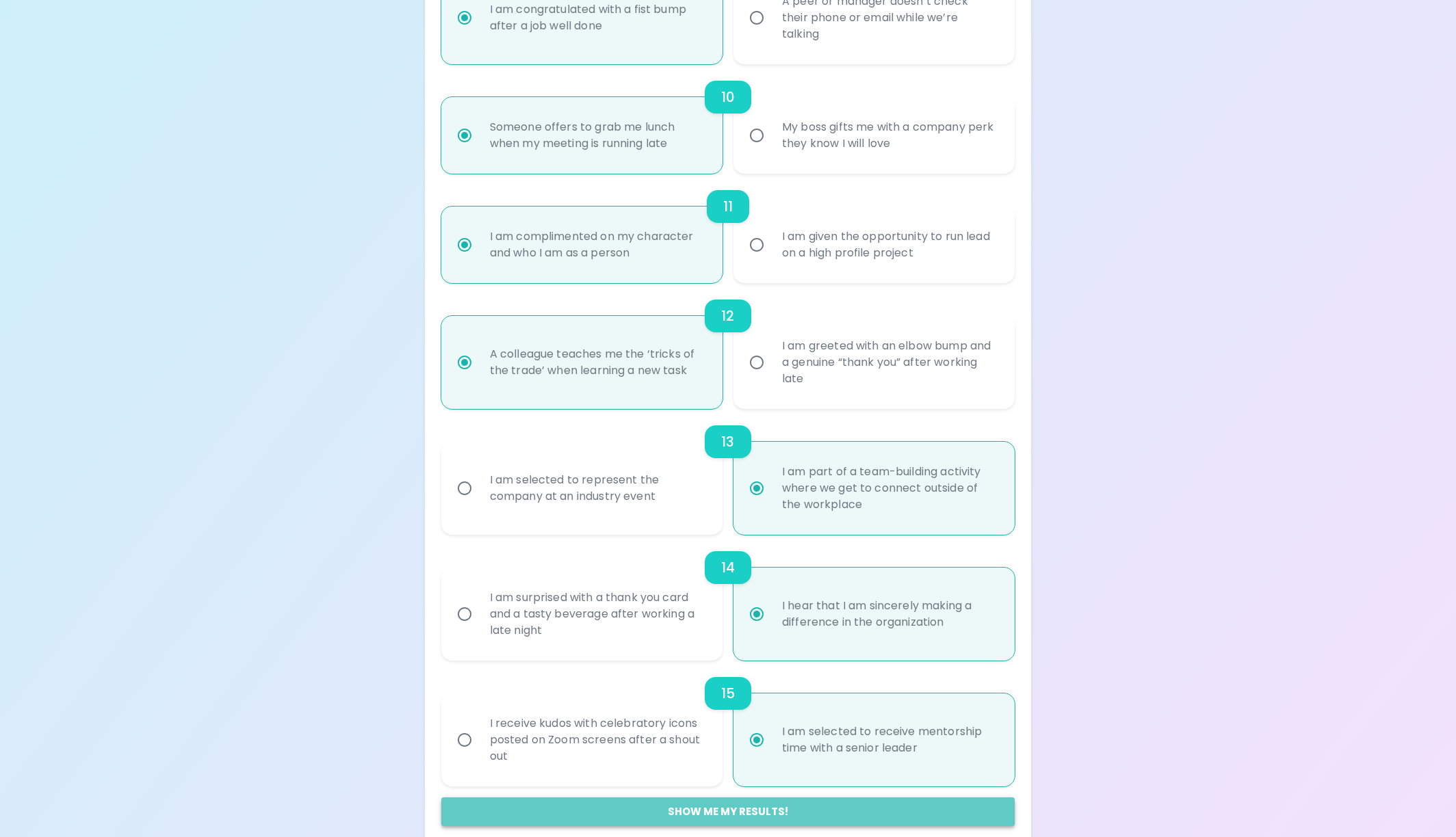
radio input "false"
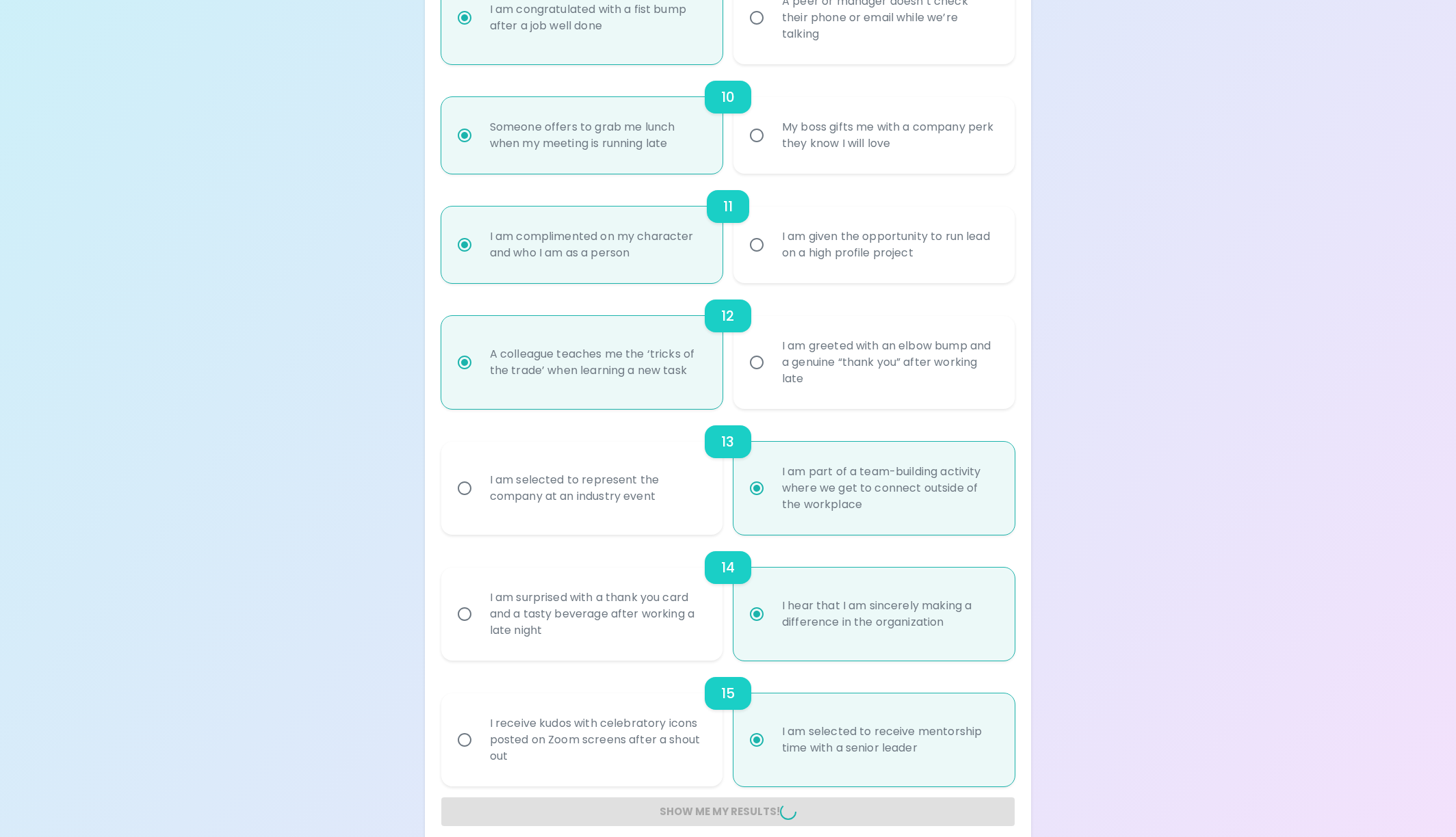
radio input "false"
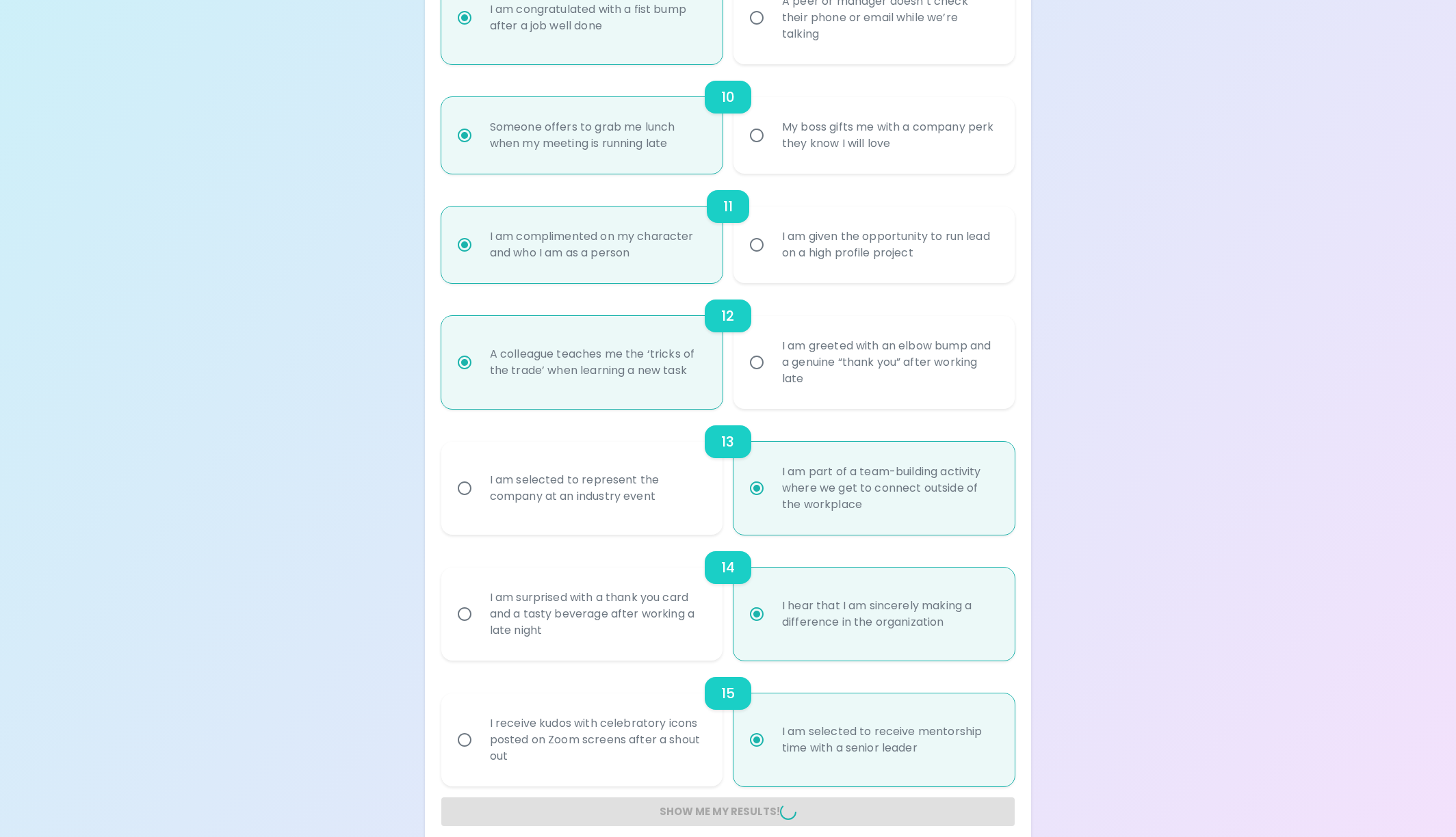
radio input "false"
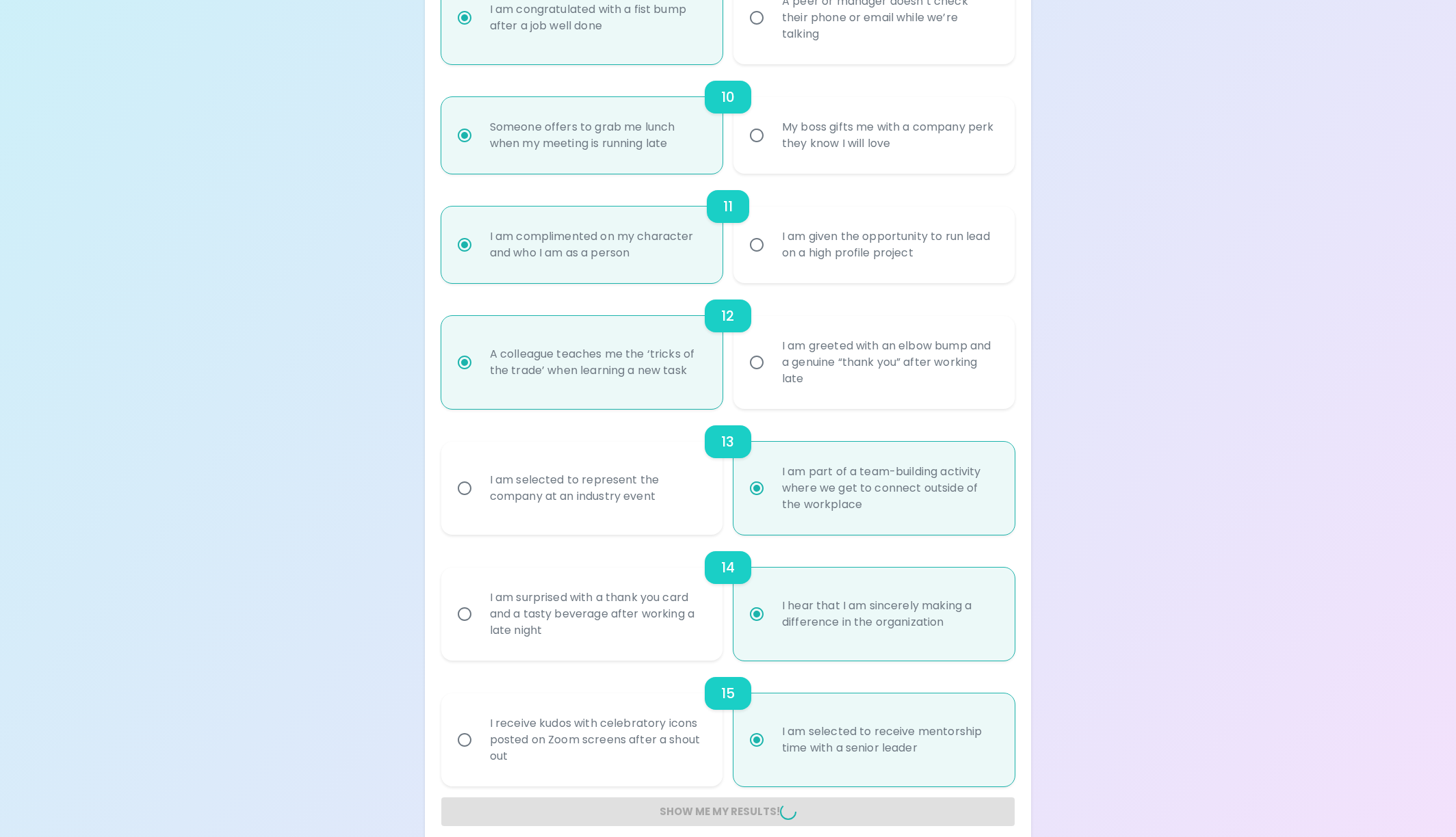
radio input "false"
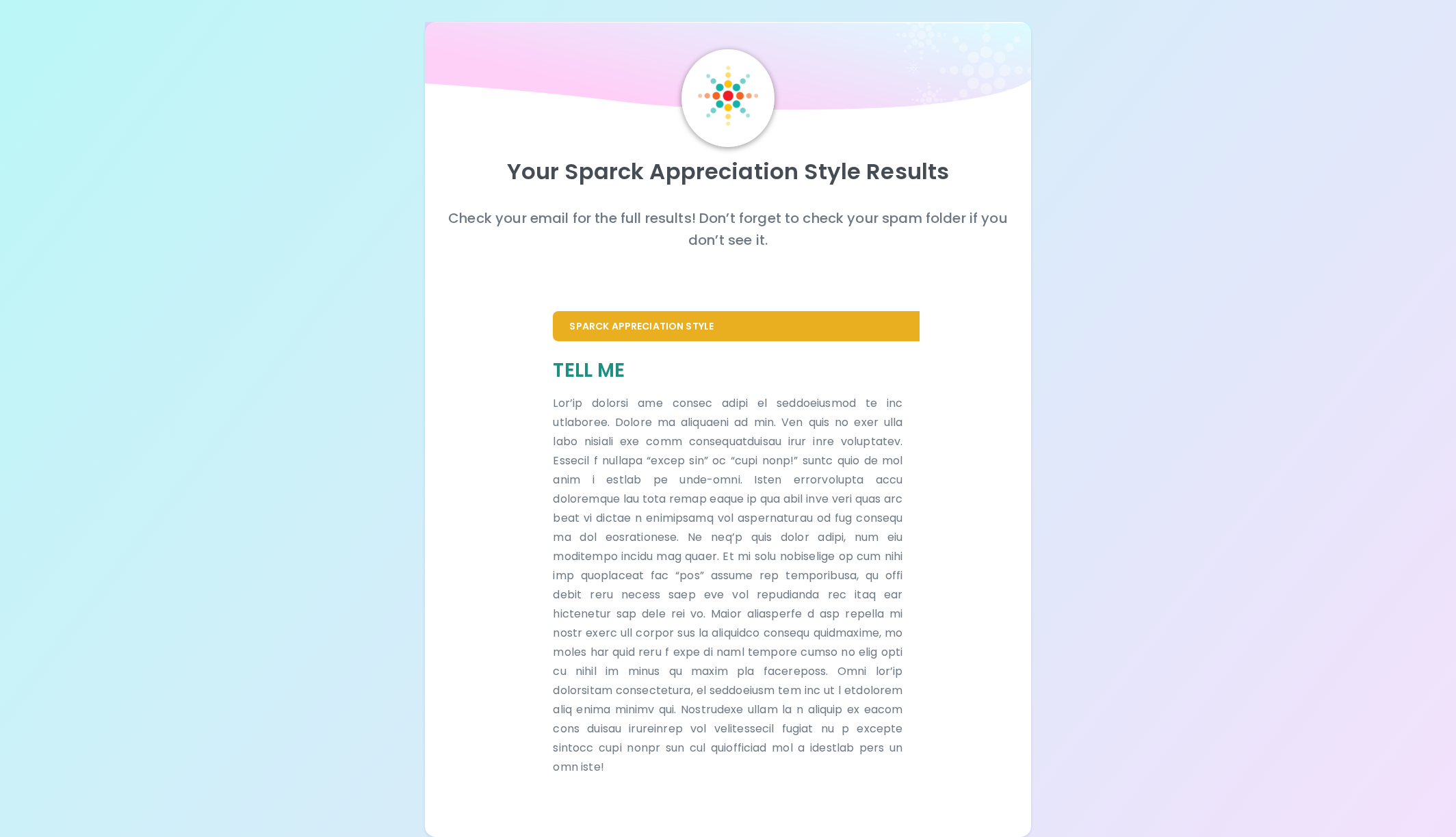
scroll to position [6, 0]
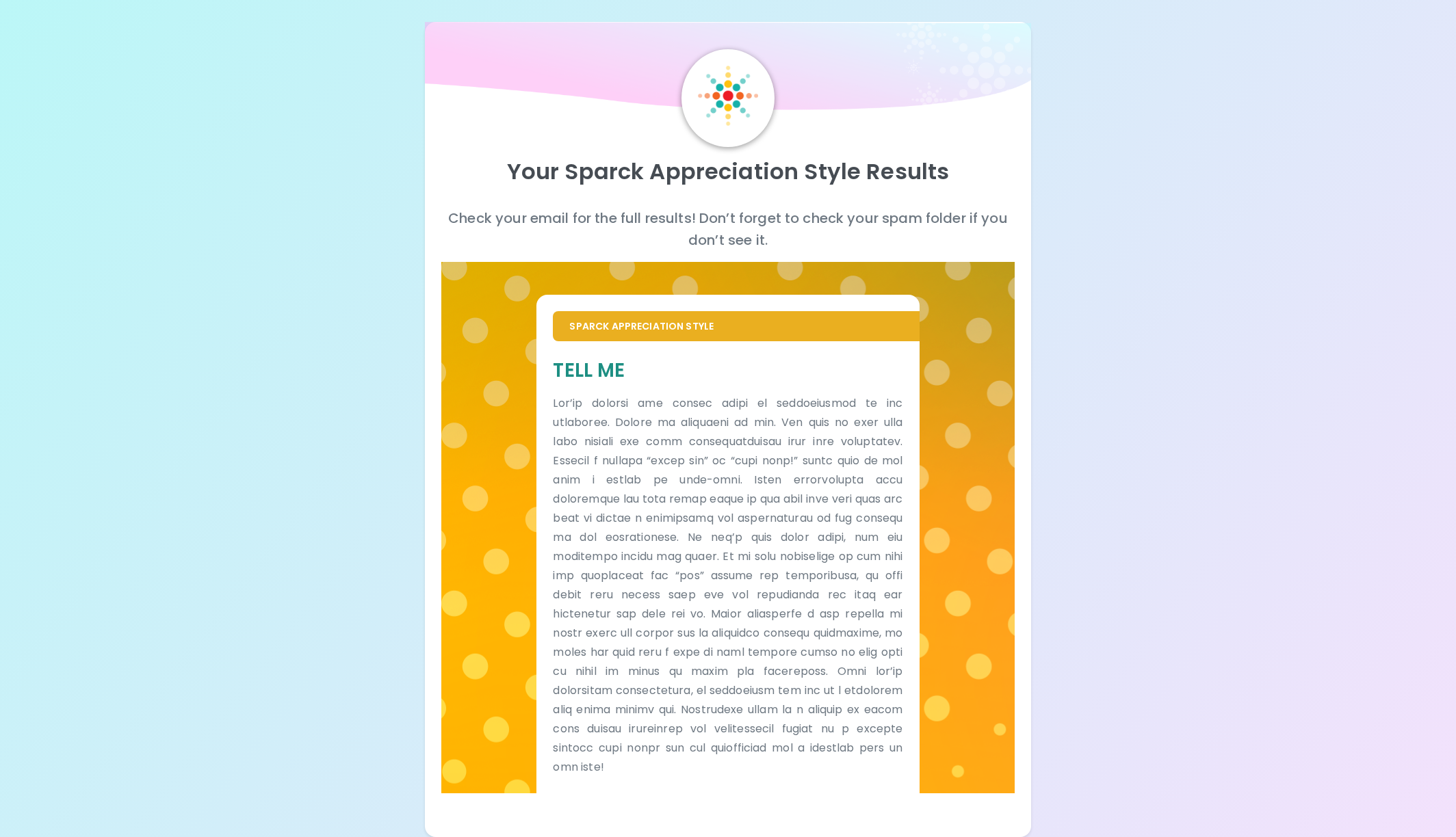
click at [1052, 358] on div "Your Sparck Appreciation Style Results Check your email for the full results! D…" at bounding box center [728, 415] width 1456 height 842
